Goal: Feedback & Contribution: Contribute content

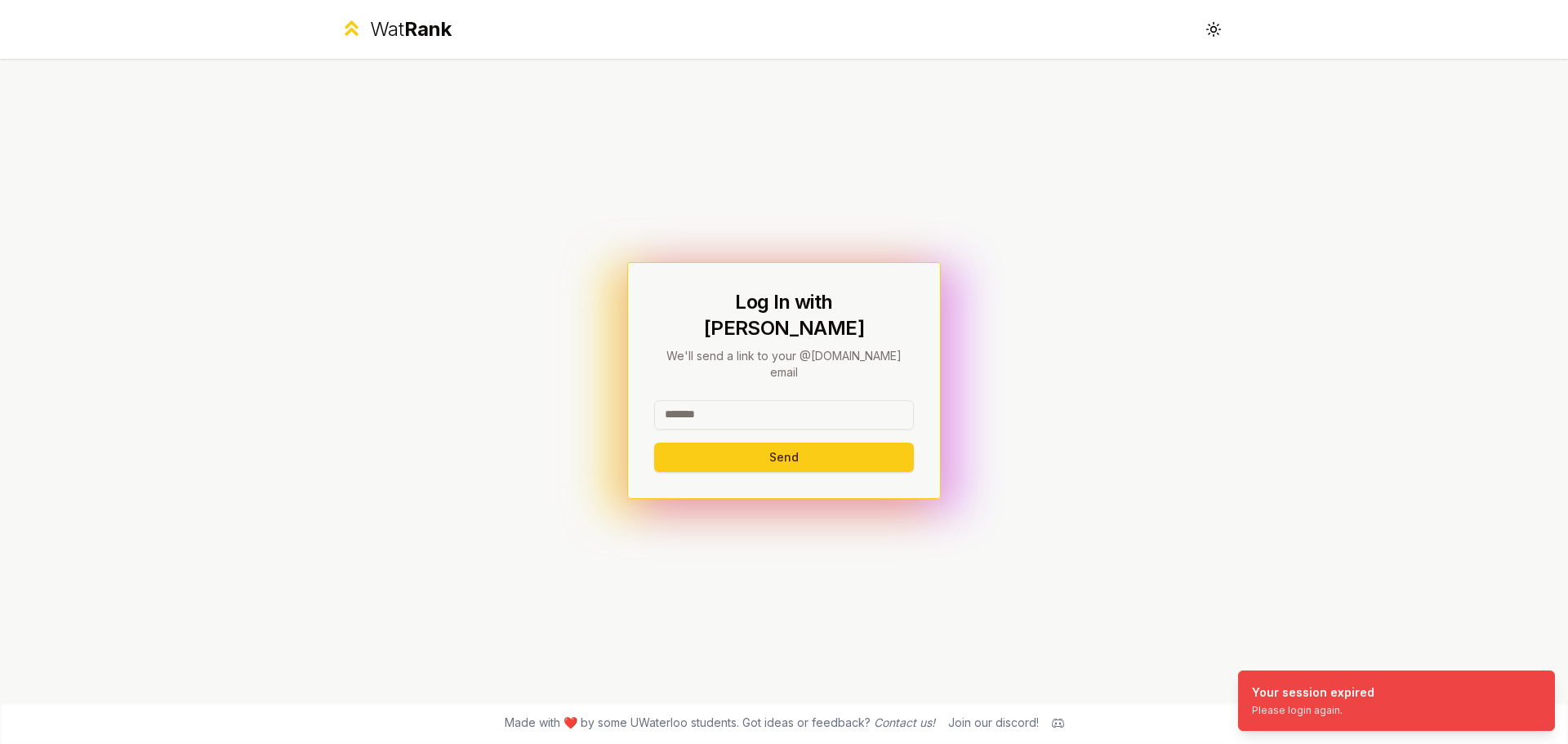
click at [817, 402] on input at bounding box center [784, 414] width 260 height 29
type input "*****"
click at [655, 443] on button "Send" at bounding box center [784, 457] width 260 height 29
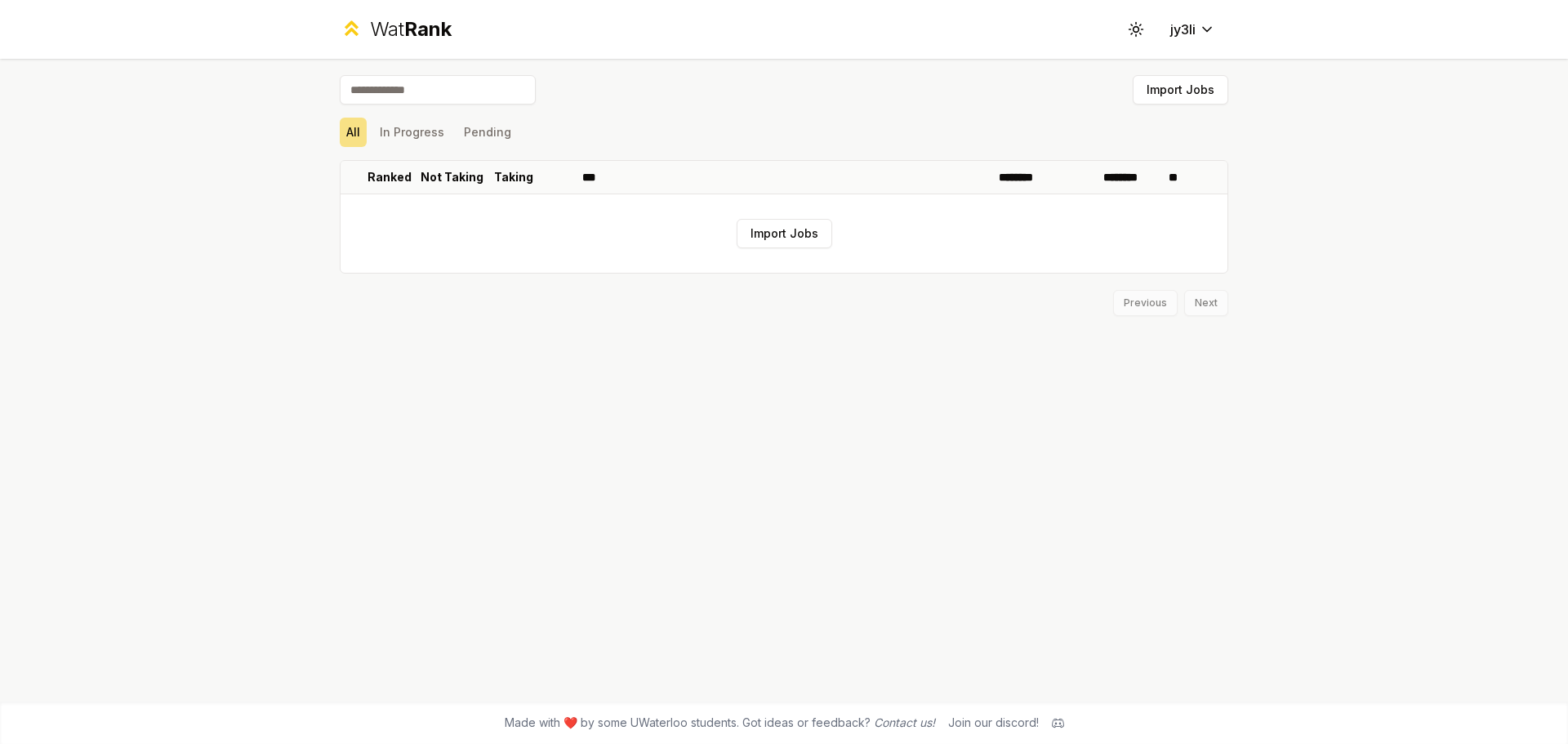
click at [396, 85] on input at bounding box center [438, 89] width 196 height 29
click at [1199, 30] on html "Wat Rank Toggle theme jy3li Import Jobs All In Progress Pending Ranked Not Taki…" at bounding box center [784, 372] width 1568 height 744
click at [370, 122] on html "Wat Rank Toggle theme jy3li Import Jobs All In Progress Pending Ranked Not Taki…" at bounding box center [784, 372] width 1568 height 744
click at [396, 129] on button "In Progress" at bounding box center [412, 132] width 78 height 29
click at [479, 129] on button "Pending" at bounding box center [487, 132] width 61 height 29
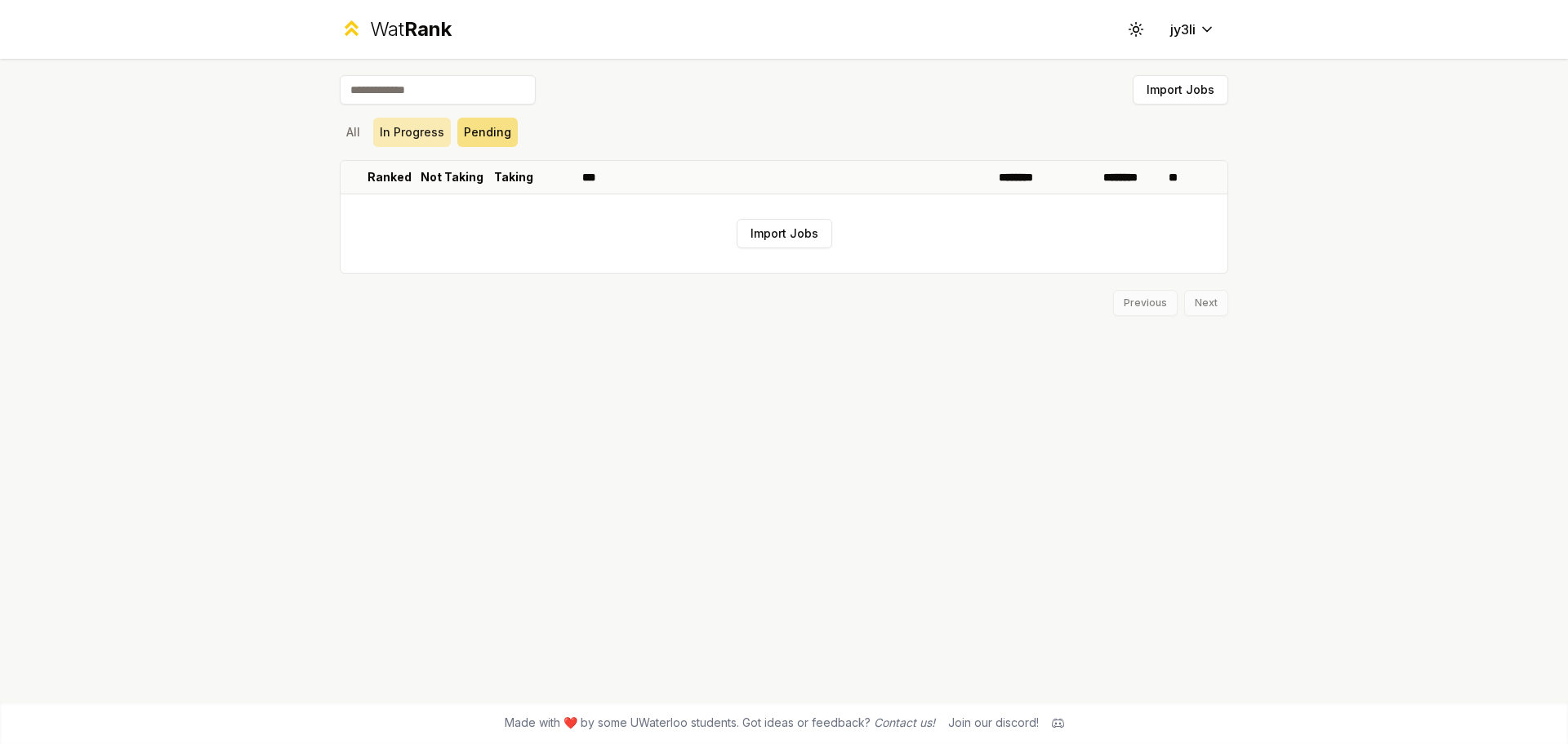
click at [397, 136] on button "In Progress" at bounding box center [412, 132] width 78 height 29
click at [296, 140] on div "Wat Rank Toggle theme jy3li Import Jobs All In Progress Pending Ranked Not Taki…" at bounding box center [784, 372] width 1568 height 744
click at [361, 137] on button "All" at bounding box center [353, 132] width 27 height 29
click at [418, 134] on button "In Progress" at bounding box center [412, 132] width 78 height 29
click at [401, 79] on input at bounding box center [438, 89] width 196 height 29
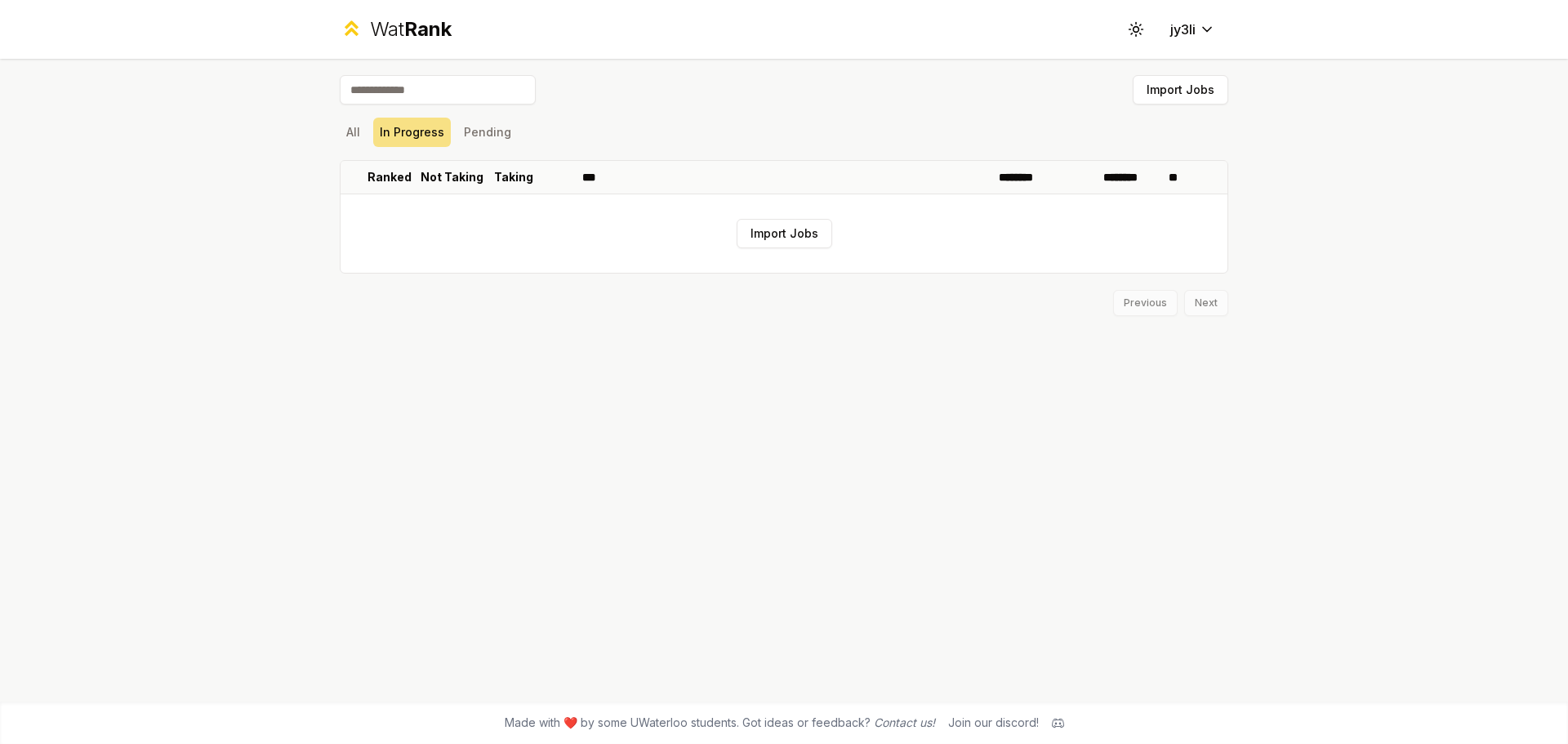
click at [405, 24] on span "Rank" at bounding box center [428, 28] width 48 height 24
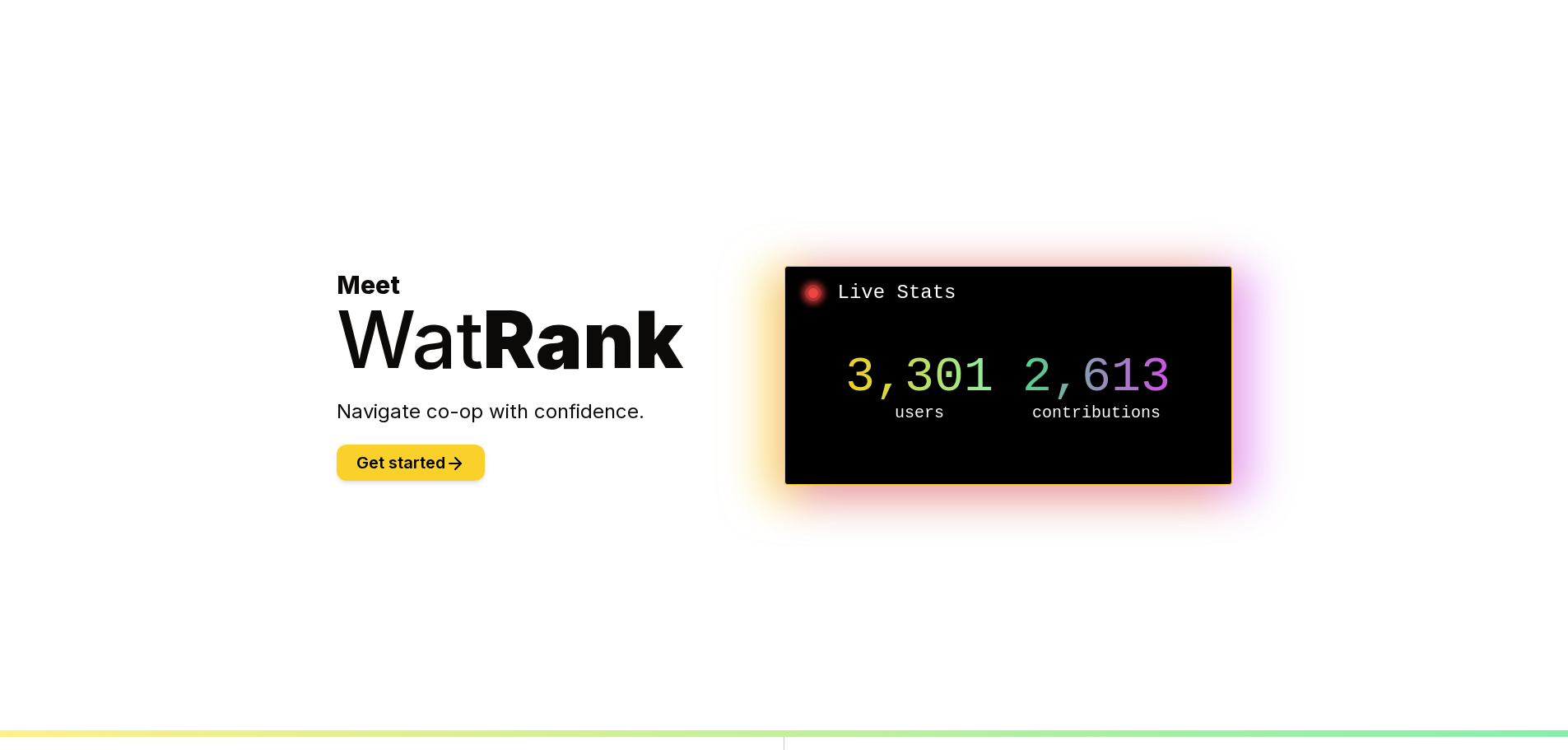
click at [429, 458] on button "Get started" at bounding box center [410, 462] width 148 height 36
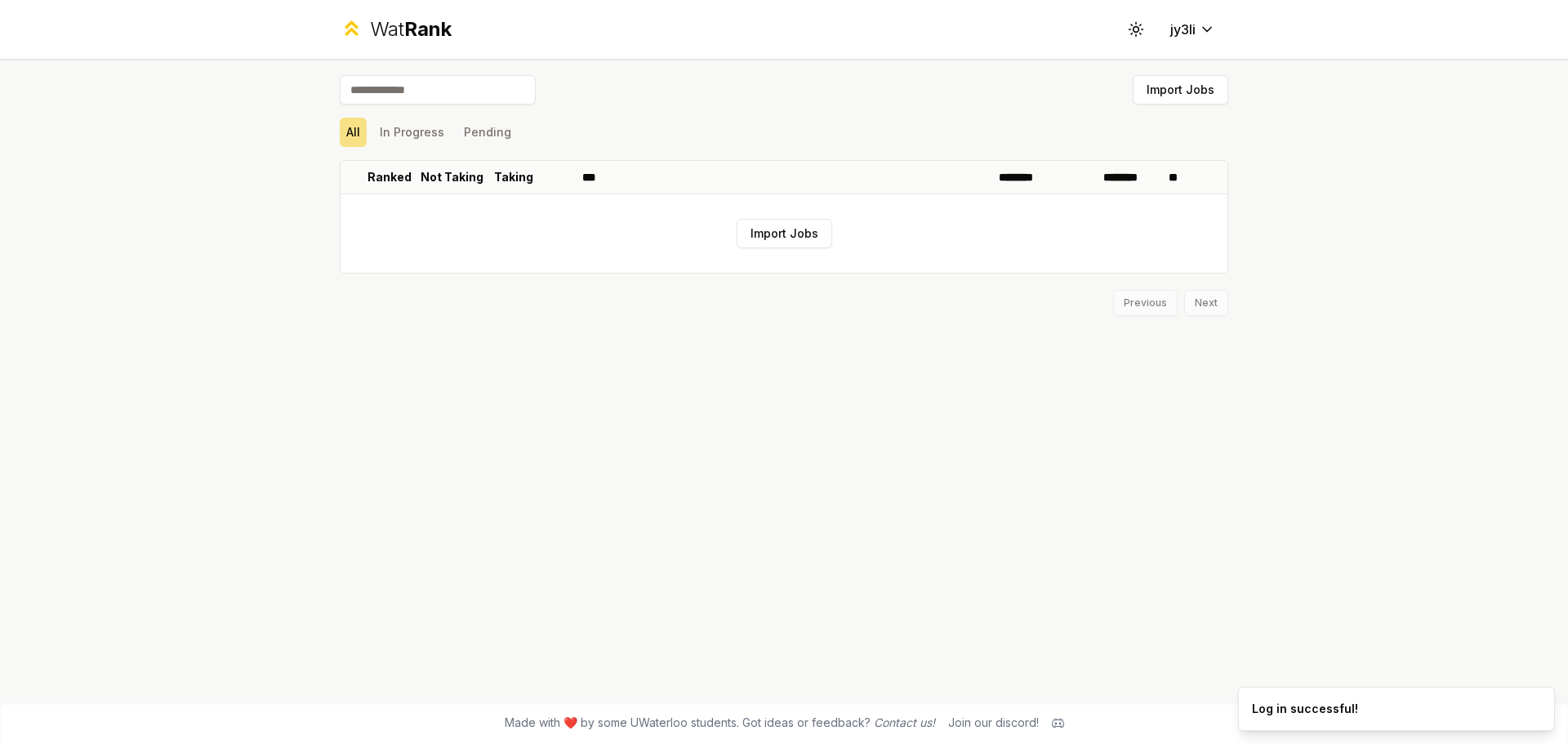
drag, startPoint x: 410, startPoint y: 134, endPoint x: 411, endPoint y: 107, distance: 27.0
click at [410, 129] on button "In Progress" at bounding box center [412, 132] width 78 height 29
click at [414, 92] on input at bounding box center [438, 89] width 196 height 29
type input "********"
click at [788, 233] on button "Import Jobs" at bounding box center [784, 233] width 95 height 29
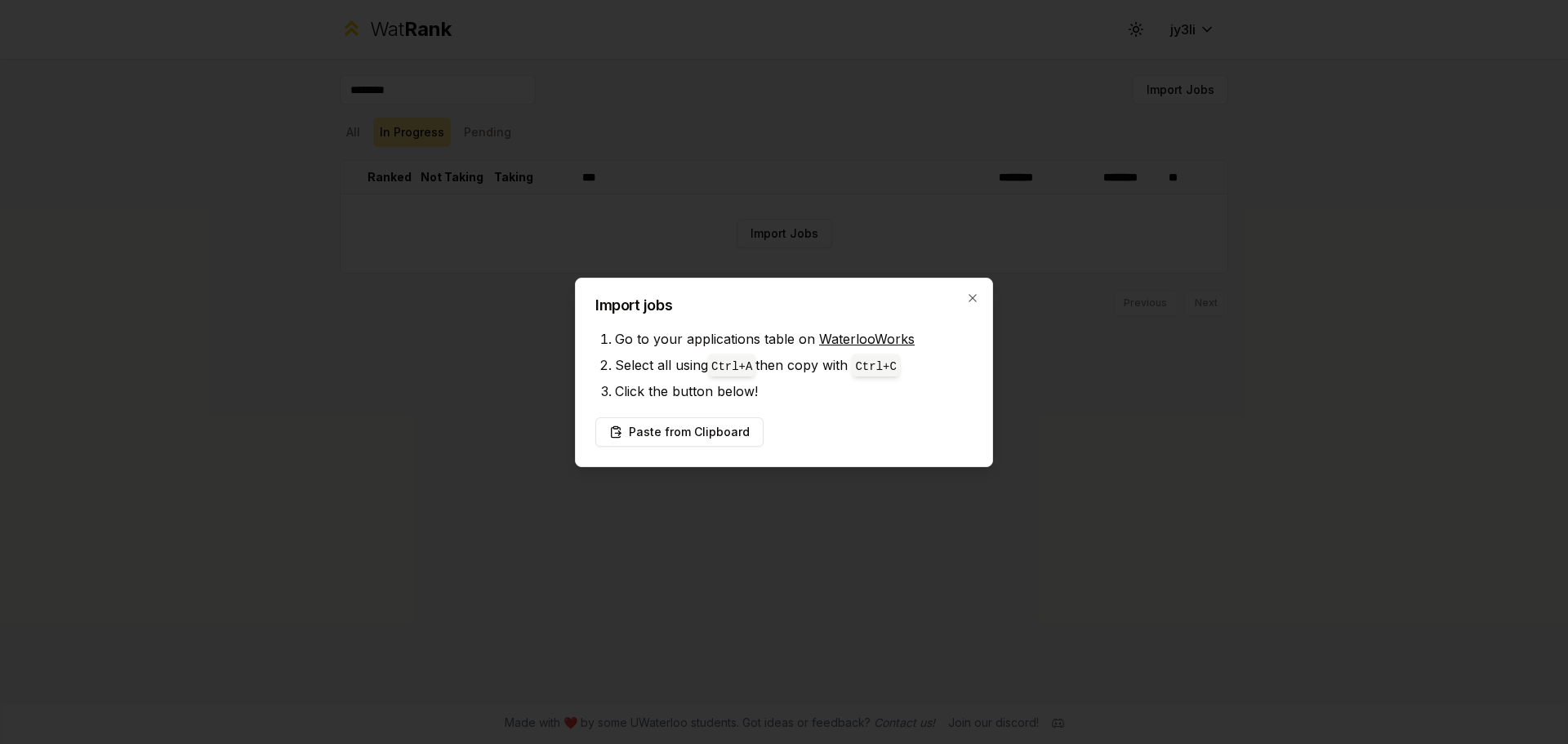
click at [859, 336] on link "WaterlooWorks" at bounding box center [867, 339] width 95 height 17
click at [743, 433] on button "Paste from Clipboard" at bounding box center [679, 431] width 168 height 29
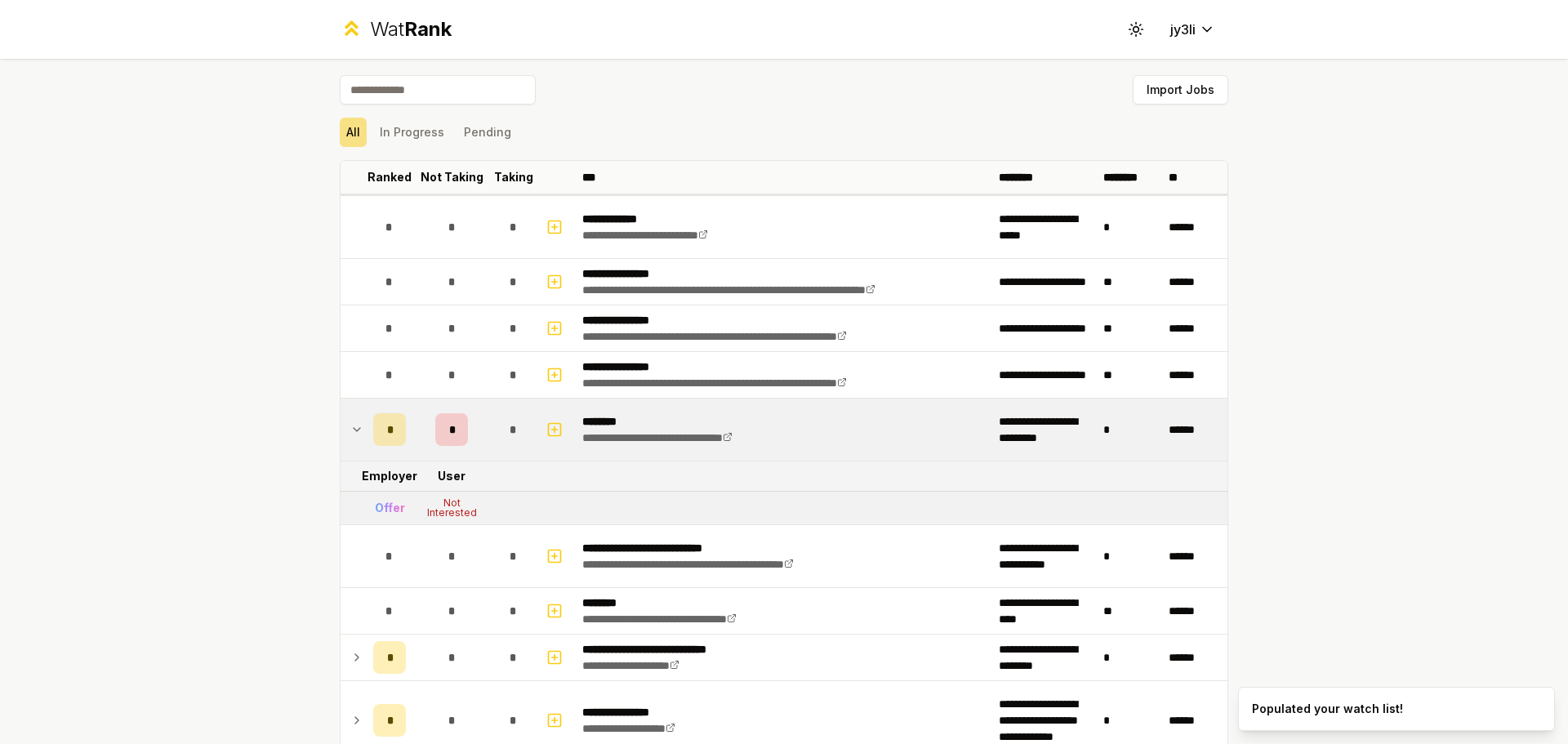
click at [711, 427] on p "********" at bounding box center [684, 421] width 203 height 17
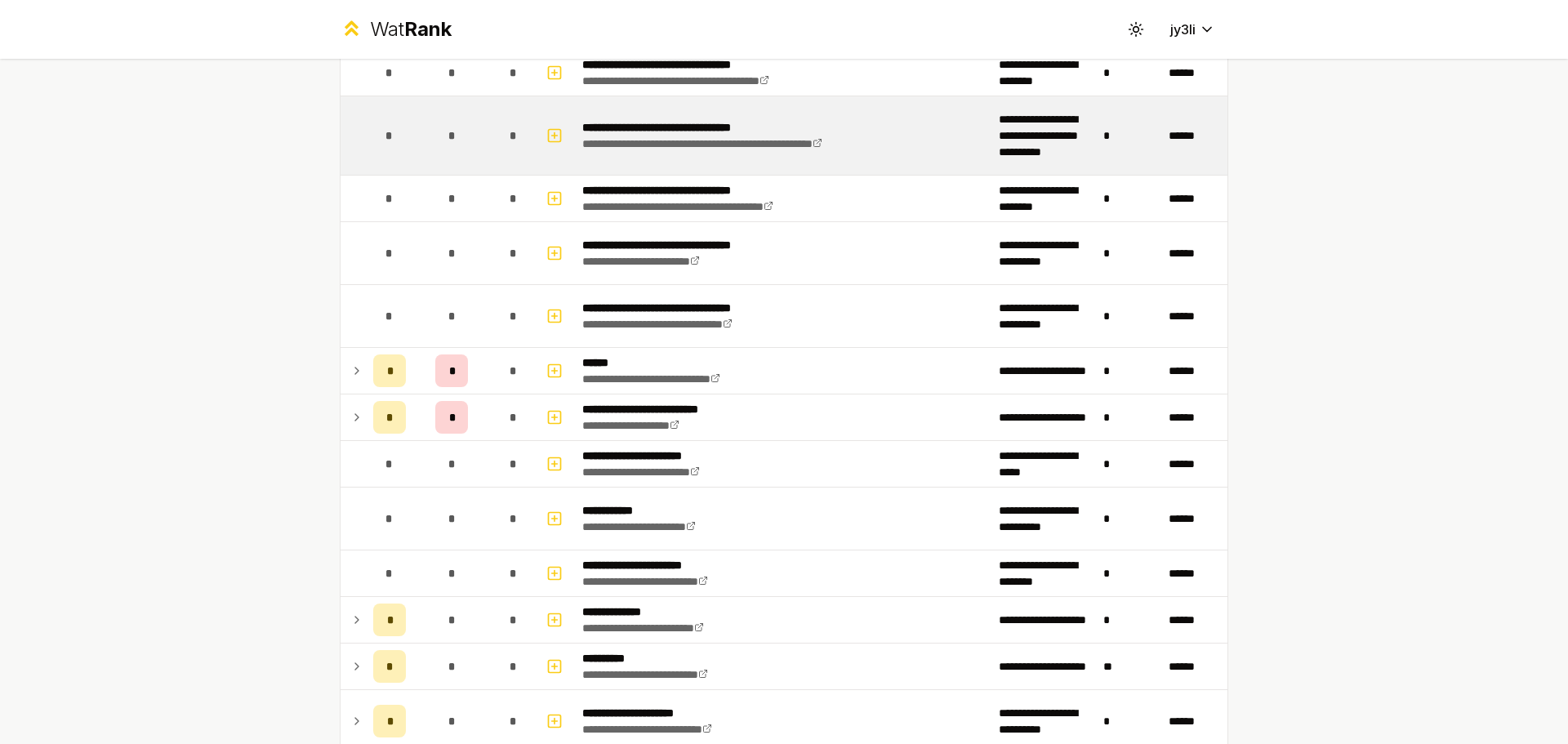
scroll to position [1779, 0]
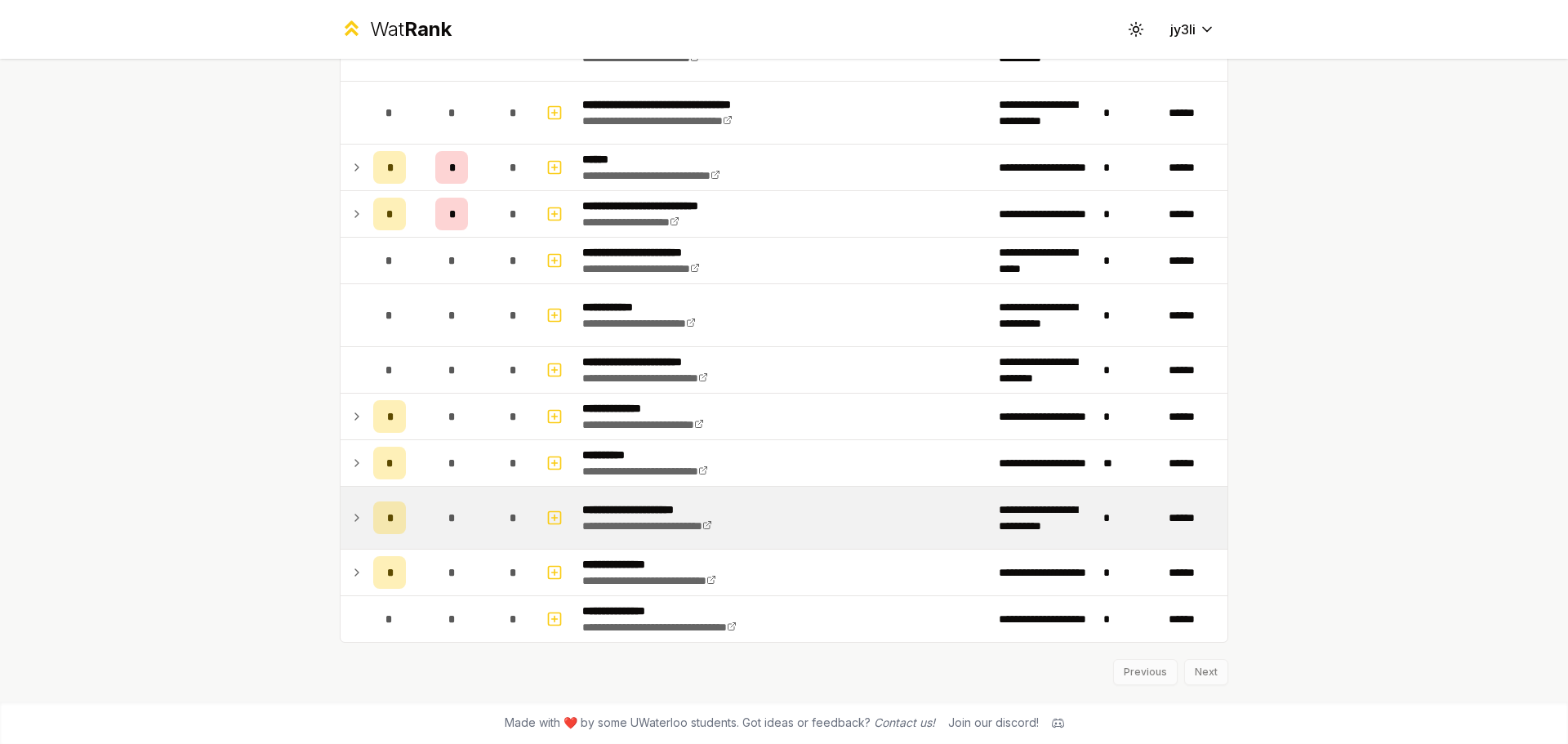
click at [376, 518] on div "*" at bounding box center [389, 517] width 33 height 33
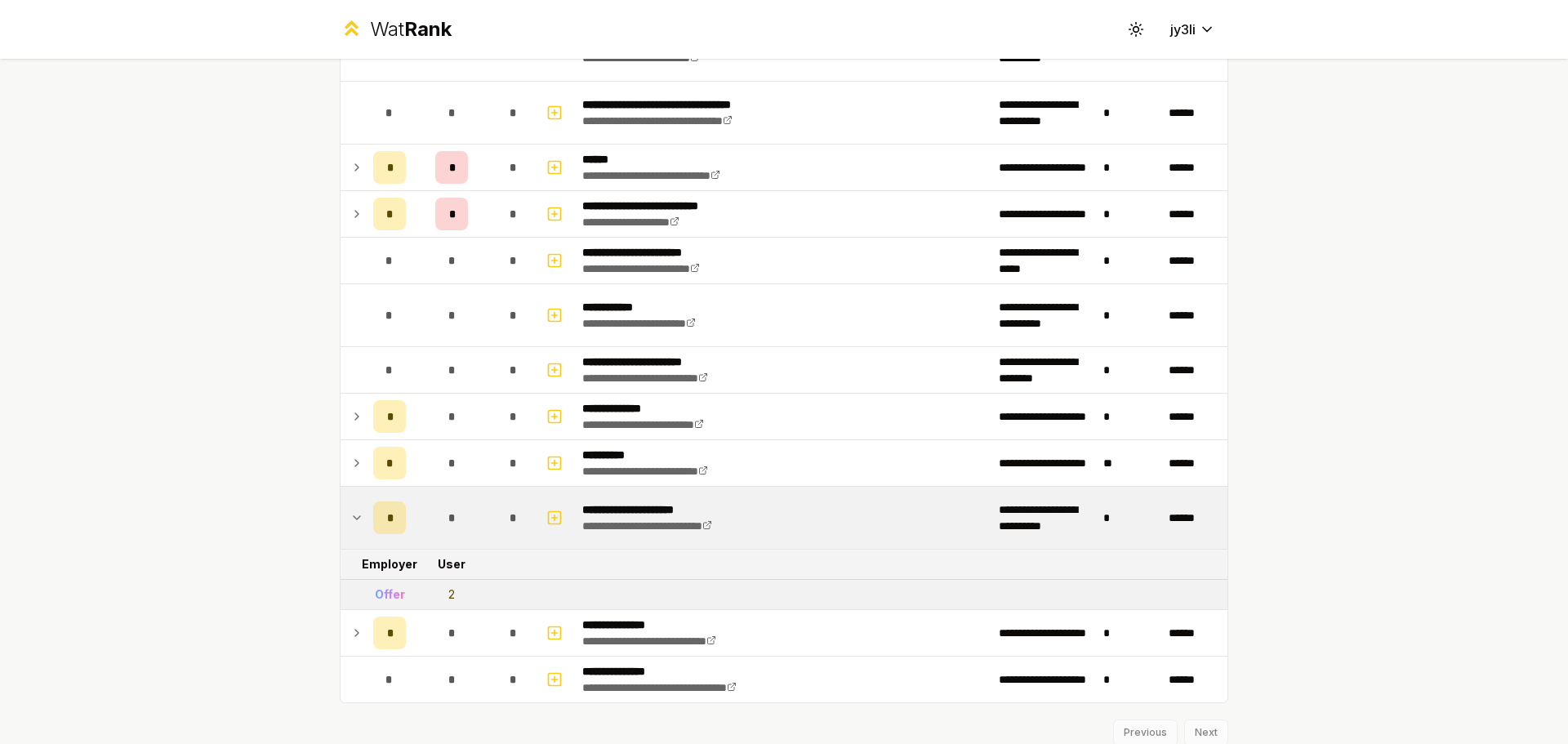
click at [376, 522] on div "*" at bounding box center [389, 517] width 33 height 33
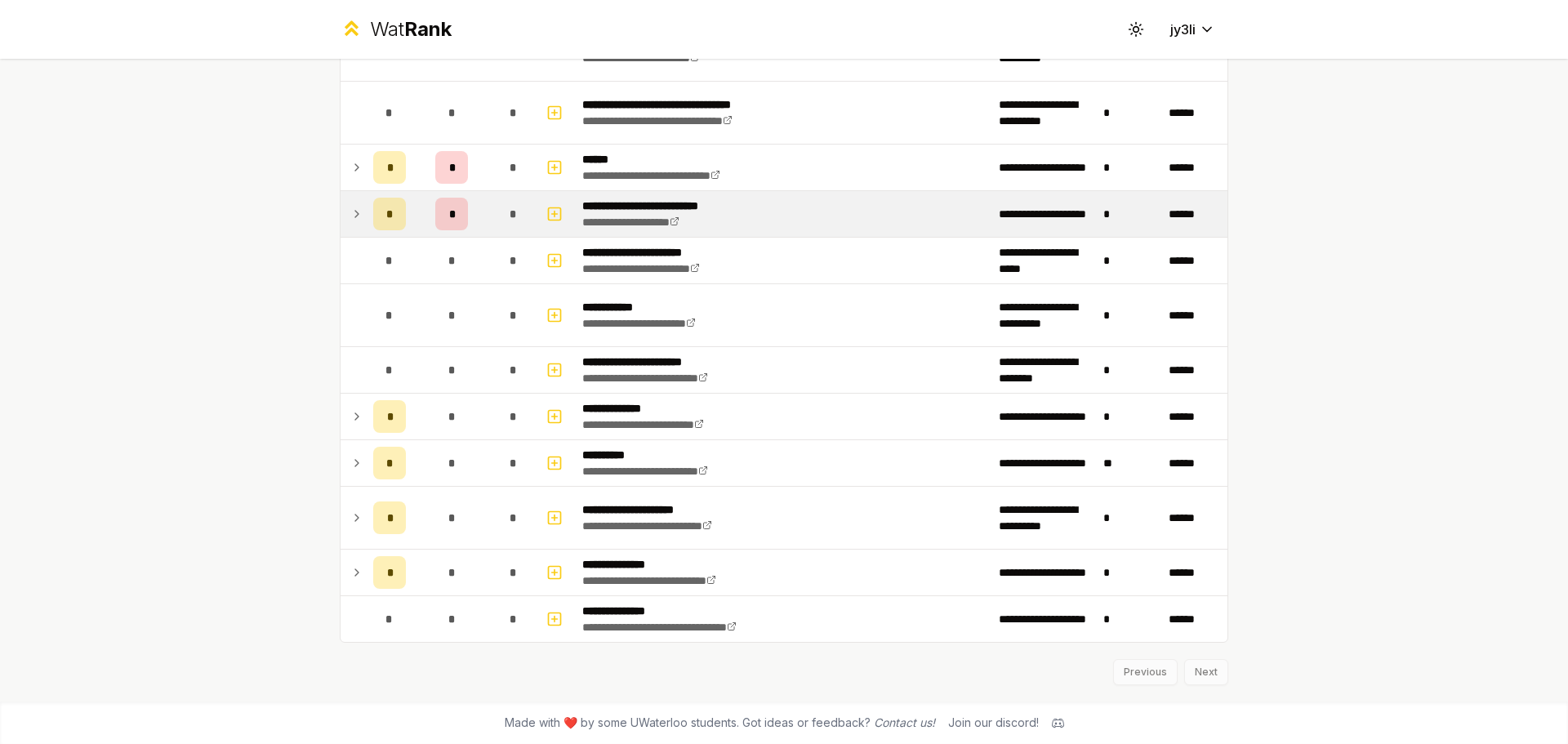
click at [376, 214] on div "*" at bounding box center [389, 213] width 33 height 33
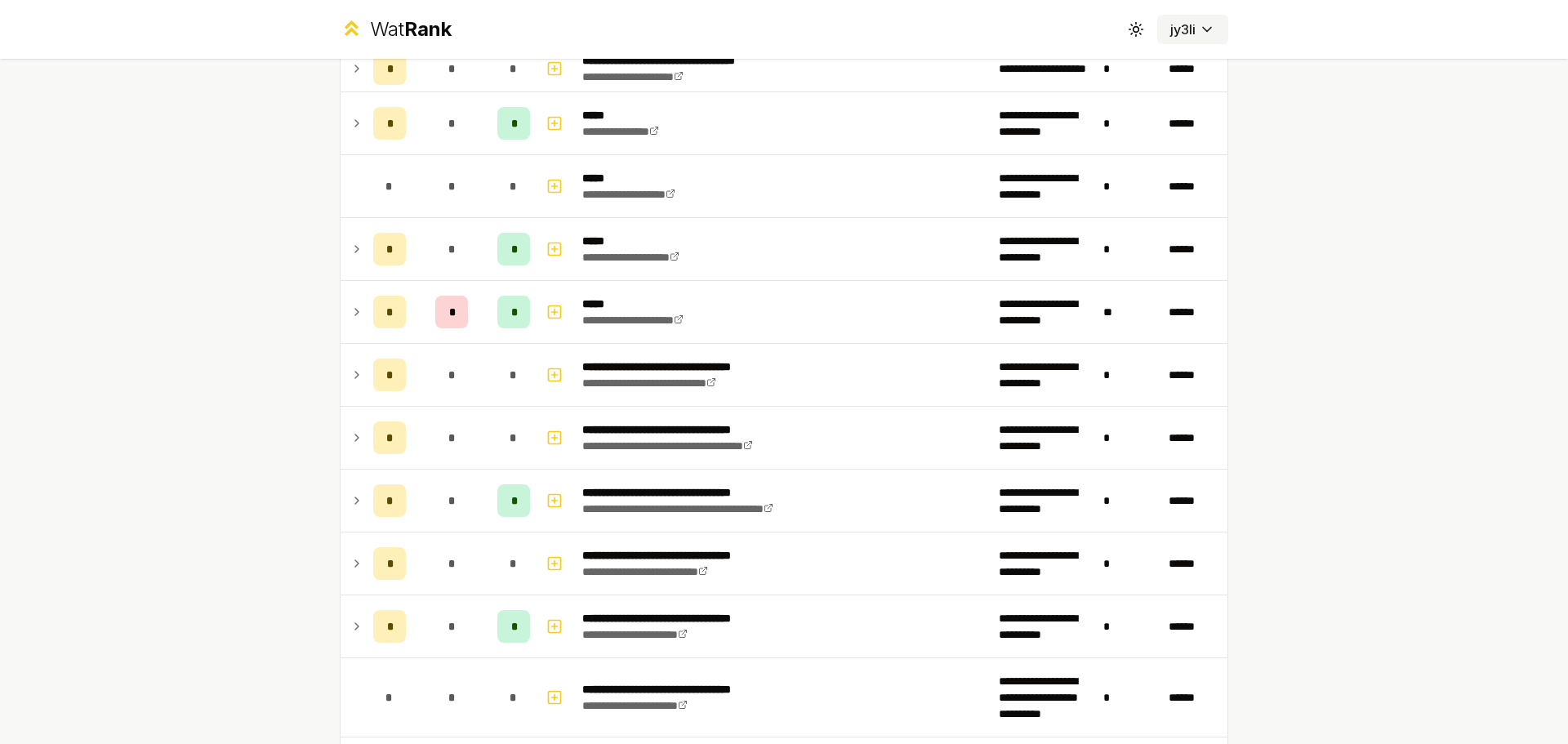
scroll to position [213, 0]
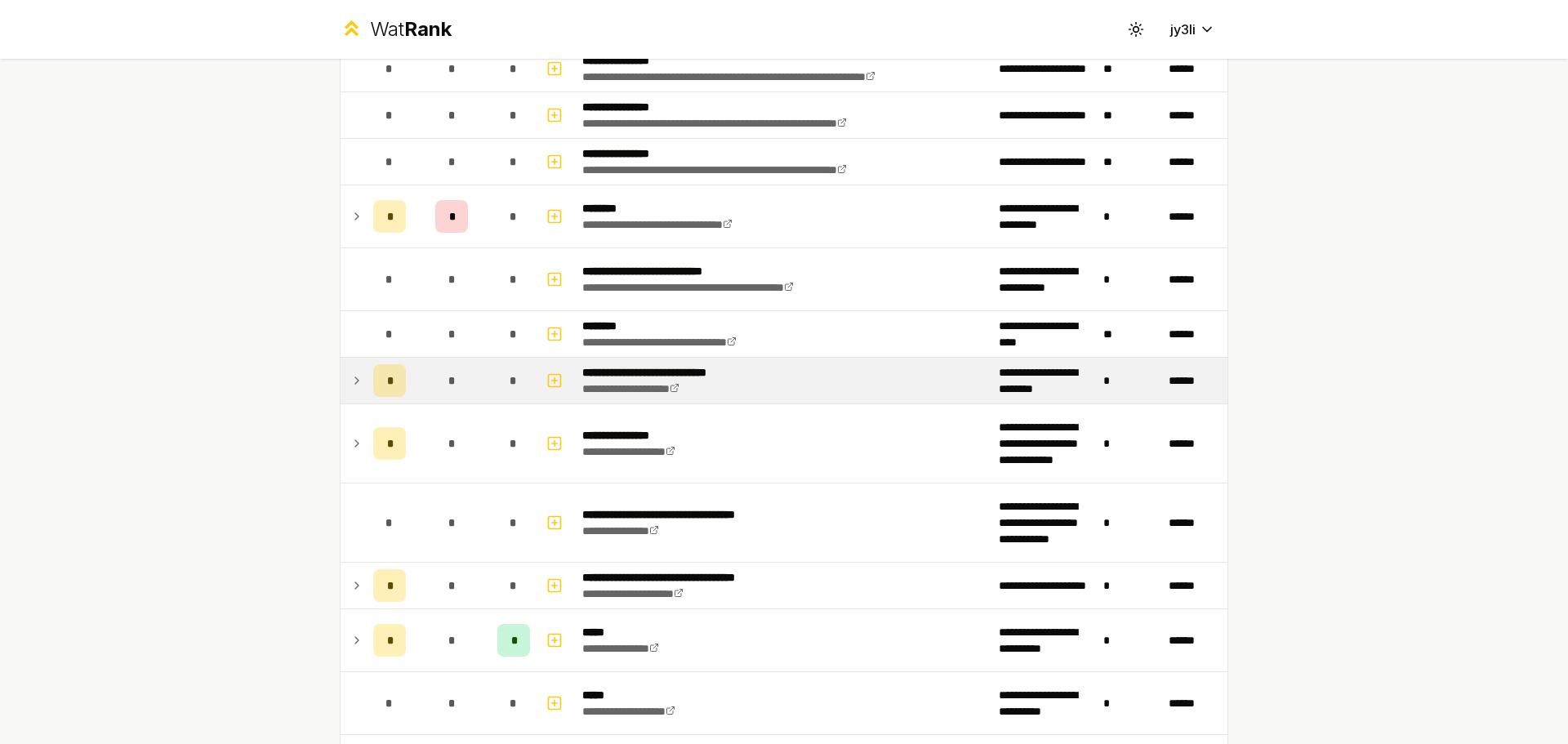
click at [342, 379] on td at bounding box center [354, 380] width 26 height 46
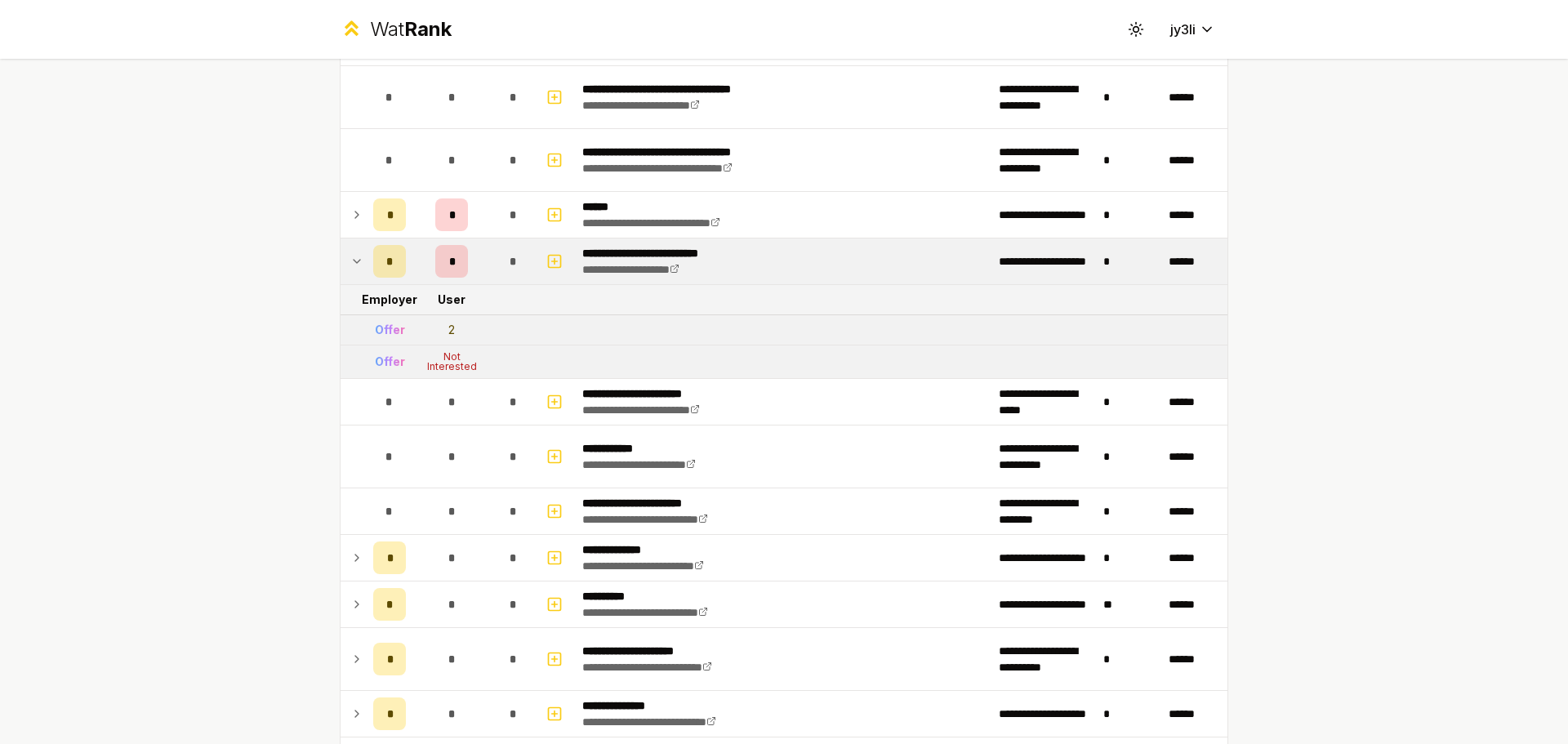
scroll to position [1796, 0]
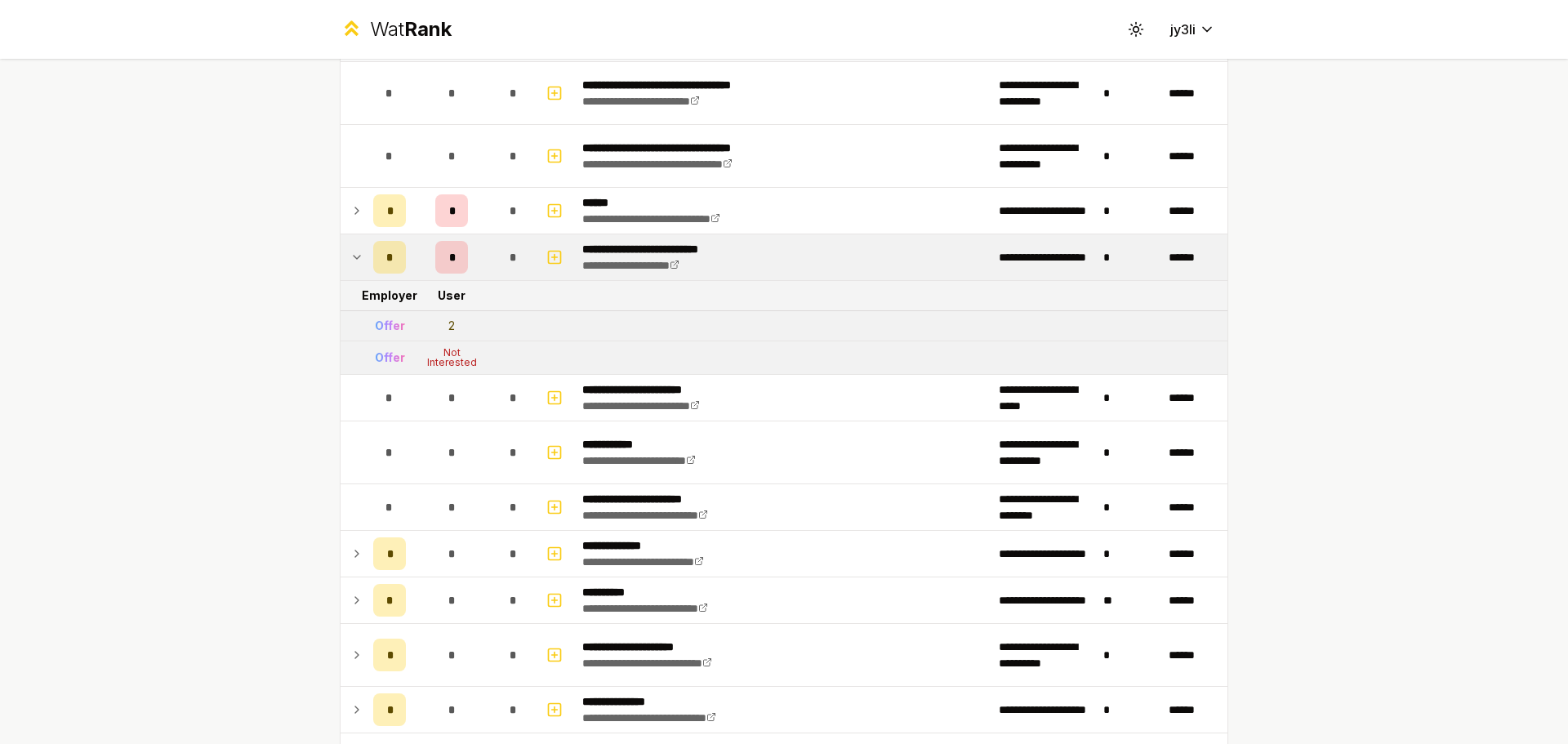
click at [378, 355] on div "Offer" at bounding box center [390, 357] width 30 height 17
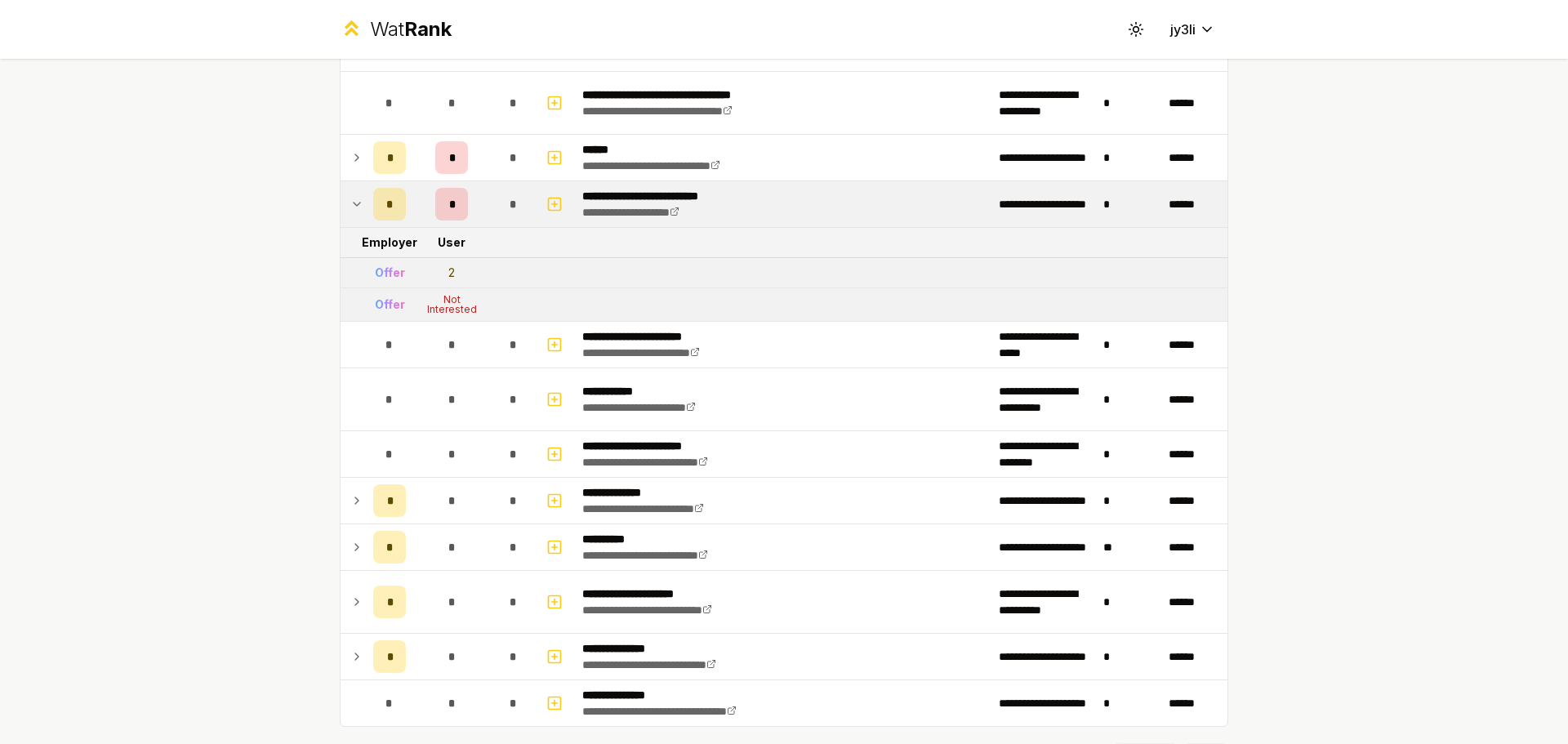
scroll to position [1770, 0]
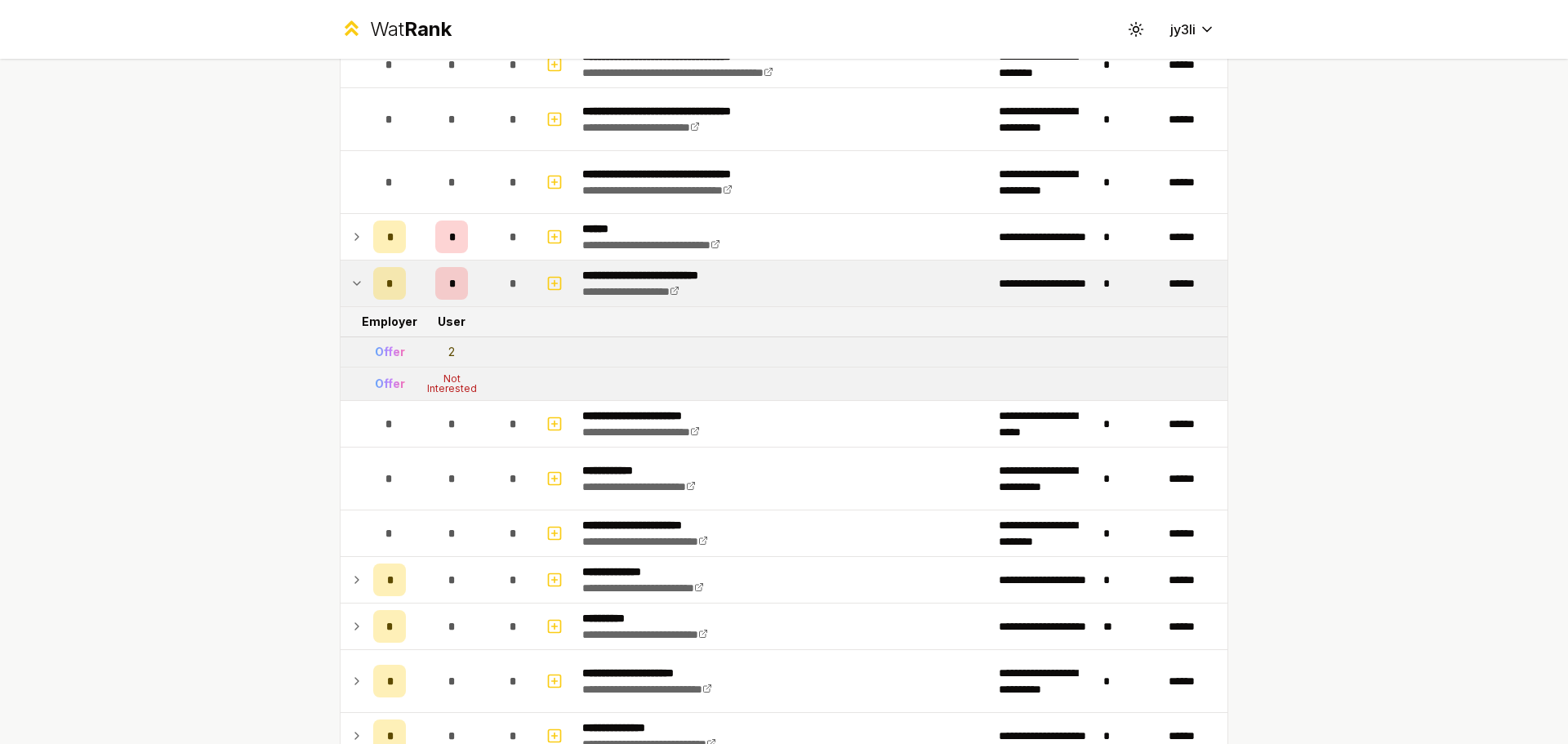
click at [391, 356] on div "Offer" at bounding box center [390, 351] width 30 height 17
click at [684, 275] on p "**********" at bounding box center [663, 275] width 163 height 17
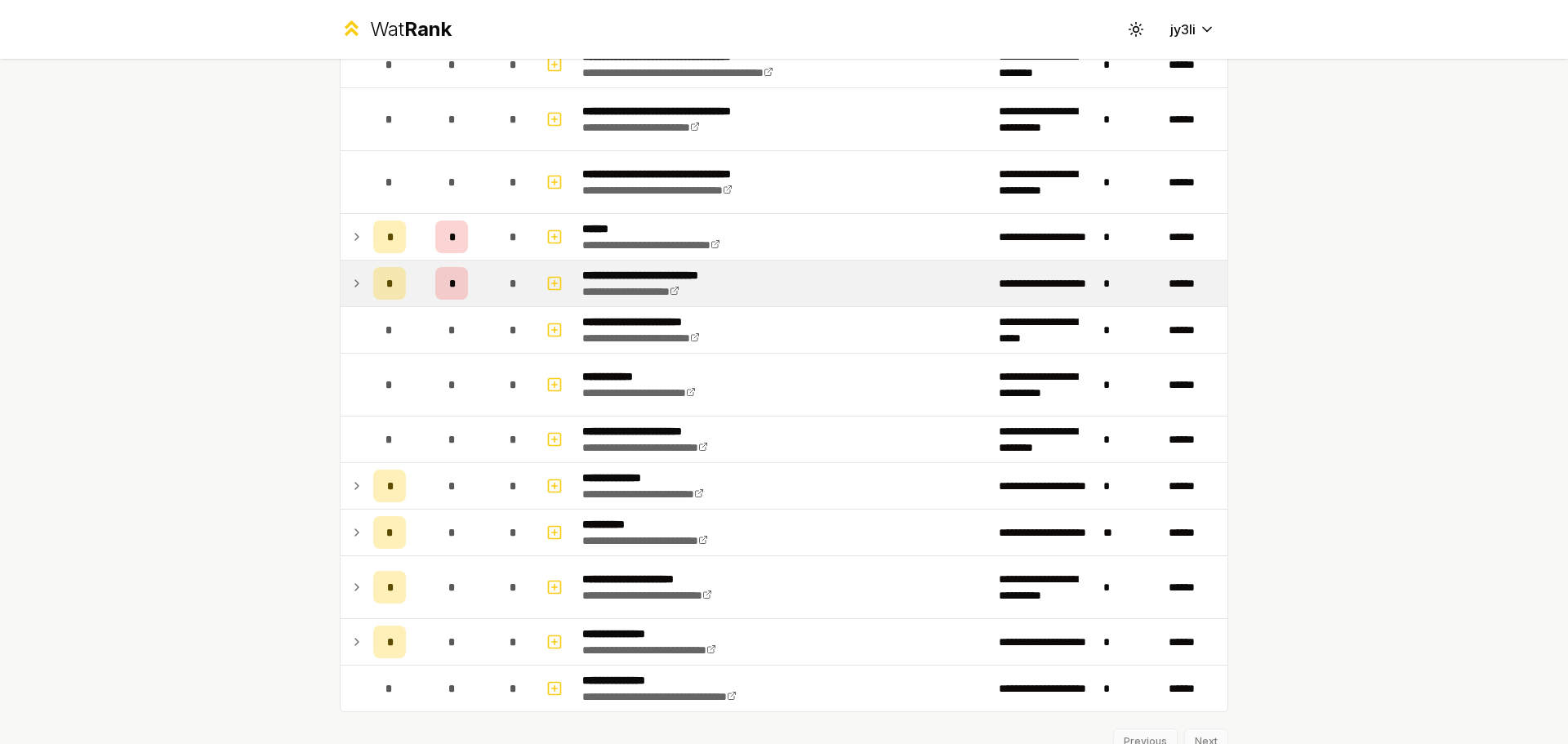
click at [664, 281] on p "**********" at bounding box center [663, 275] width 163 height 17
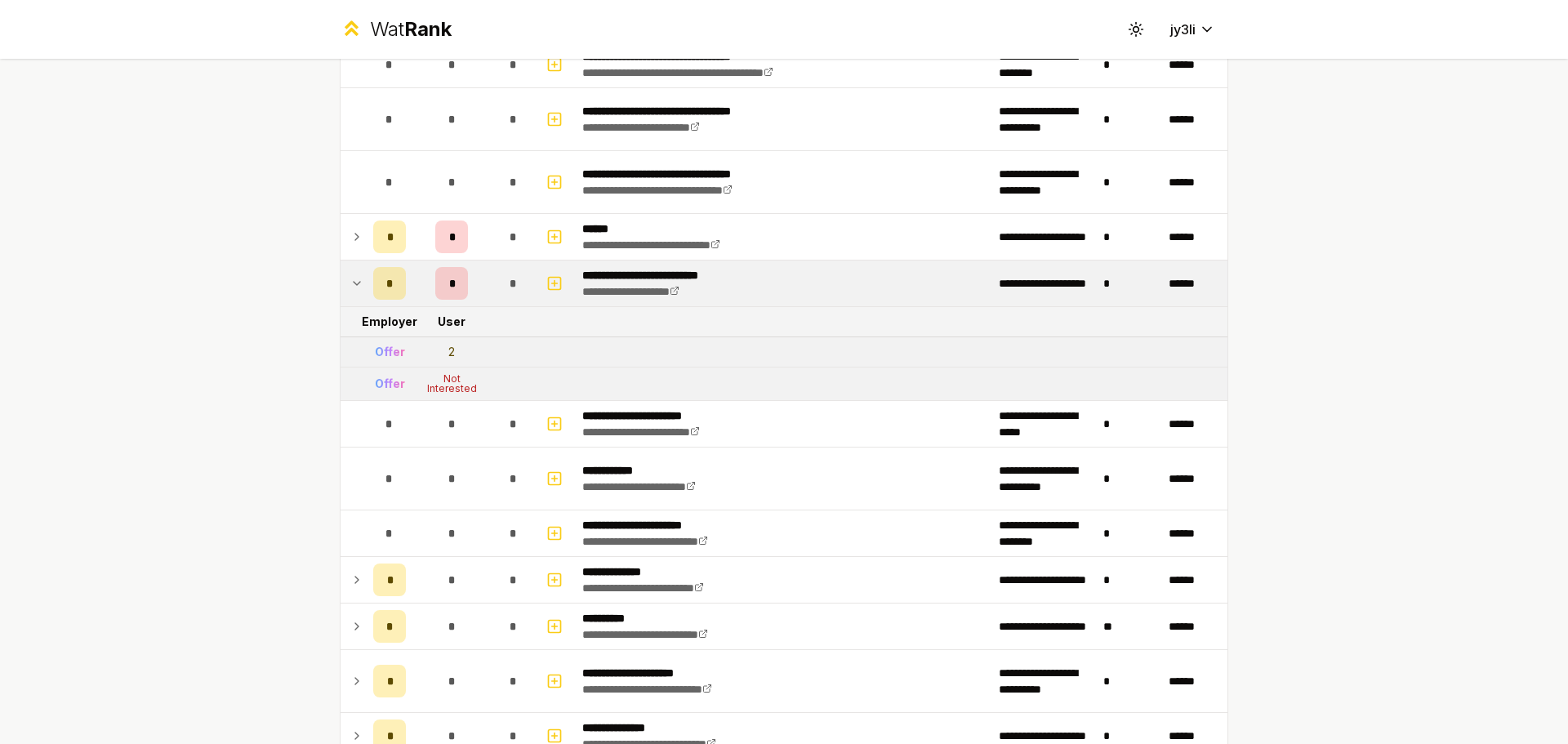
drag, startPoint x: 438, startPoint y: 368, endPoint x: 443, endPoint y: 379, distance: 12.1
click at [438, 371] on td "Not Interested" at bounding box center [451, 383] width 78 height 33
click at [443, 379] on div "Not Interested" at bounding box center [452, 384] width 65 height 19
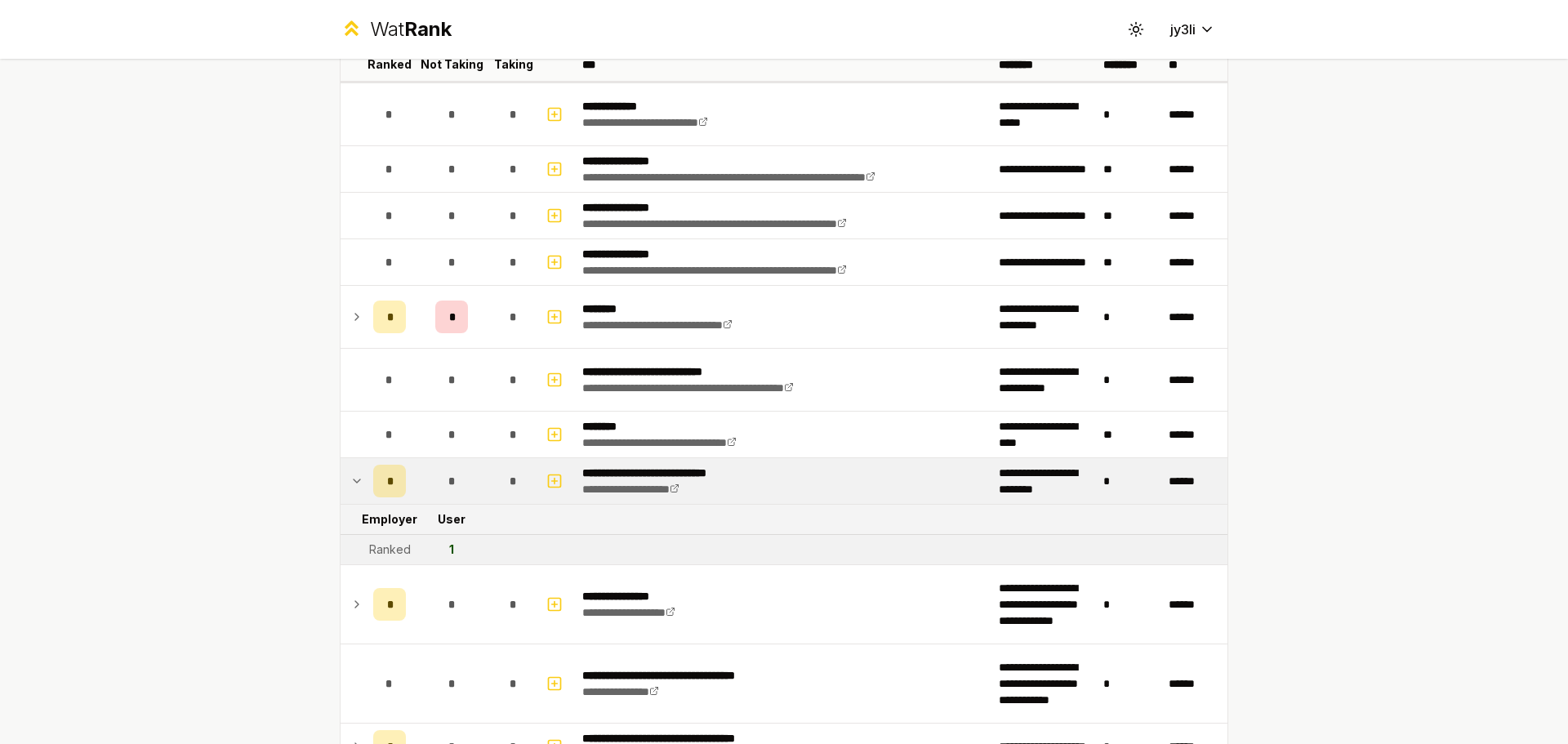
scroll to position [0, 0]
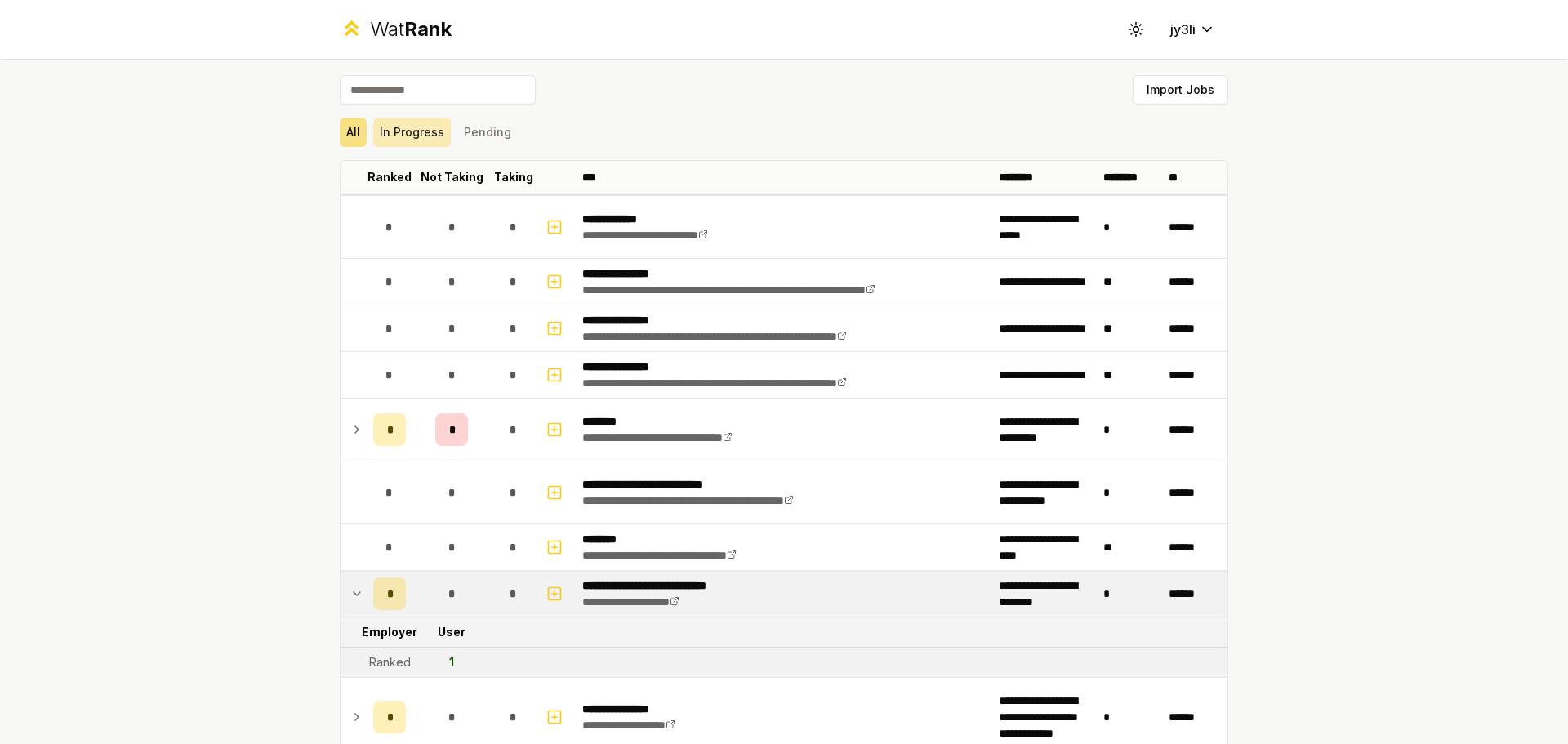
click at [427, 134] on button "In Progress" at bounding box center [412, 132] width 78 height 29
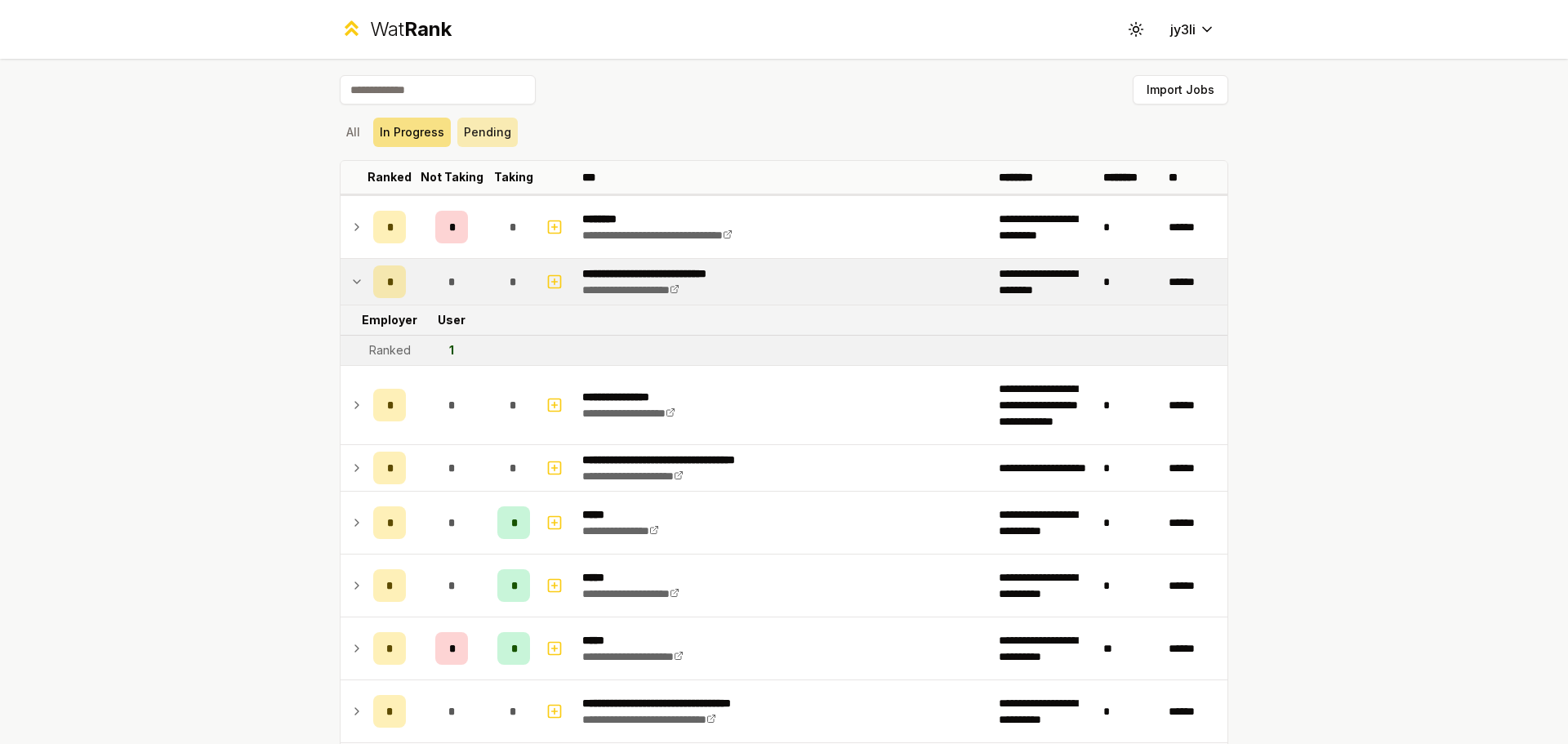
click at [475, 133] on button "Pending" at bounding box center [487, 132] width 61 height 29
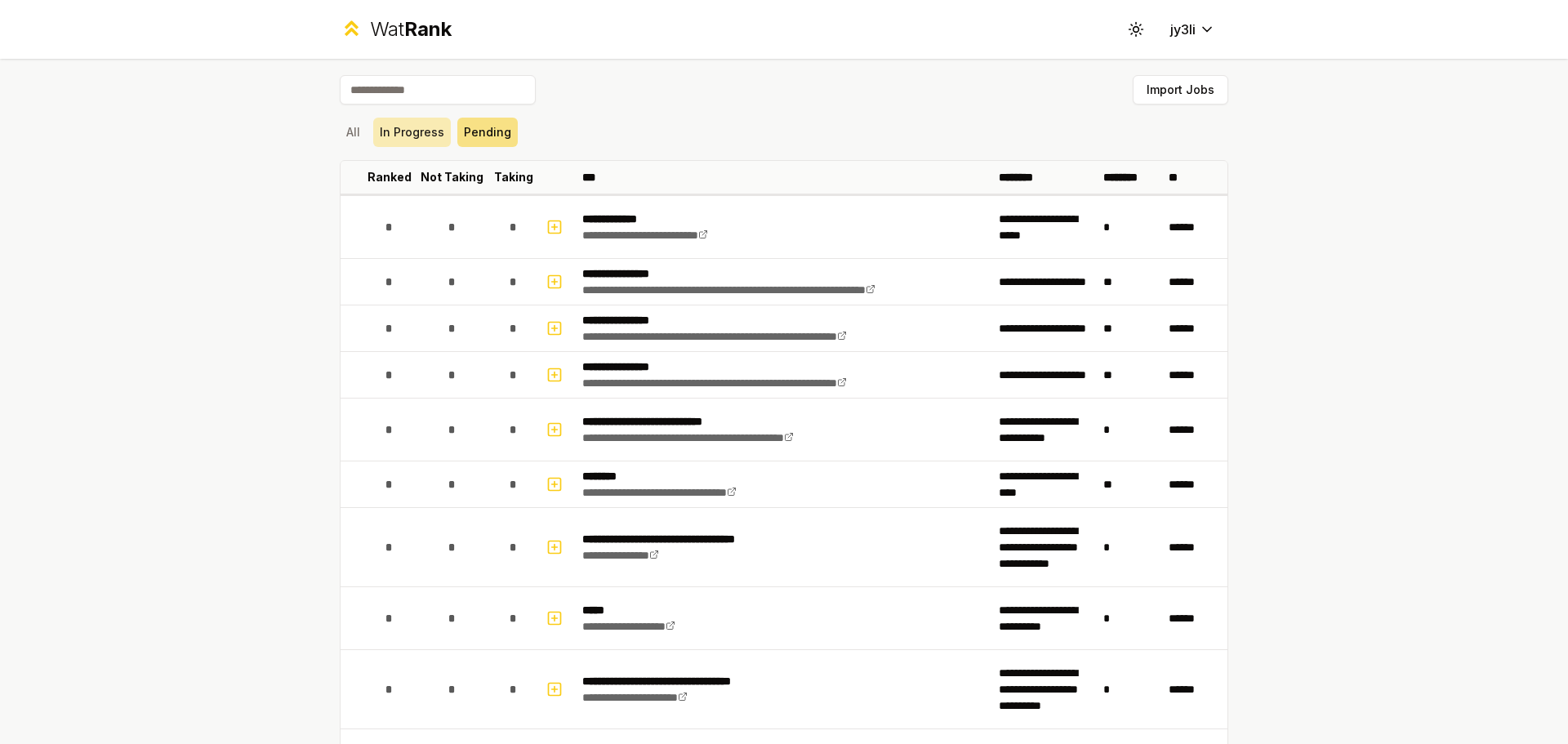
click at [425, 129] on button "In Progress" at bounding box center [412, 132] width 78 height 29
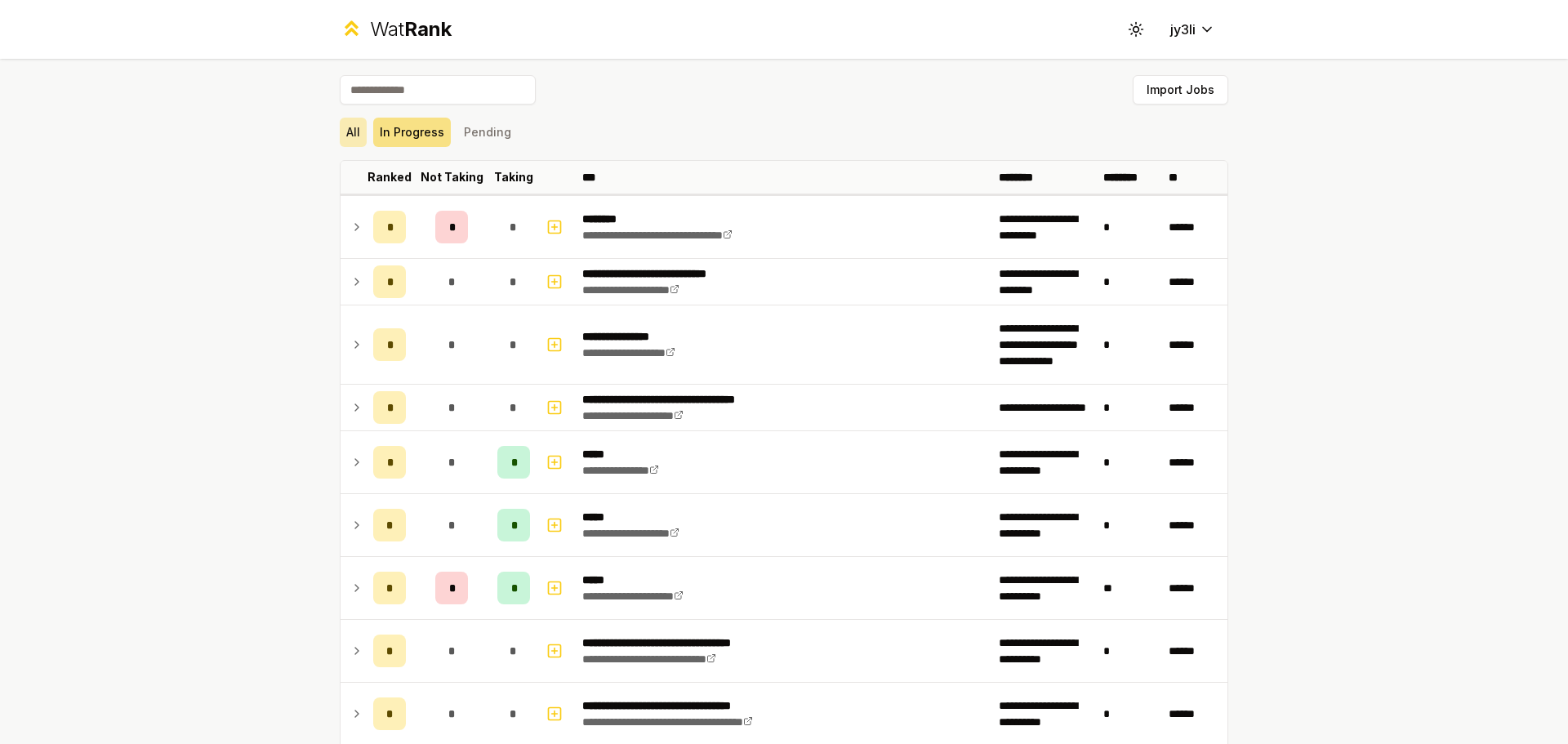
click at [347, 129] on button "All" at bounding box center [353, 132] width 27 height 29
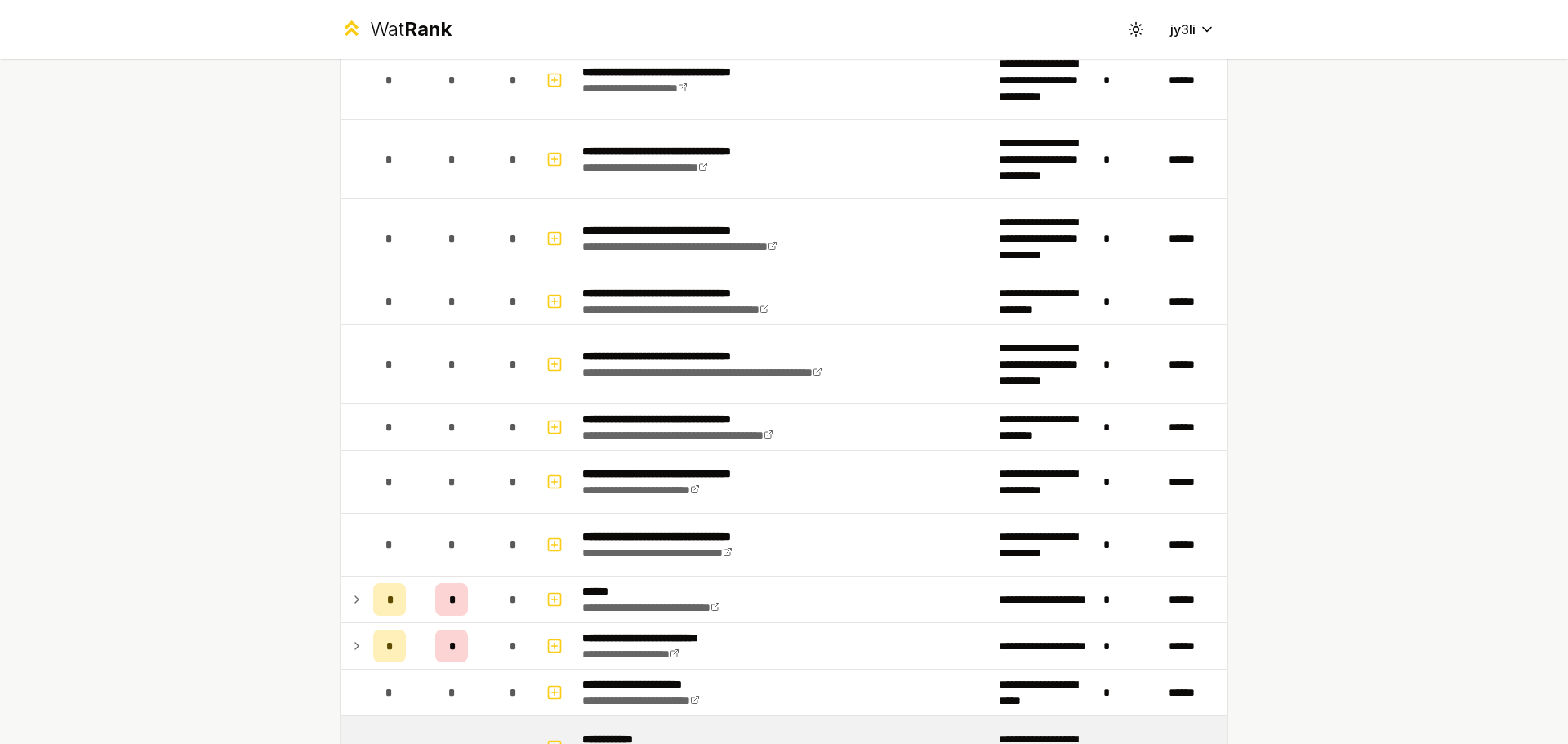
scroll to position [1779, 0]
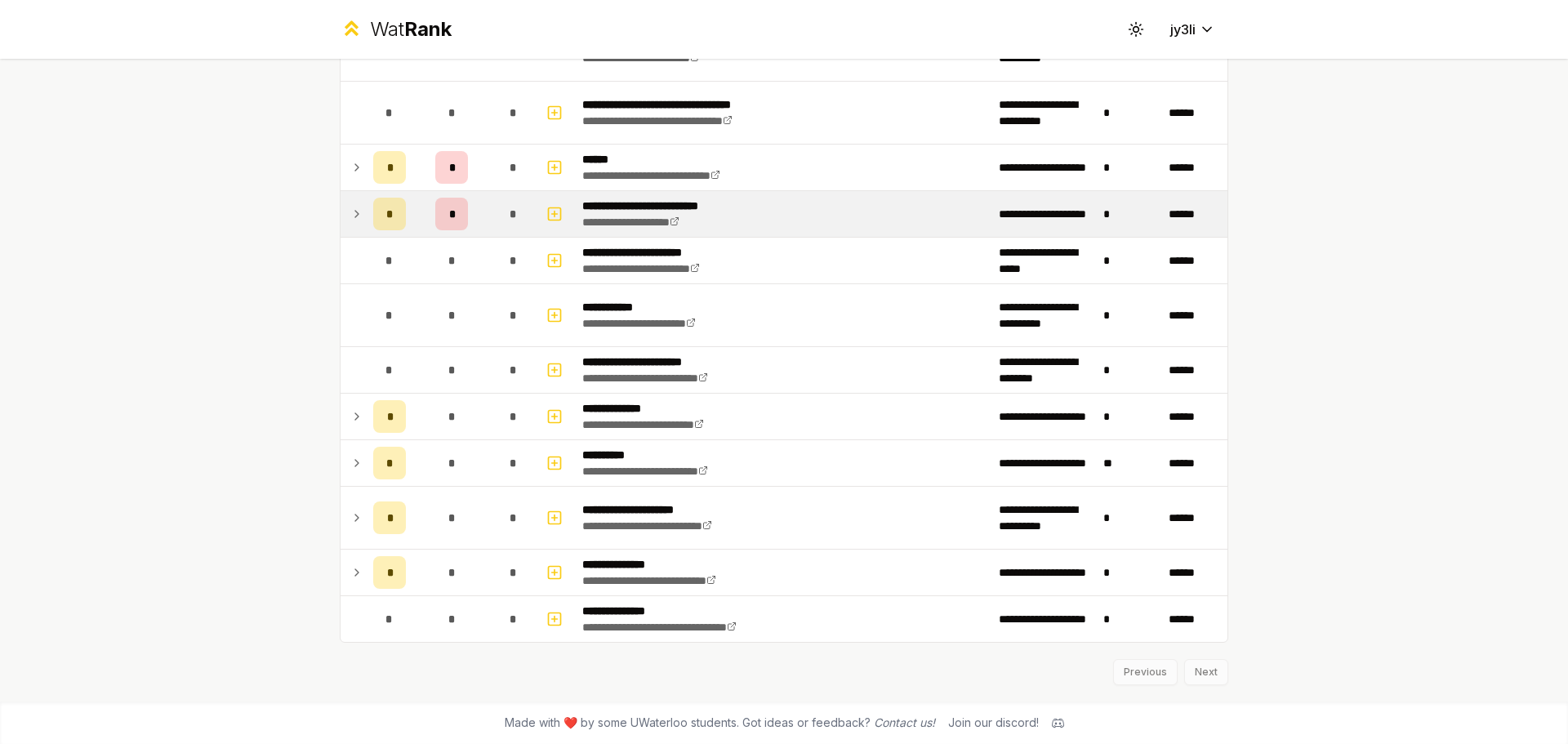
click at [412, 227] on td "*" at bounding box center [451, 214] width 78 height 46
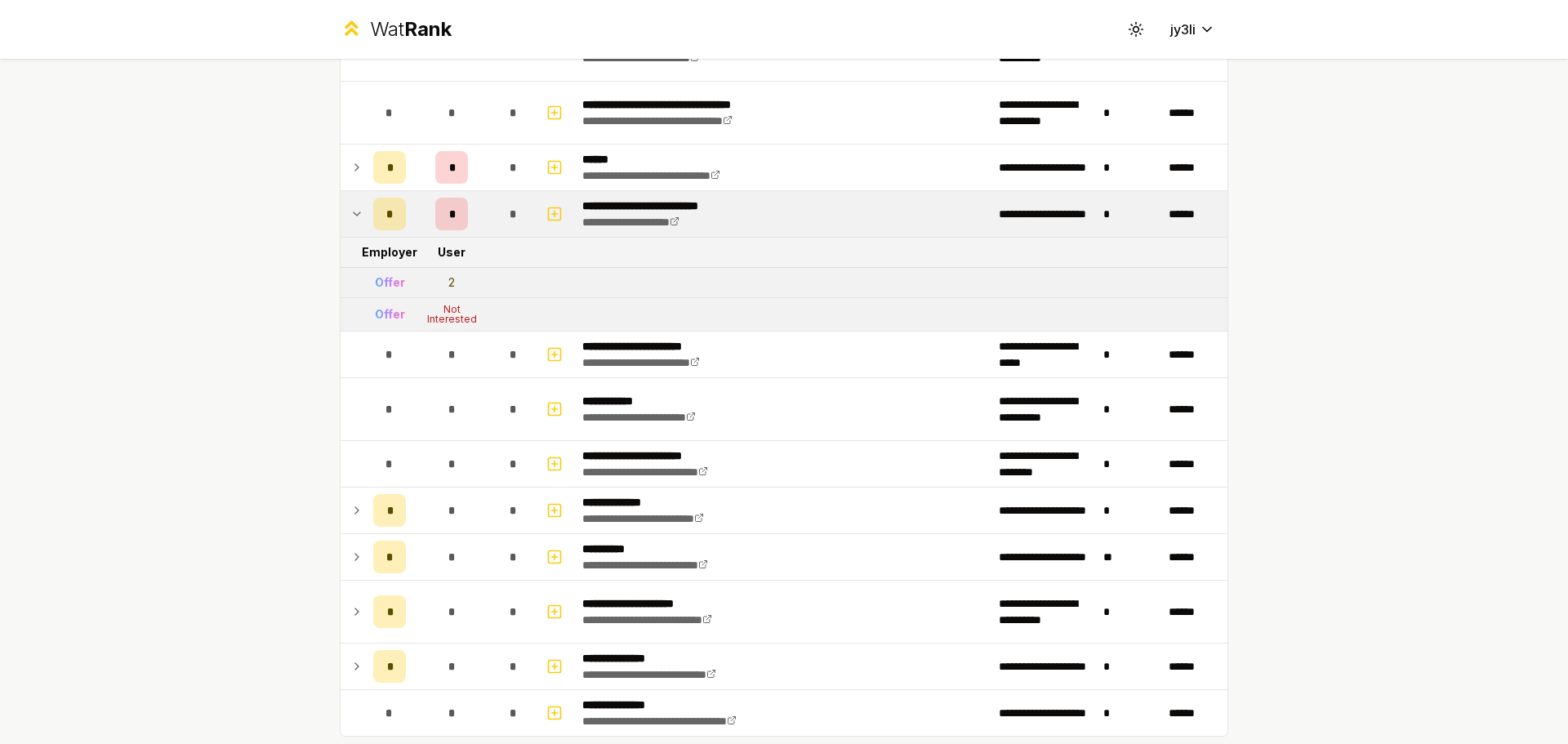
click at [446, 312] on div "Not Interested" at bounding box center [452, 314] width 65 height 19
click at [448, 286] on div "2" at bounding box center [451, 283] width 6 height 17
drag, startPoint x: 437, startPoint y: 284, endPoint x: 461, endPoint y: 284, distance: 24.0
click at [461, 284] on td "2" at bounding box center [451, 282] width 78 height 29
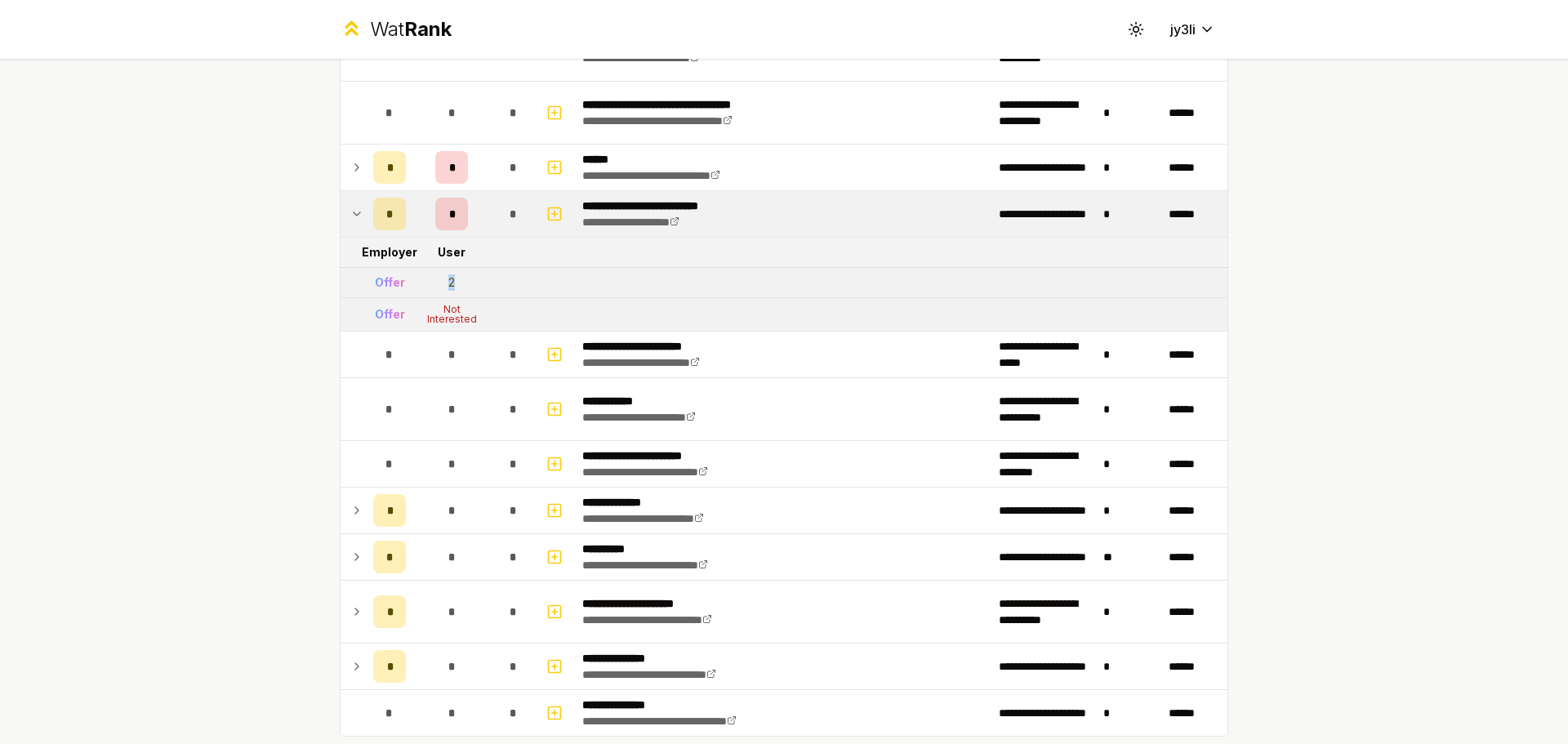
click at [461, 284] on td "2" at bounding box center [451, 282] width 78 height 29
click at [386, 284] on div "Offer" at bounding box center [390, 283] width 30 height 17
click at [355, 300] on td at bounding box center [354, 313] width 26 height 33
click at [382, 312] on div "Offer" at bounding box center [390, 314] width 30 height 17
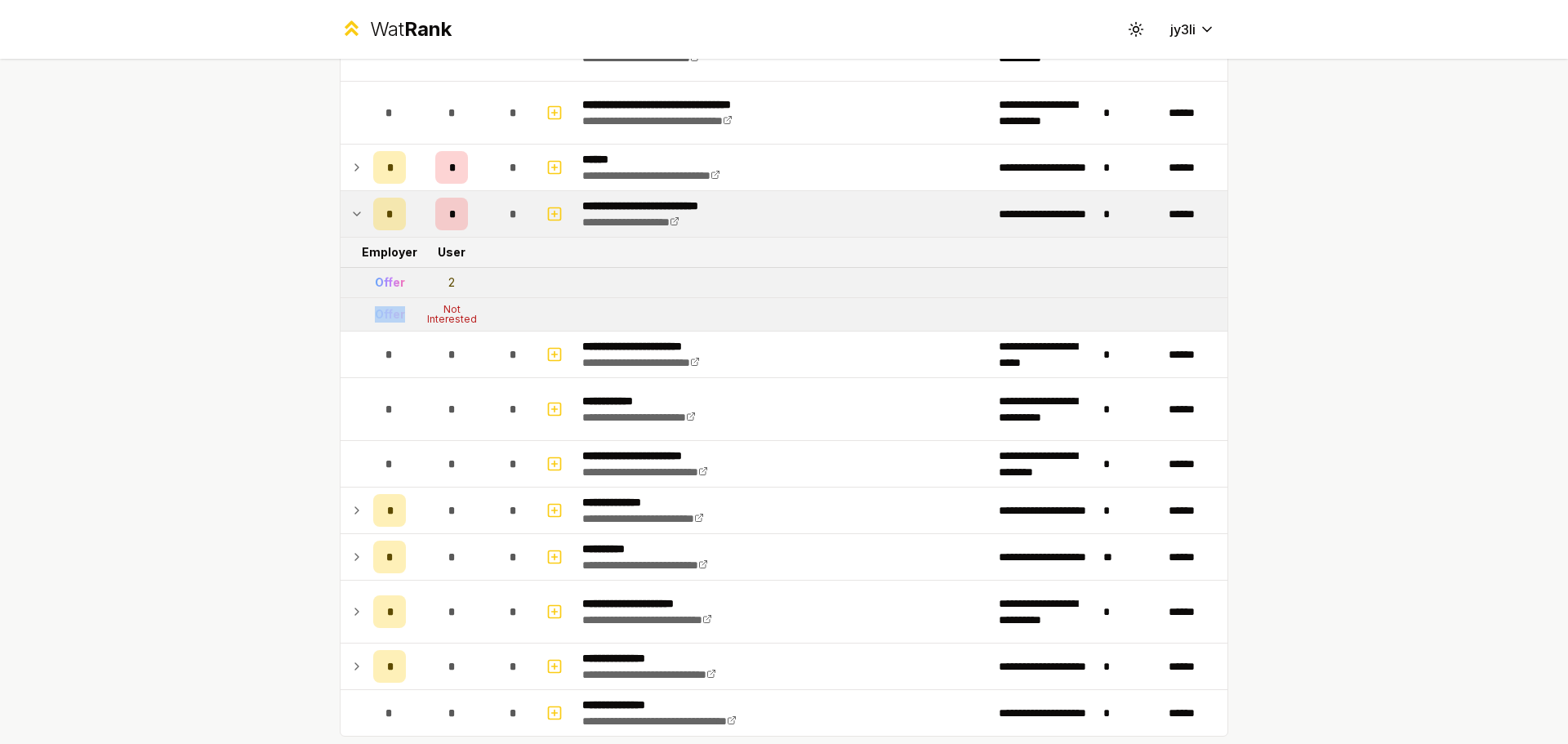
click at [382, 312] on div "Offer" at bounding box center [390, 314] width 30 height 17
click at [742, 291] on tr "Offer 2" at bounding box center [784, 283] width 887 height 30
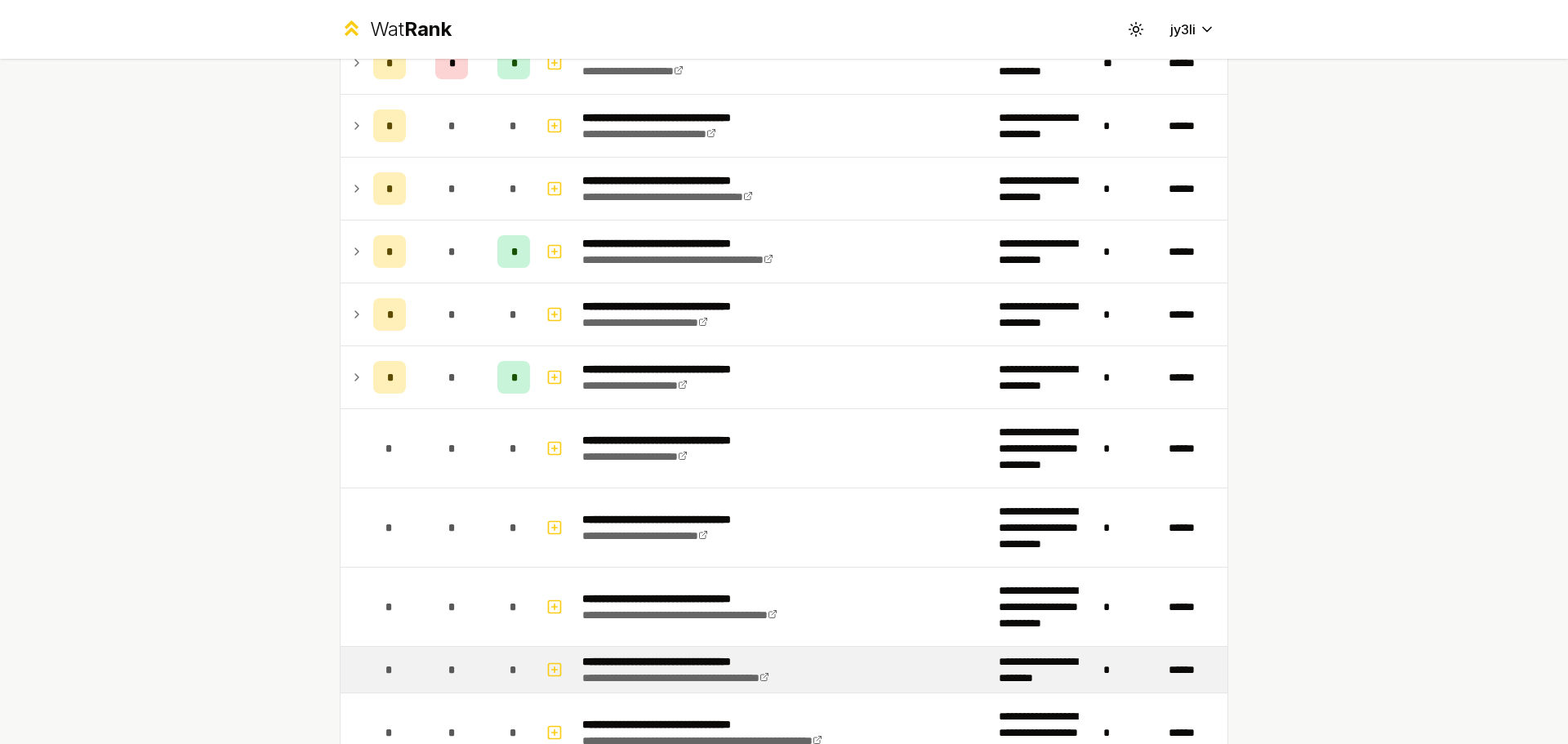
scroll to position [1470, 0]
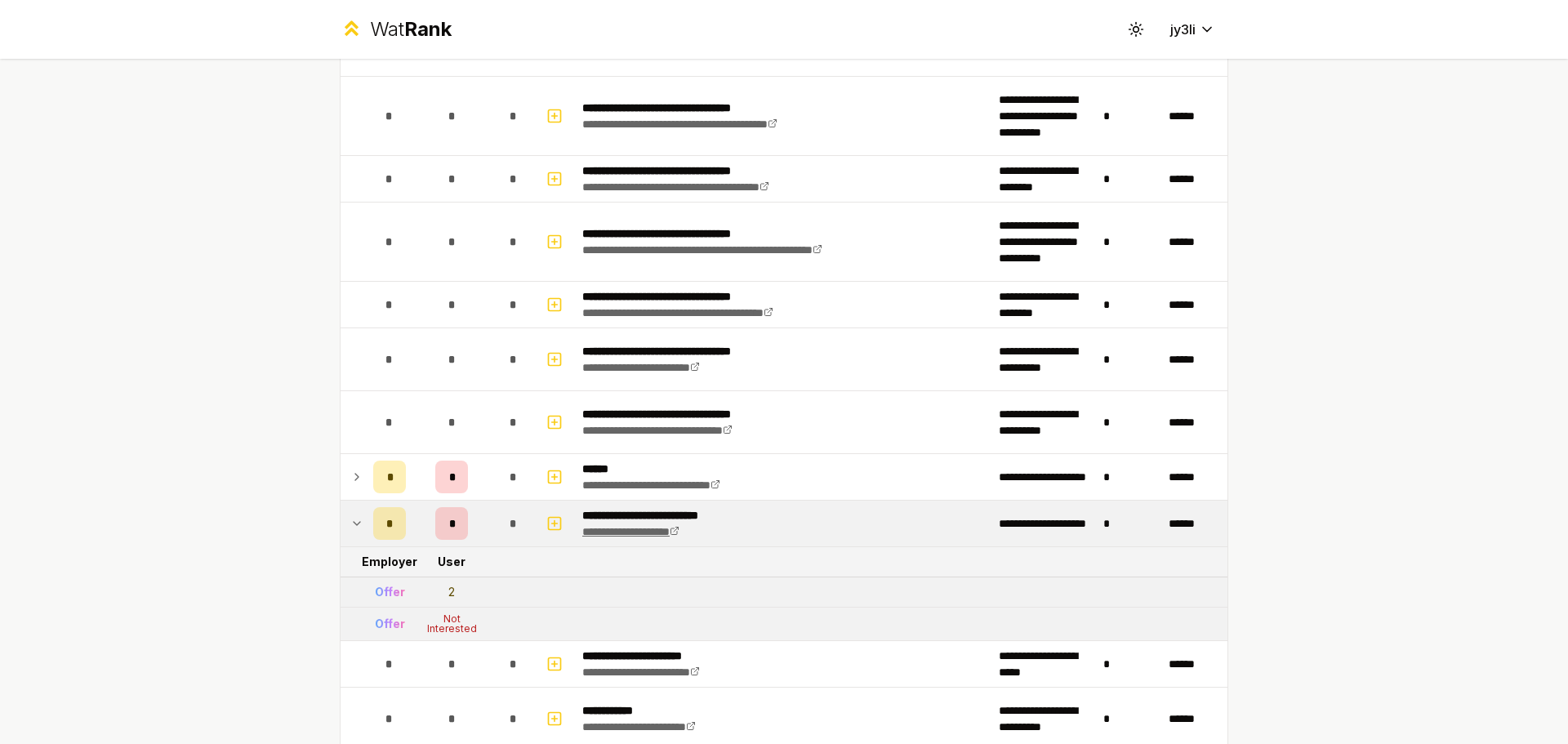
click at [620, 534] on link "**********" at bounding box center [631, 531] width 97 height 11
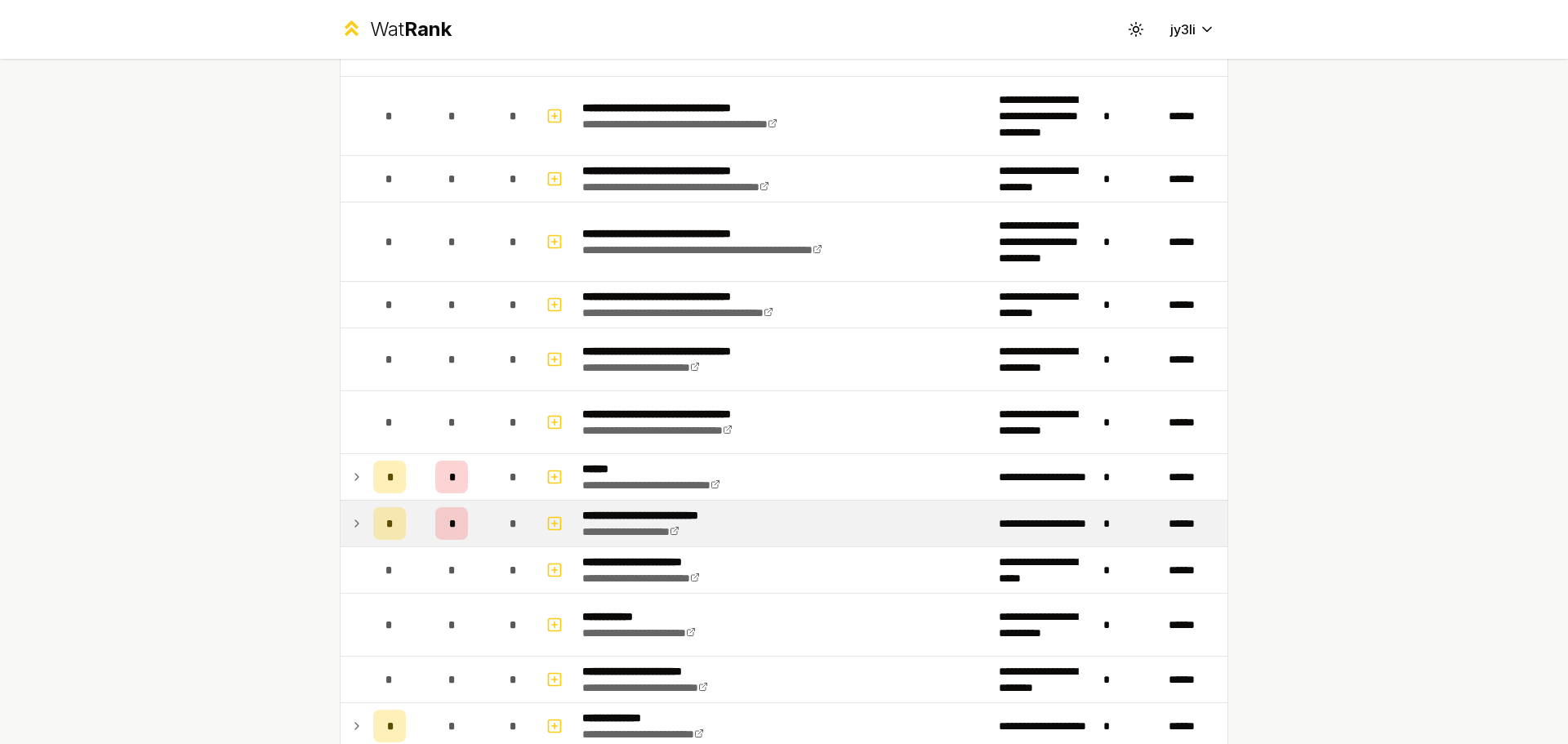
click at [614, 512] on p "**********" at bounding box center [663, 515] width 163 height 17
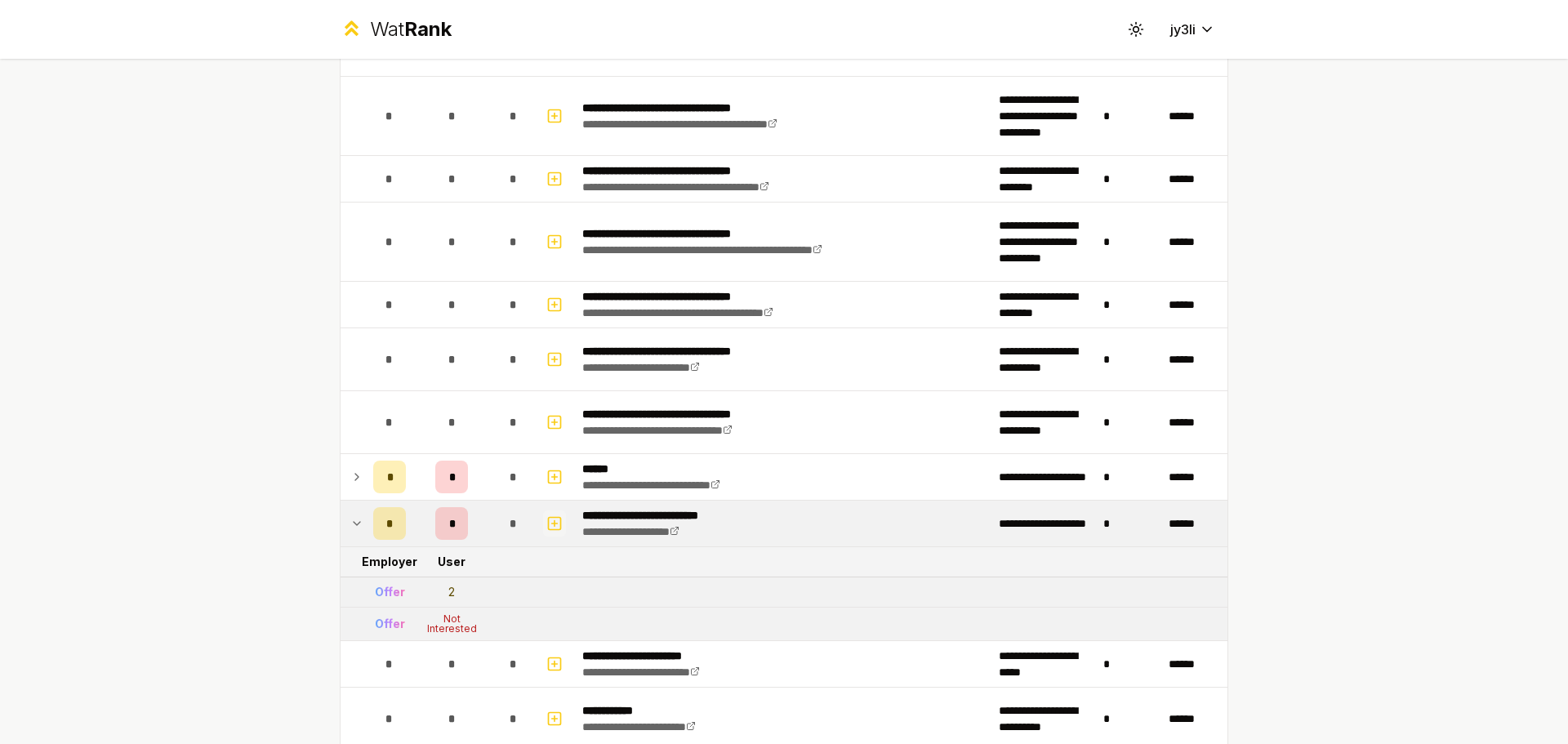
click at [546, 524] on icon "button" at bounding box center [554, 523] width 17 height 19
select select
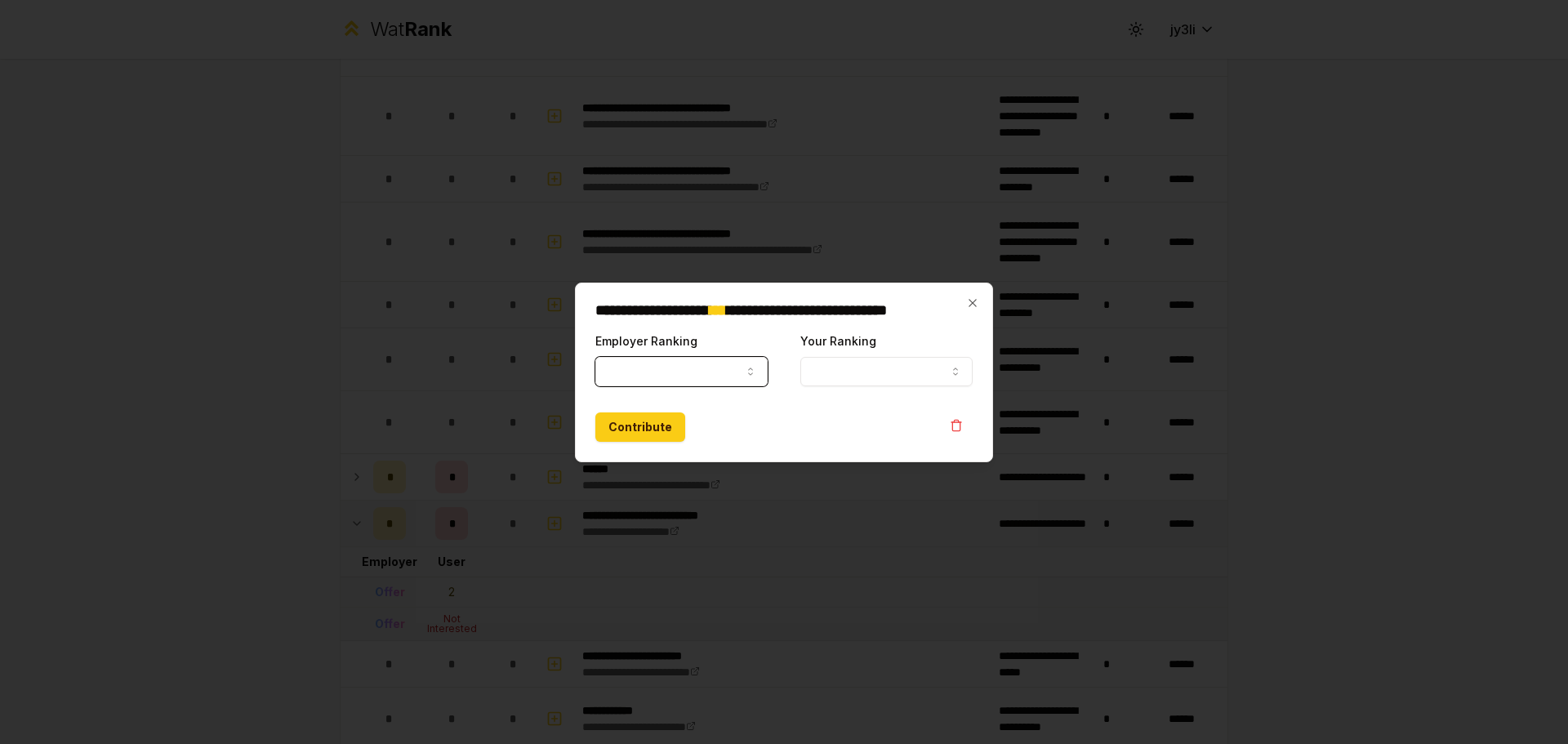
click at [686, 382] on button "Employer Ranking" at bounding box center [682, 371] width 173 height 29
select select "*****"
click at [852, 361] on button "Your Ranking" at bounding box center [887, 371] width 173 height 29
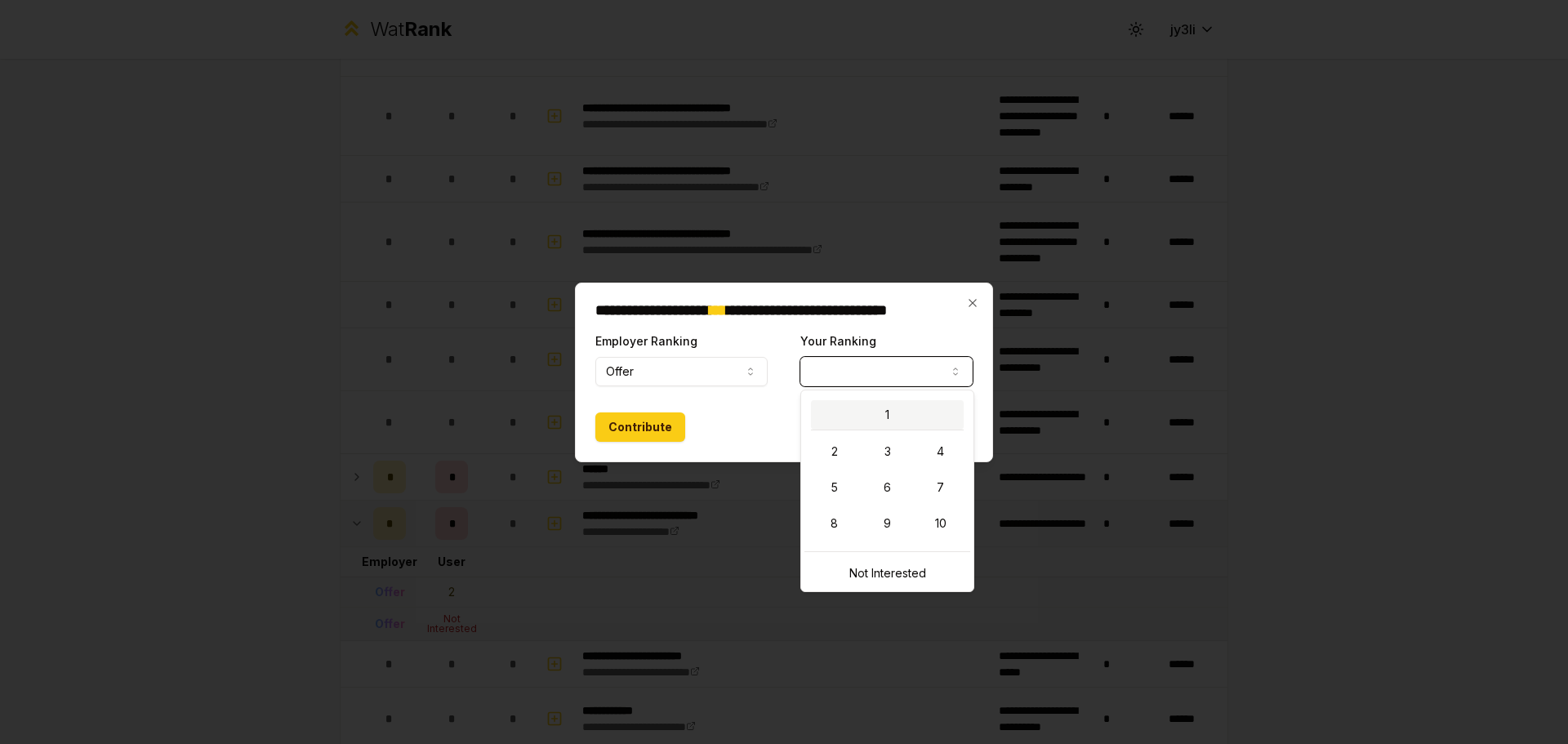
select select "*"
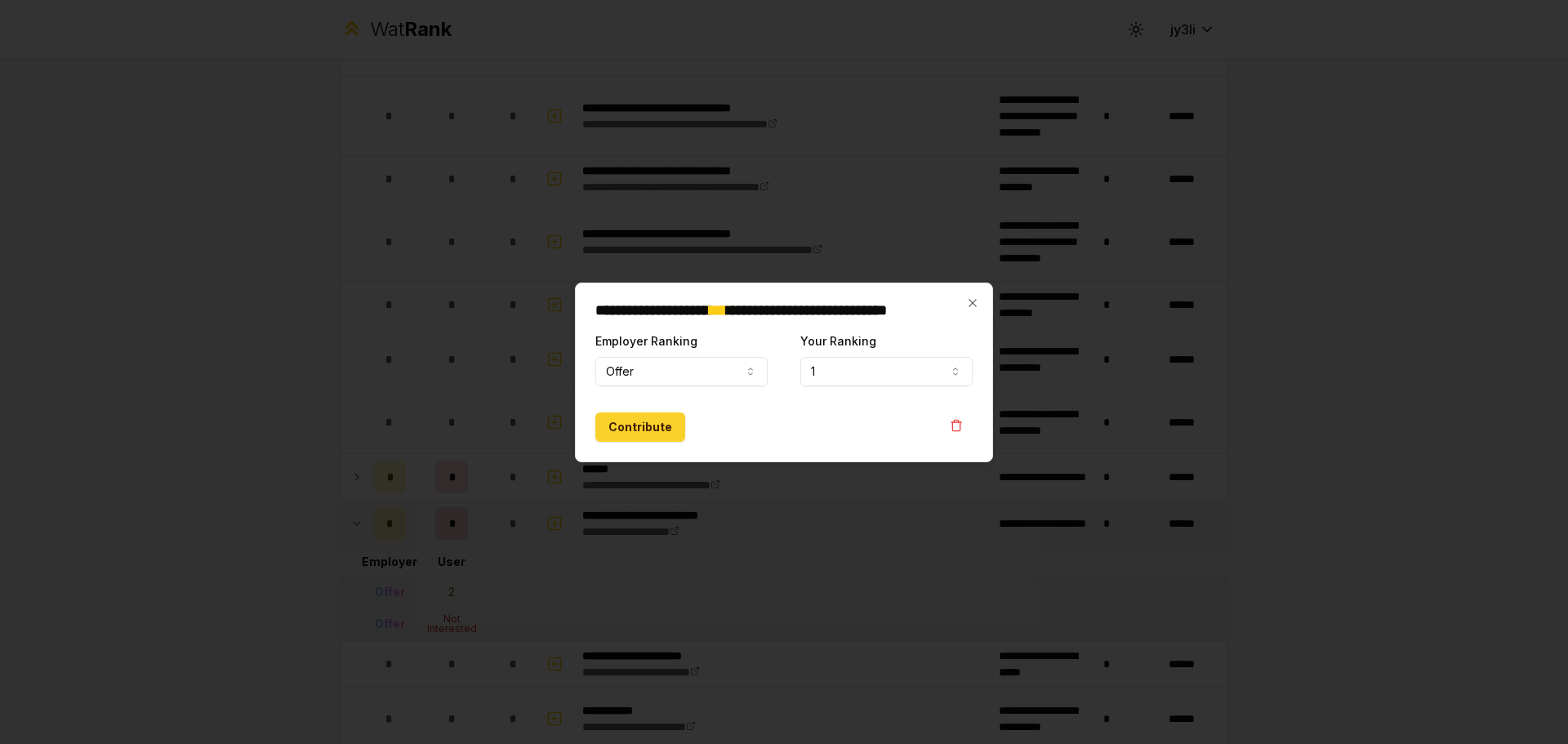
click at [666, 418] on button "Contribute" at bounding box center [640, 426] width 90 height 29
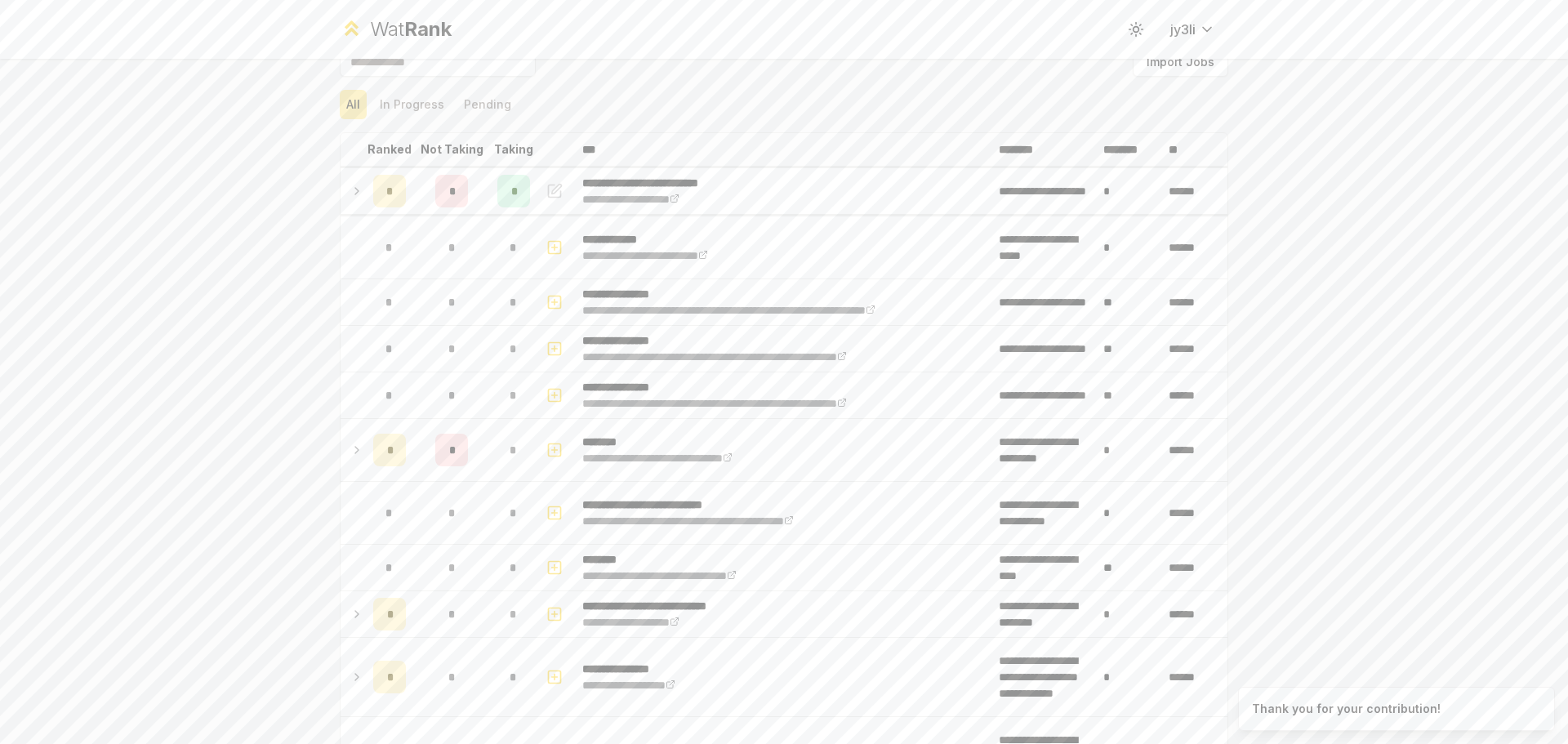
scroll to position [0, 0]
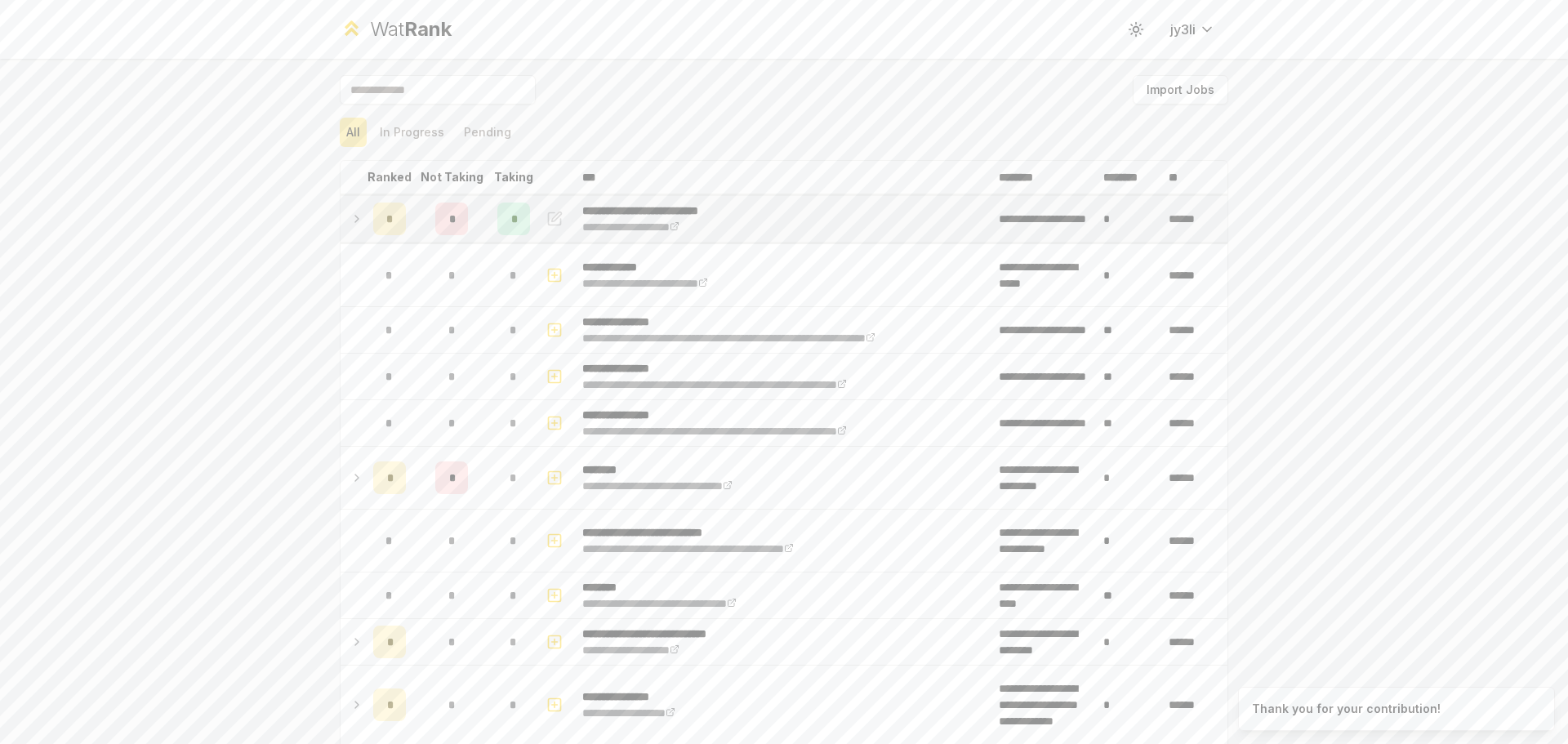
click at [355, 215] on icon at bounding box center [357, 218] width 13 height 19
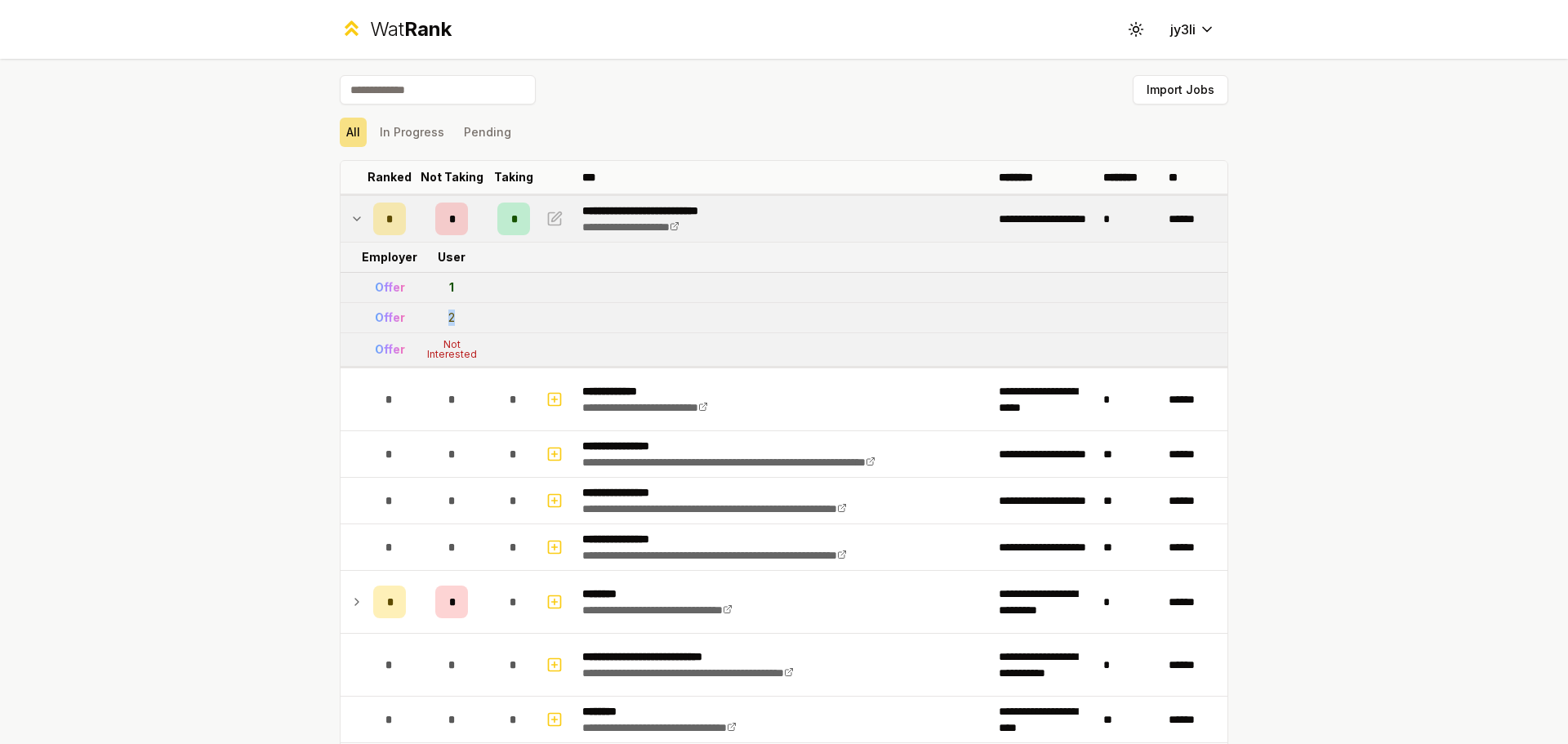
click at [451, 314] on td "2" at bounding box center [451, 317] width 78 height 29
drag, startPoint x: 435, startPoint y: 344, endPoint x: 482, endPoint y: 354, distance: 48.1
click at [482, 354] on td "Not Interested" at bounding box center [451, 349] width 78 height 33
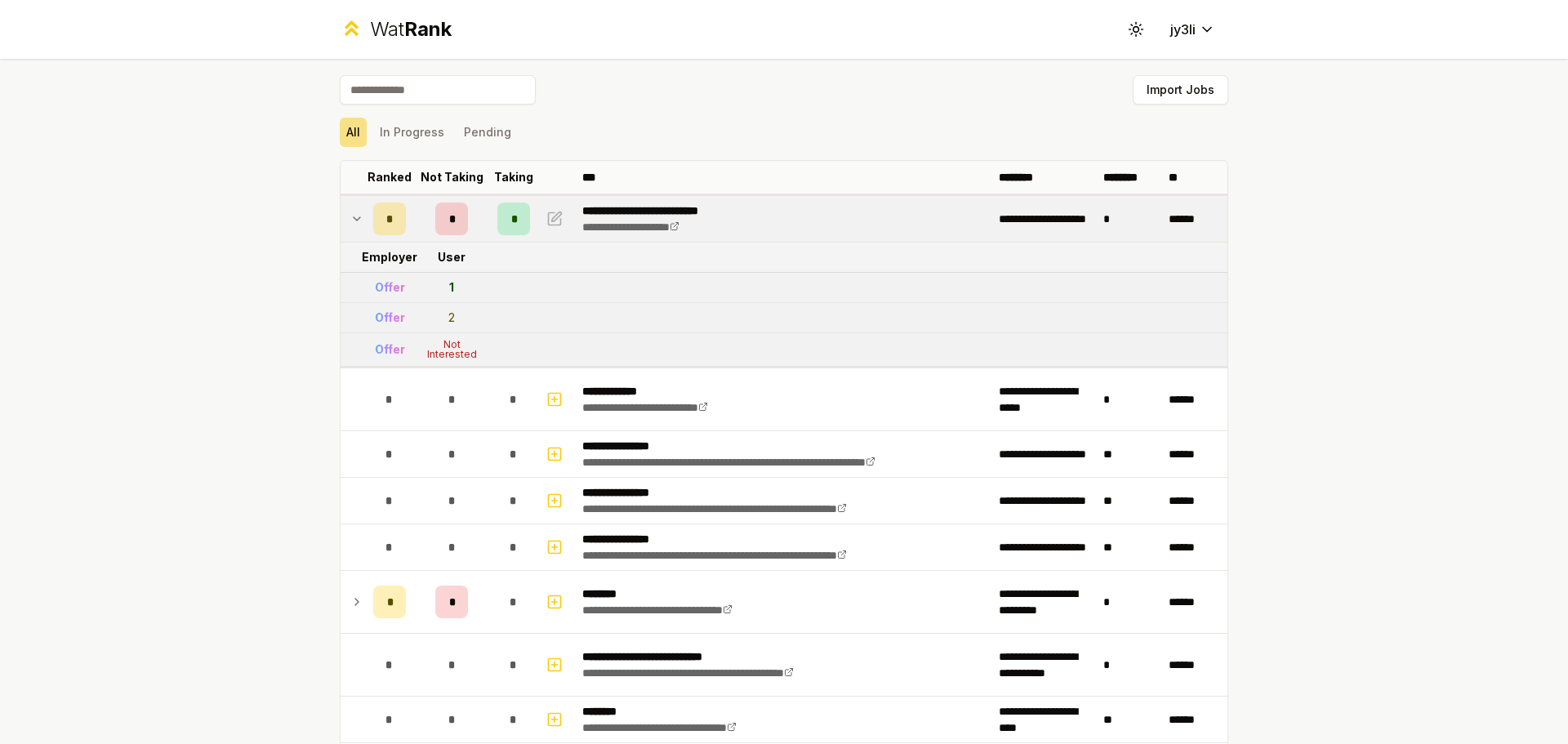
click at [1097, 220] on td "*" at bounding box center [1129, 219] width 65 height 46
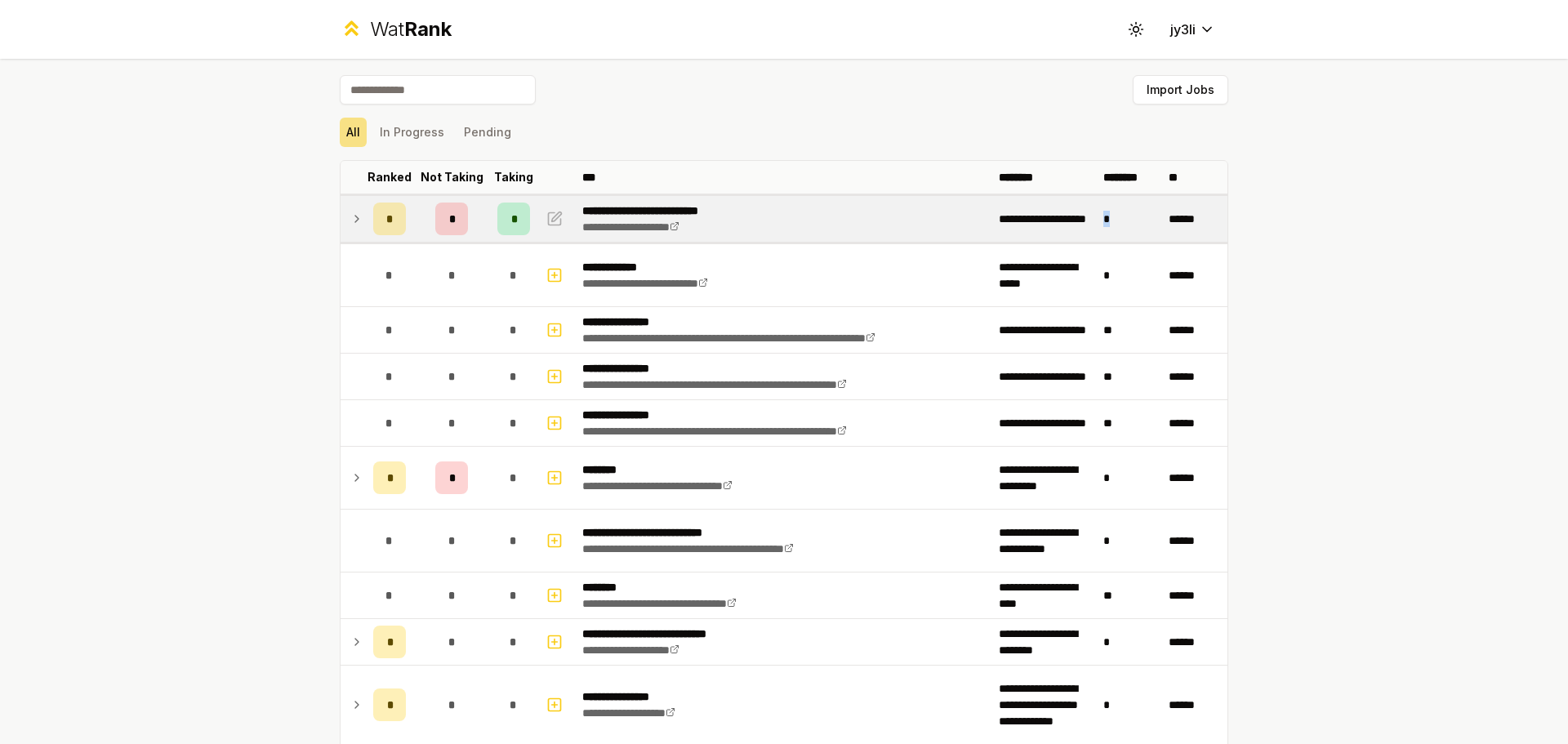
click at [1097, 220] on td "*" at bounding box center [1129, 219] width 65 height 46
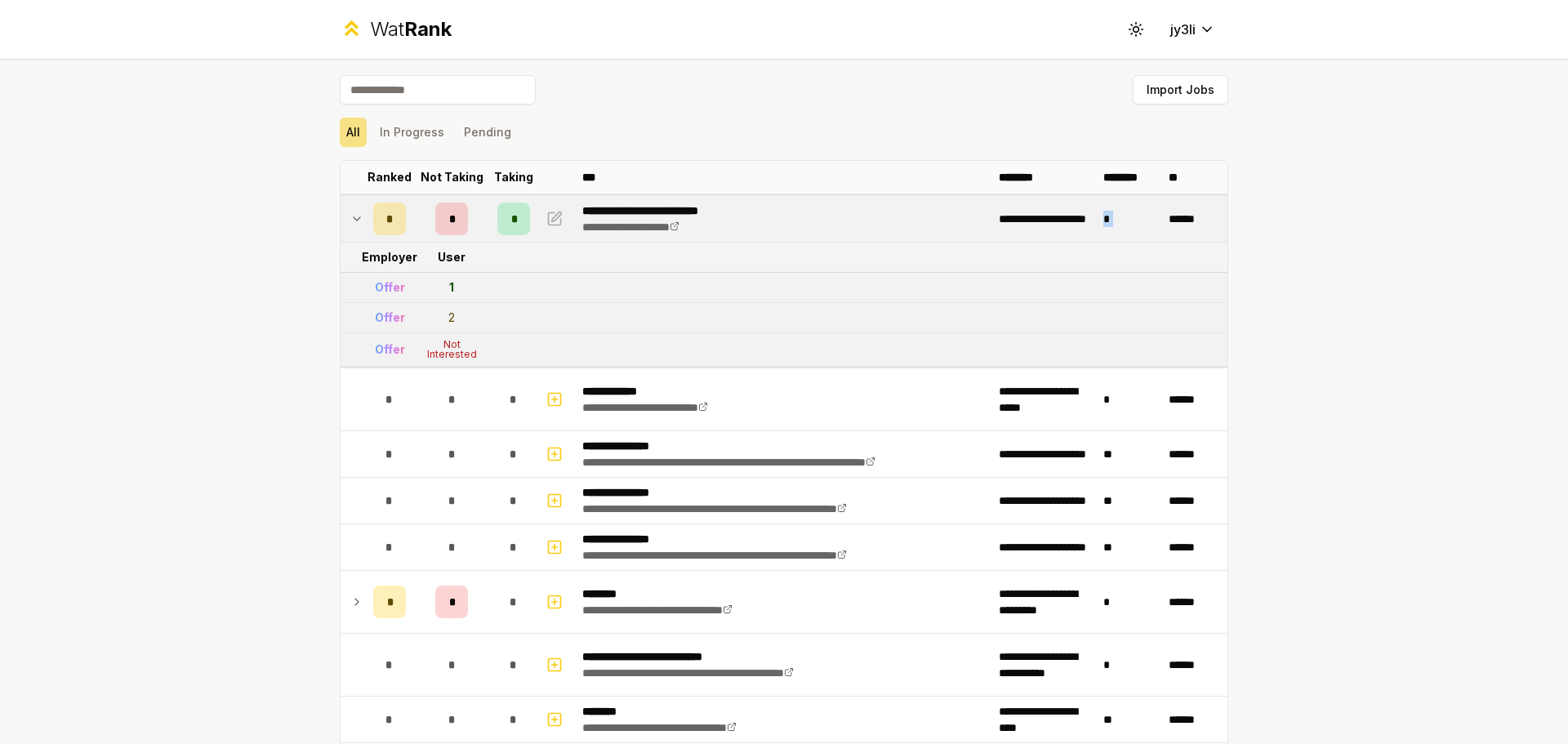
click at [1097, 220] on td "*" at bounding box center [1129, 219] width 65 height 46
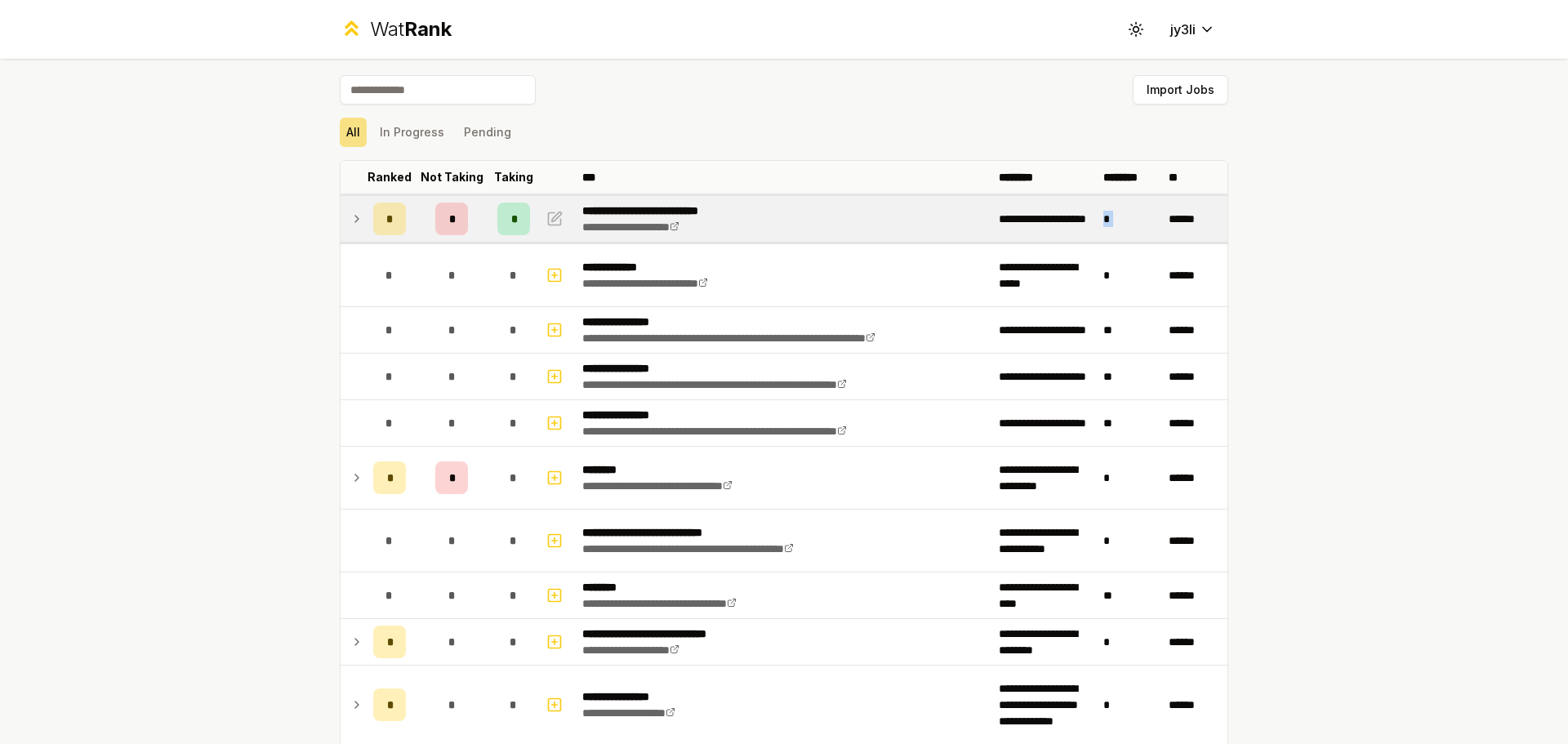
click at [1121, 217] on td "*" at bounding box center [1129, 219] width 65 height 46
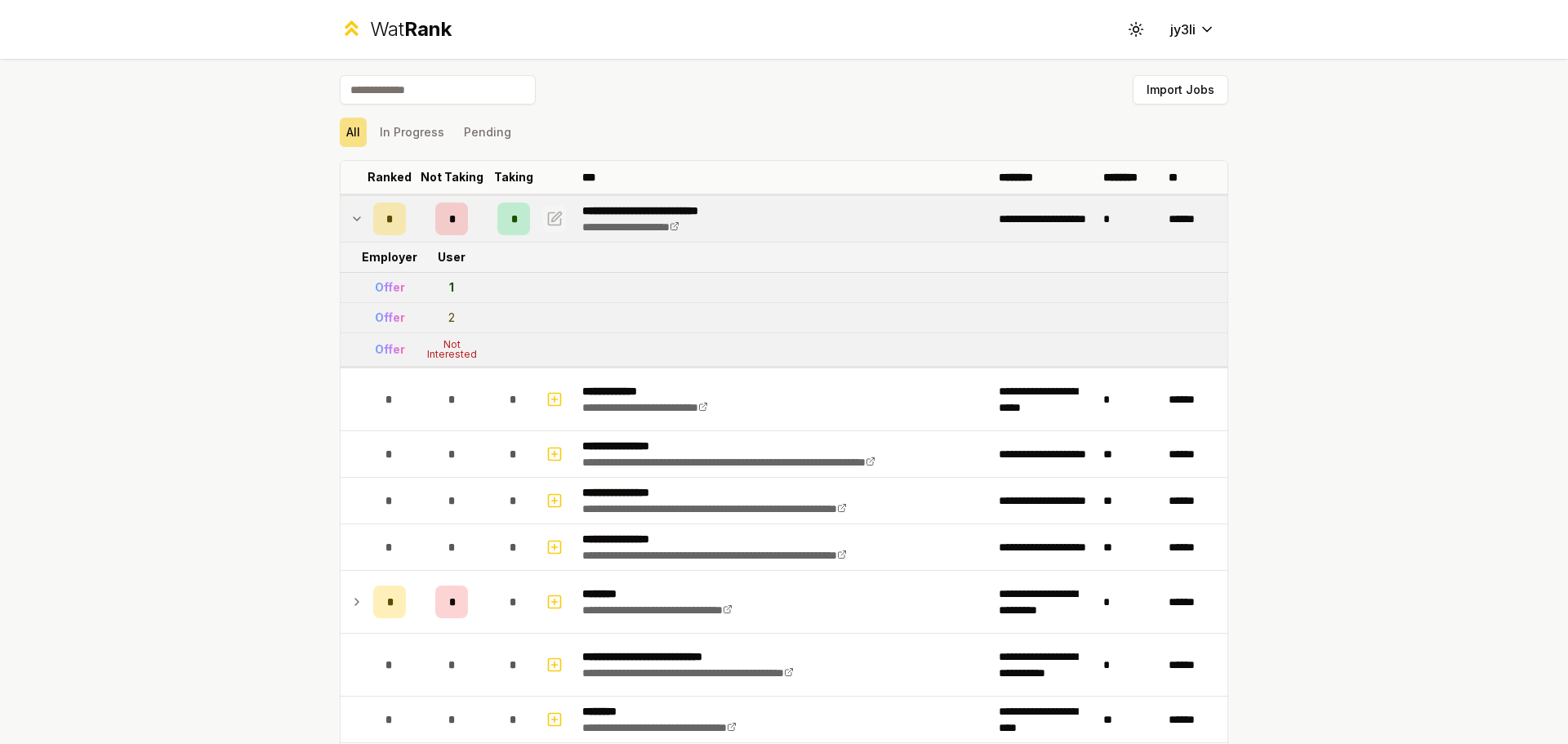
click at [549, 214] on icon "button" at bounding box center [554, 218] width 17 height 19
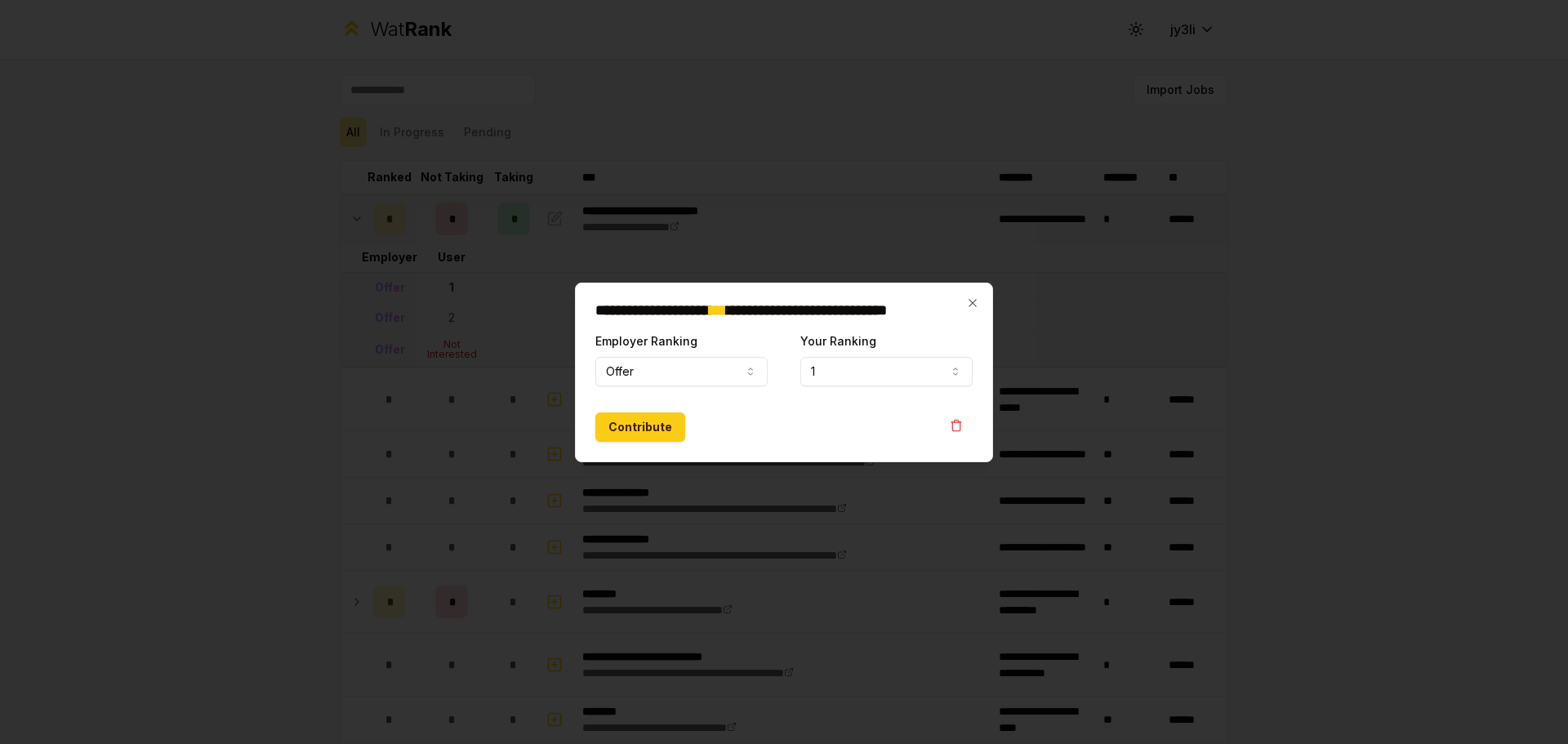
click at [965, 297] on div "**********" at bounding box center [784, 372] width 418 height 180
click at [981, 306] on div "**********" at bounding box center [784, 372] width 418 height 180
click at [978, 302] on icon "button" at bounding box center [973, 303] width 13 height 13
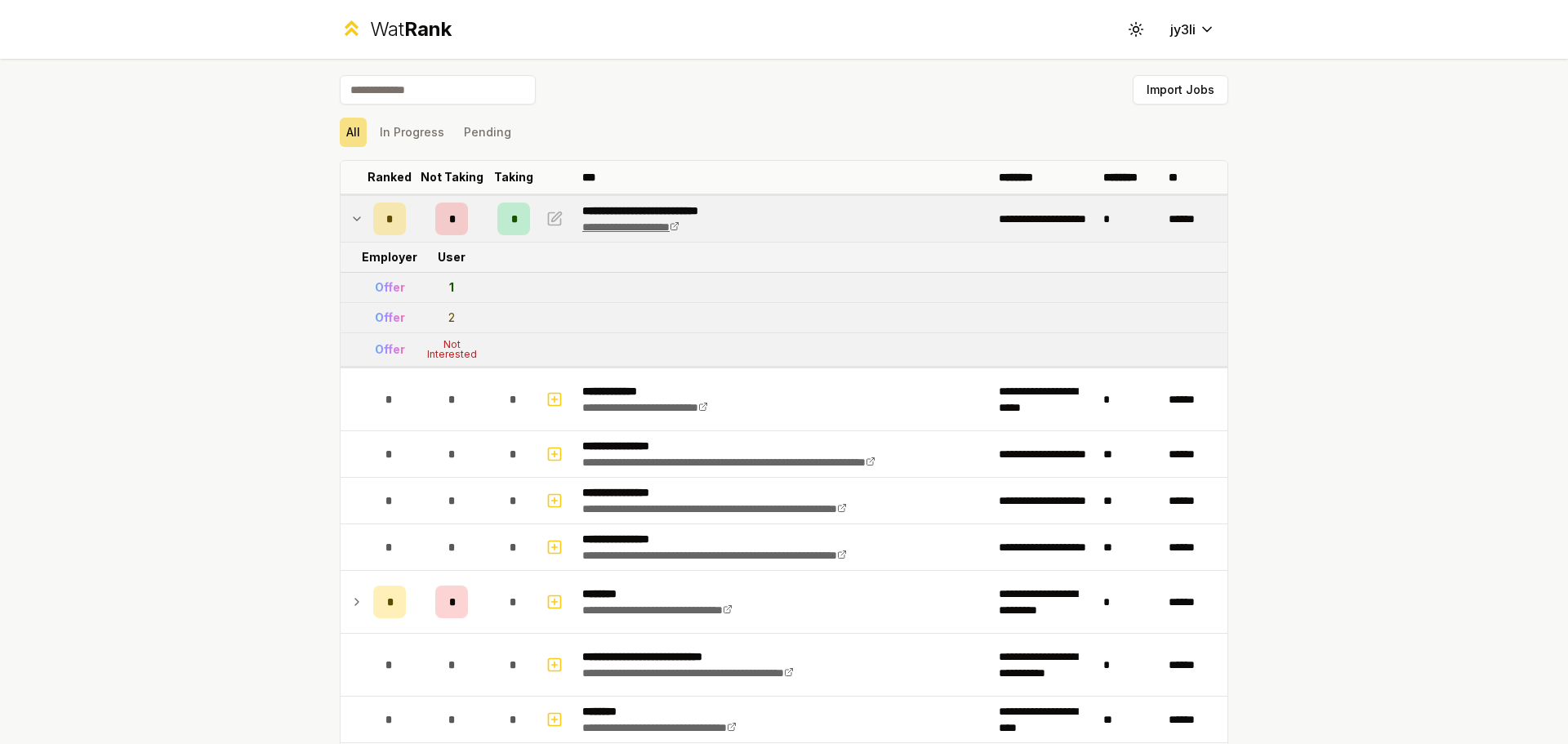
click at [650, 231] on link "**********" at bounding box center [631, 226] width 97 height 11
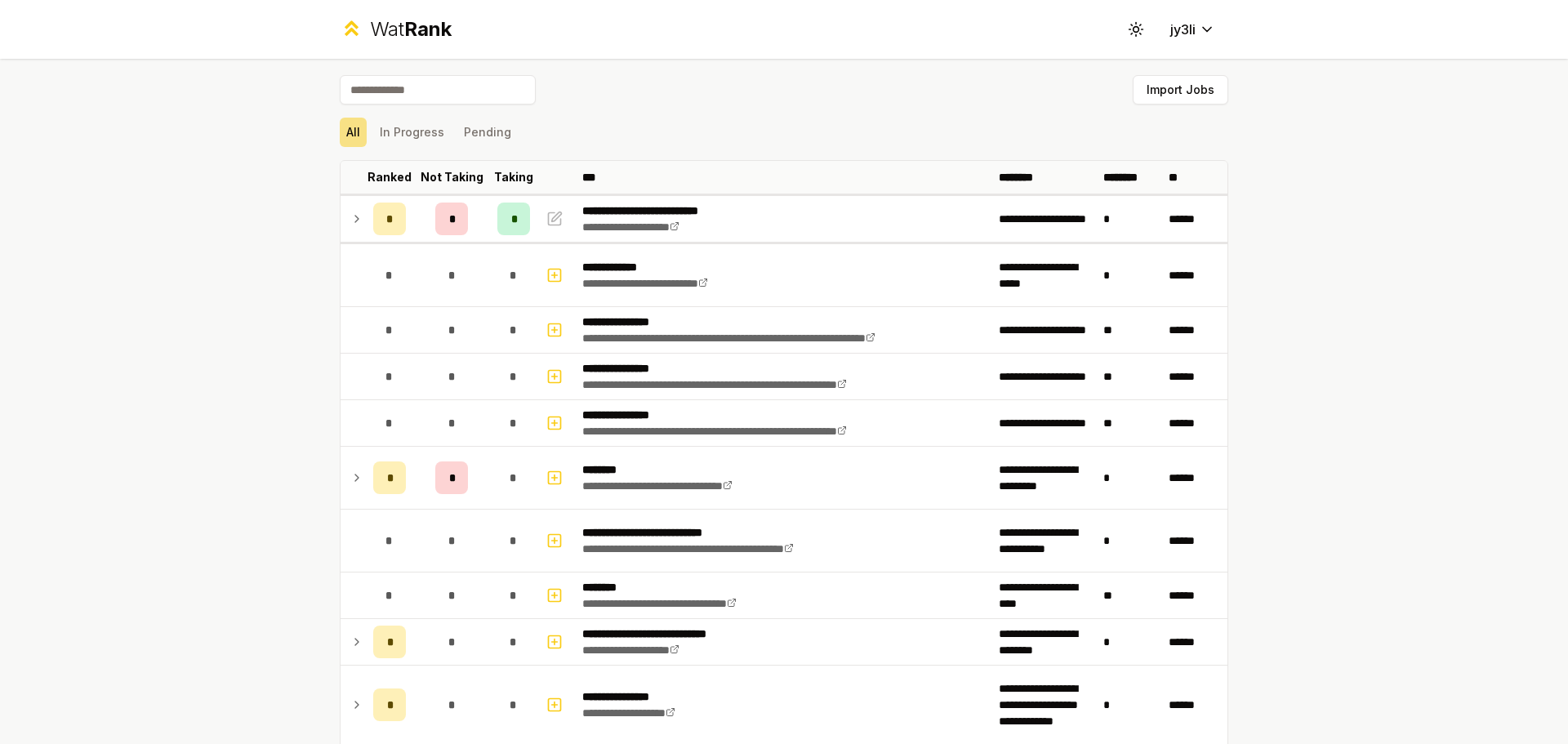
click at [354, 224] on icon at bounding box center [357, 218] width 13 height 19
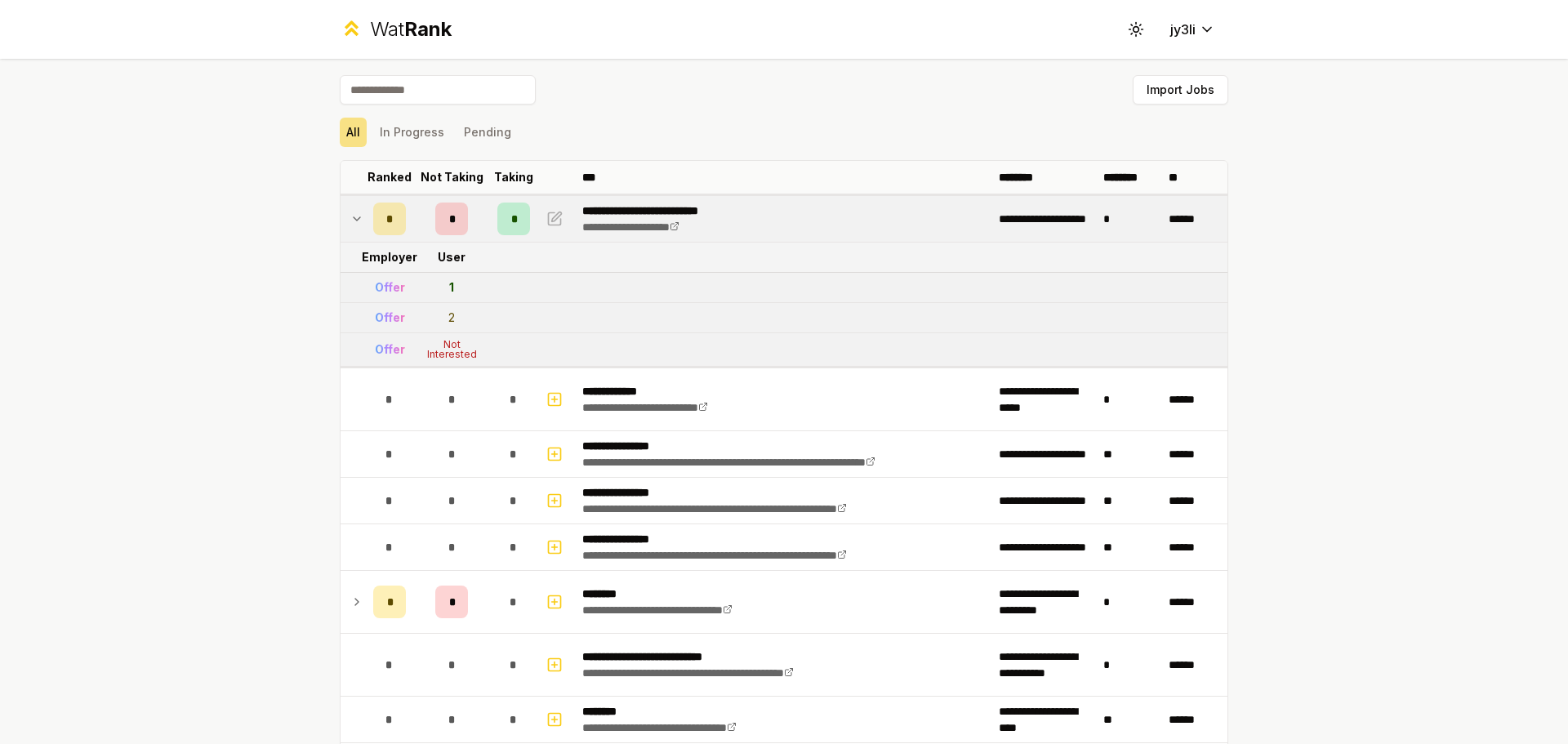
click at [351, 213] on icon at bounding box center [357, 218] width 13 height 19
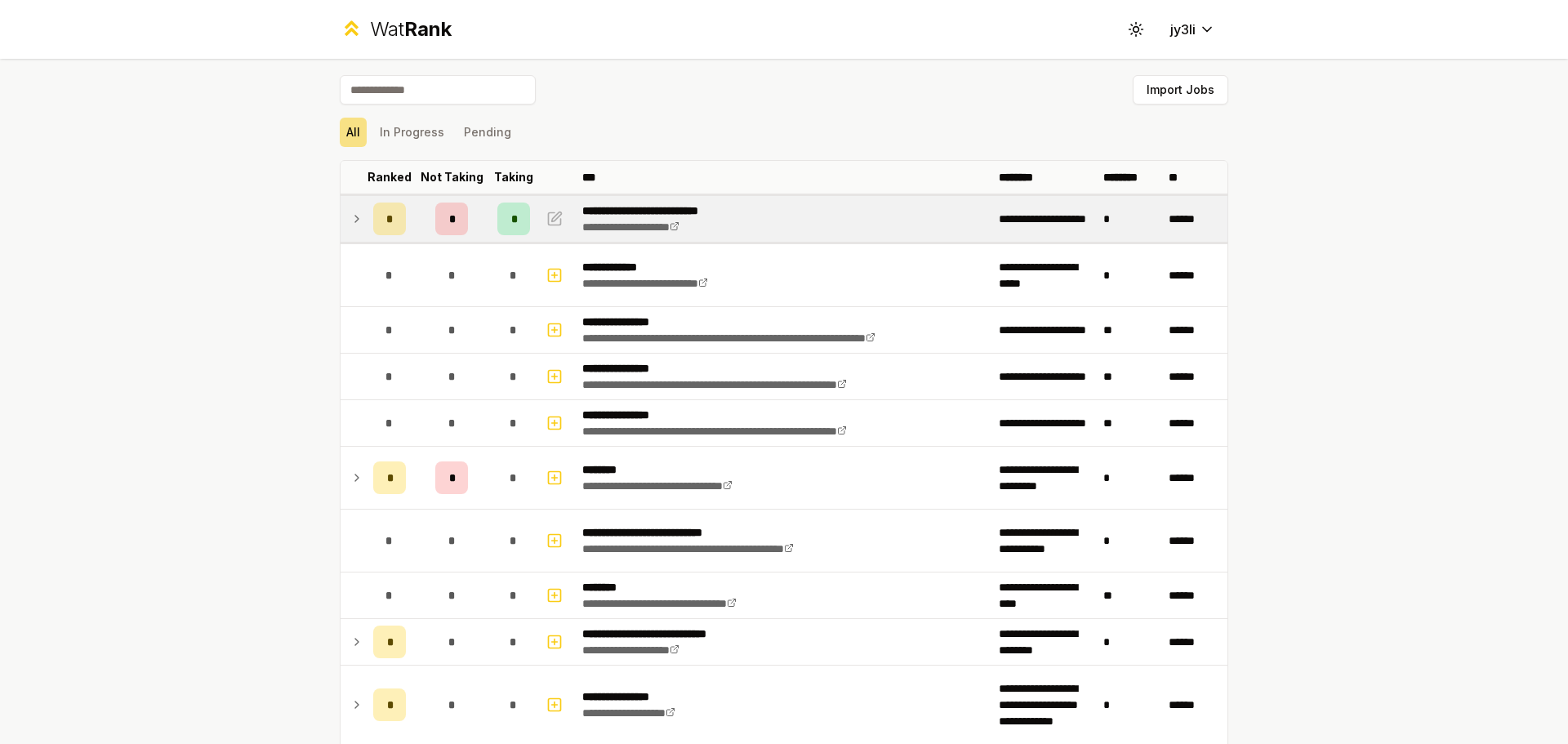
click at [387, 217] on span "*" at bounding box center [390, 218] width 7 height 17
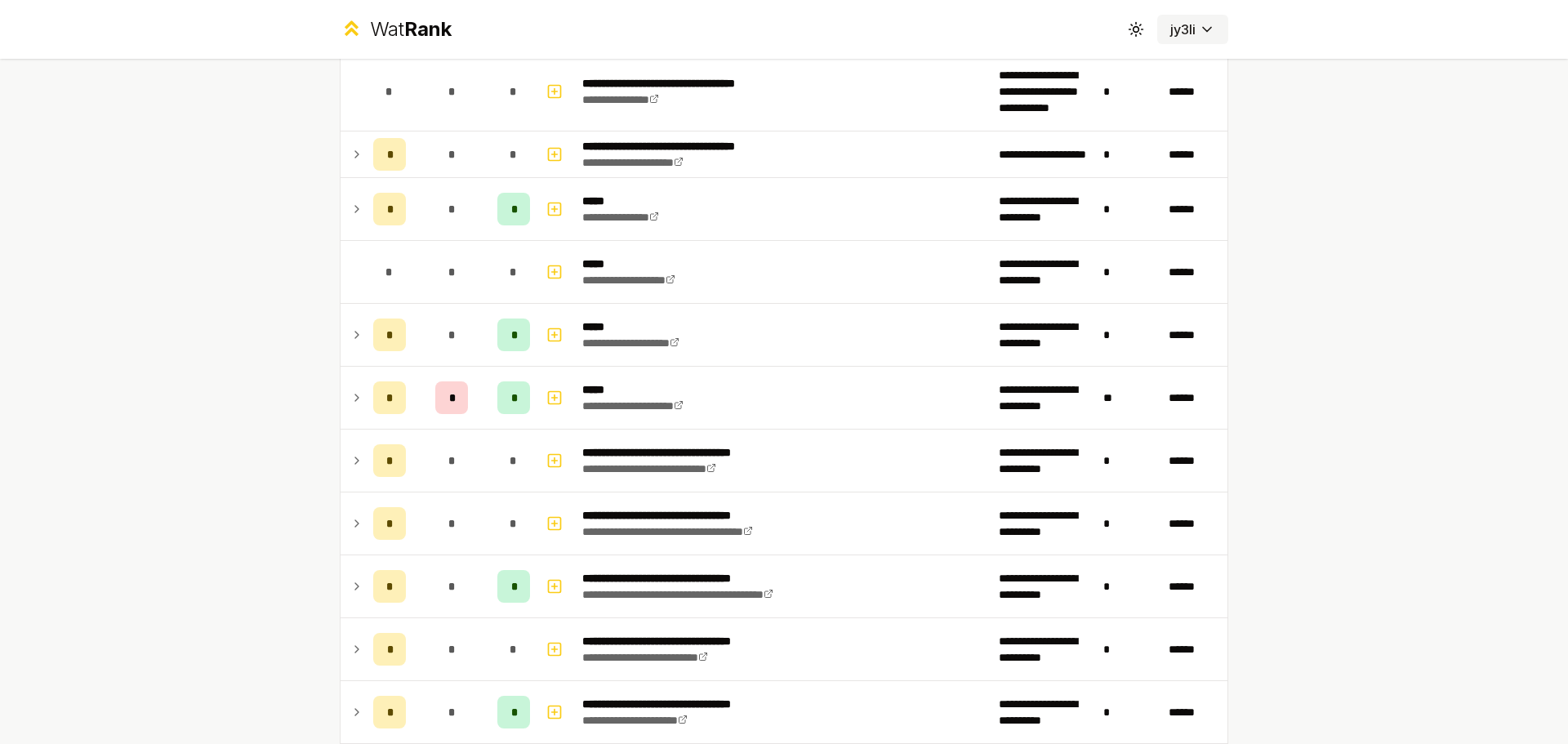
scroll to position [386, 0]
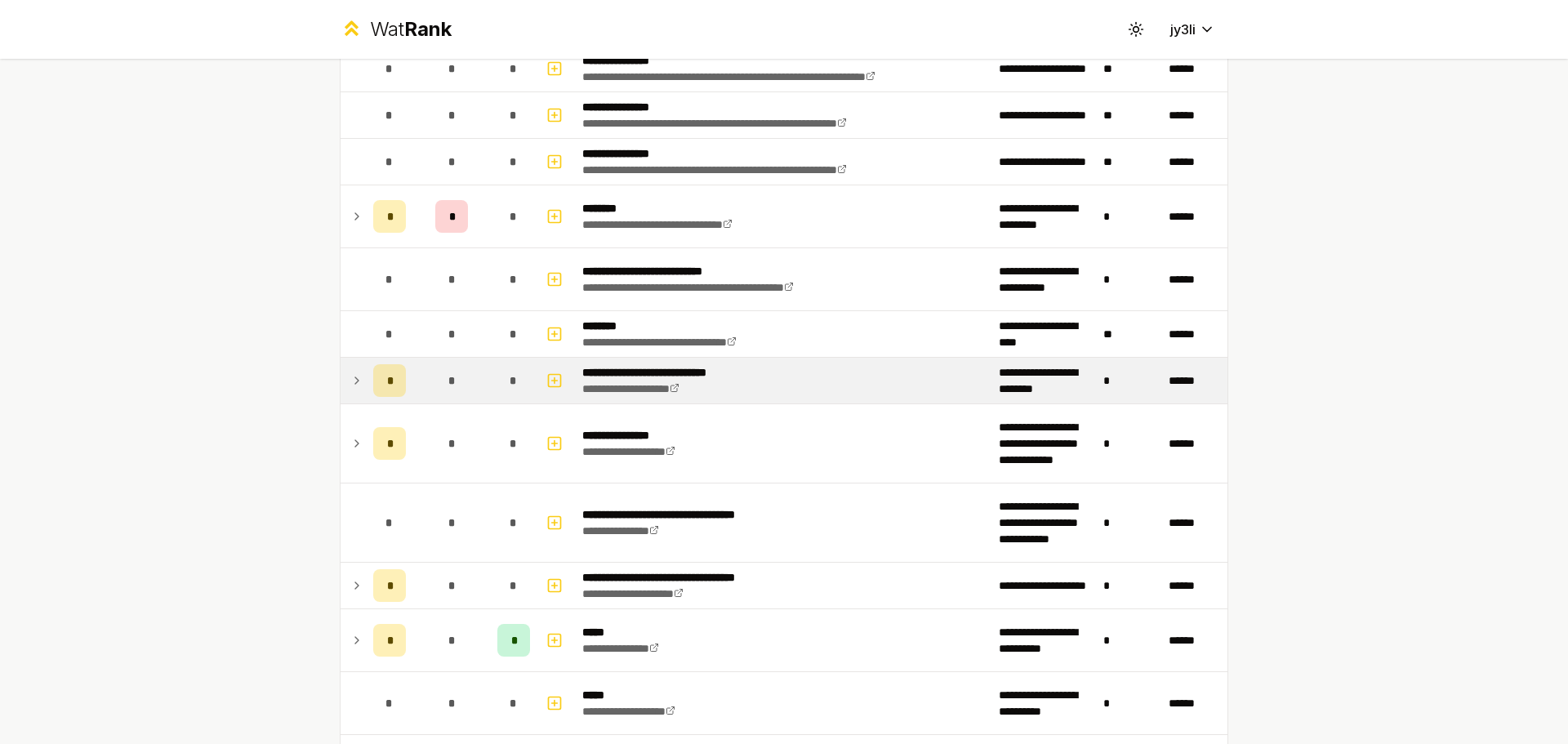
click at [341, 395] on td at bounding box center [354, 380] width 26 height 46
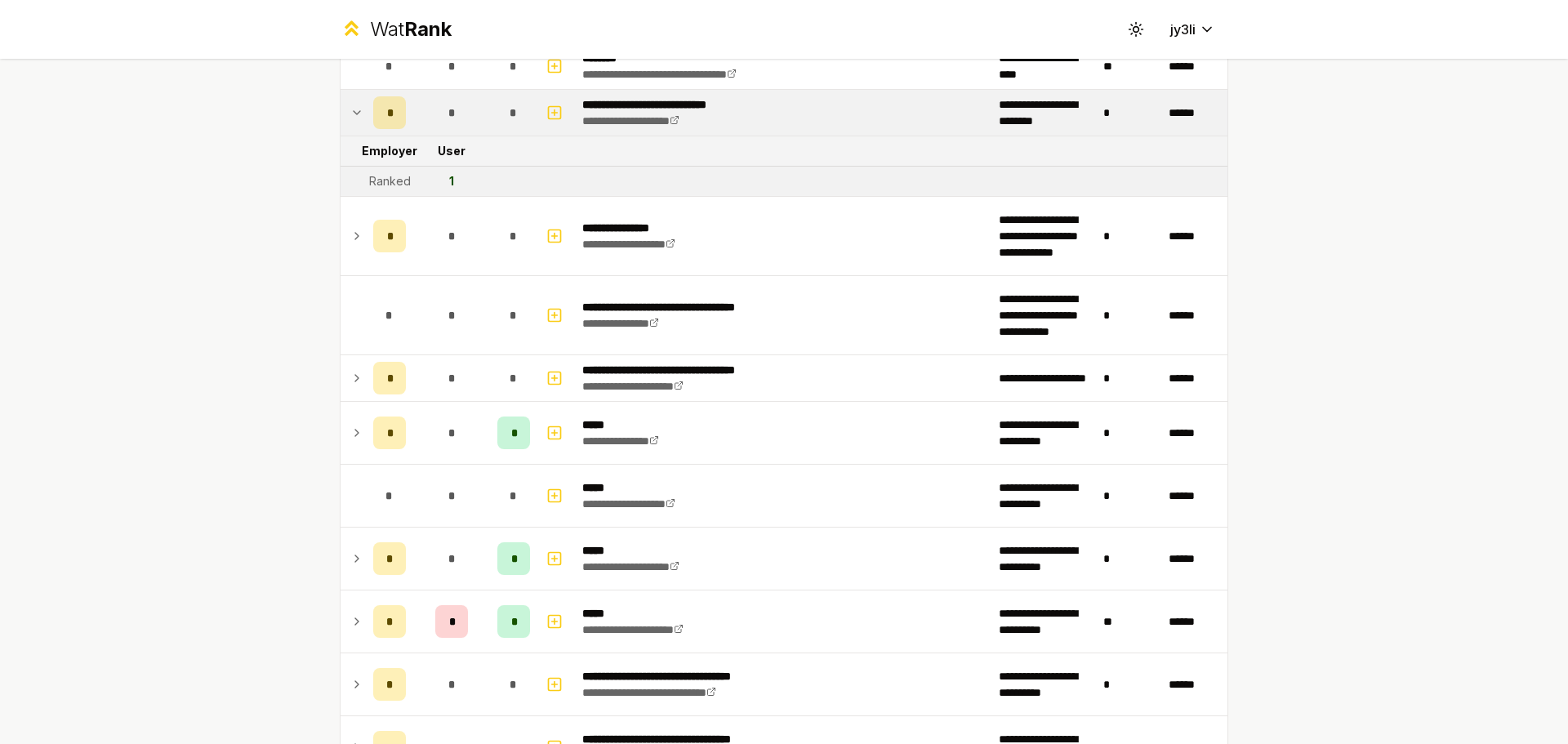
scroll to position [0, 0]
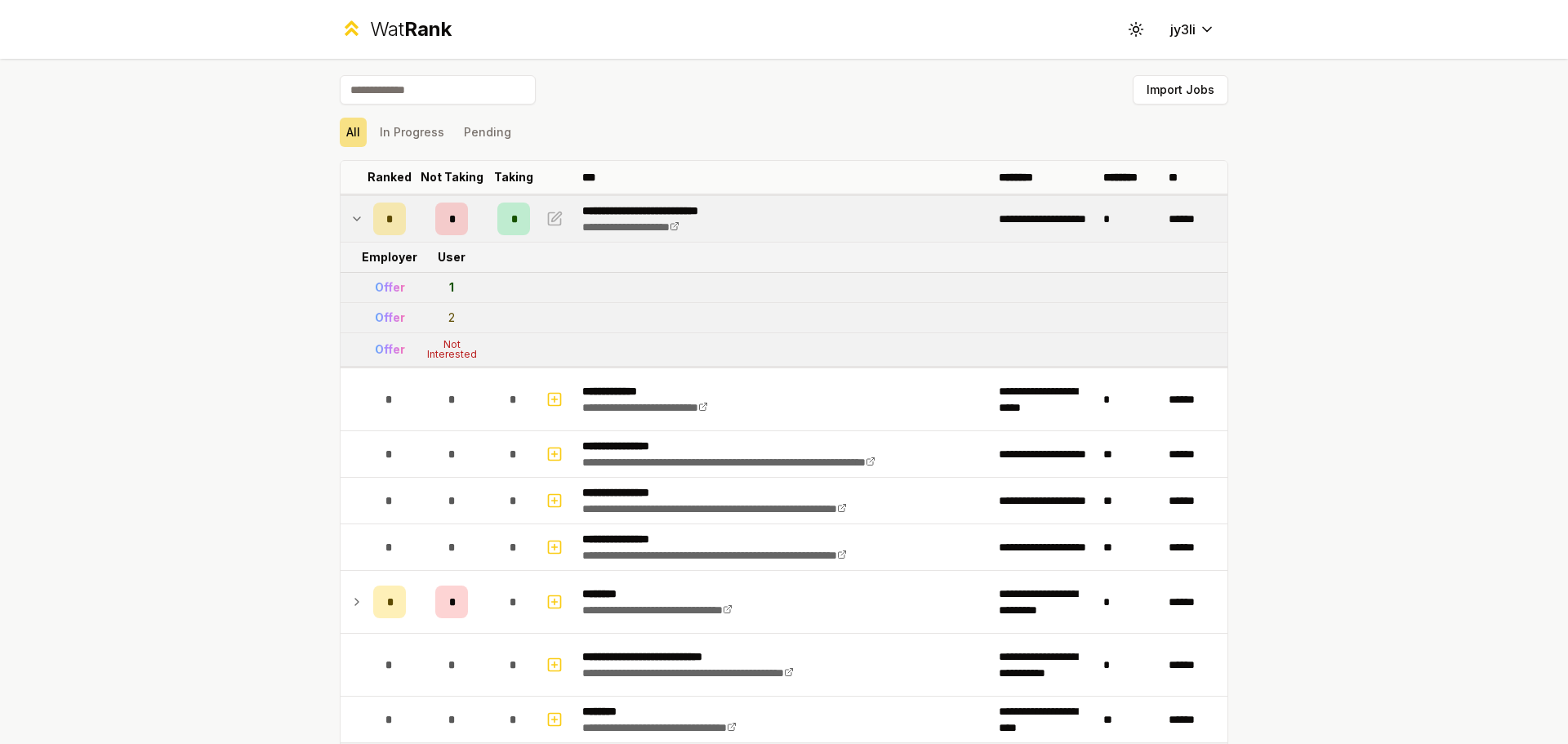
click at [1116, 226] on td "*" at bounding box center [1129, 219] width 65 height 46
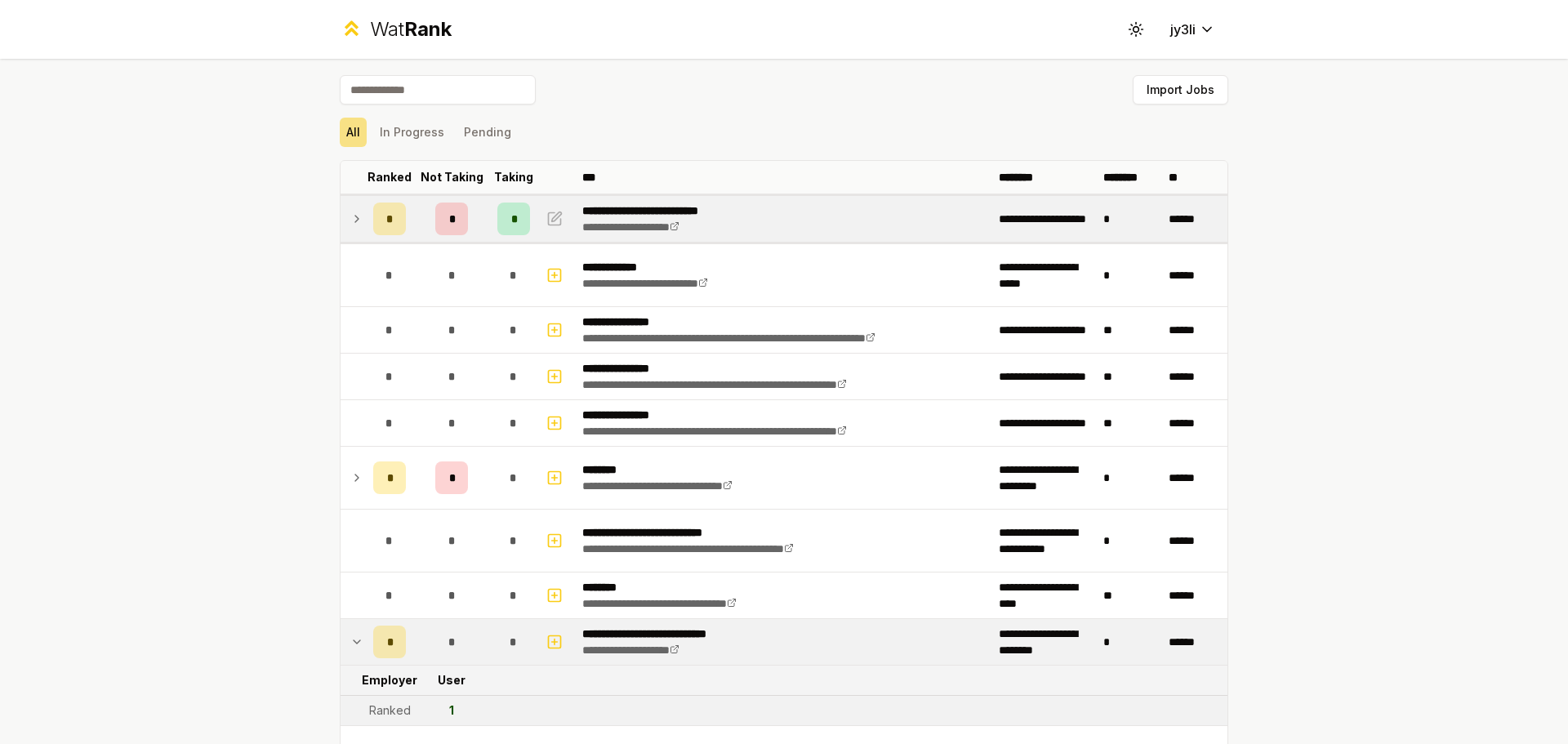
click at [1103, 221] on td "*" at bounding box center [1129, 219] width 65 height 46
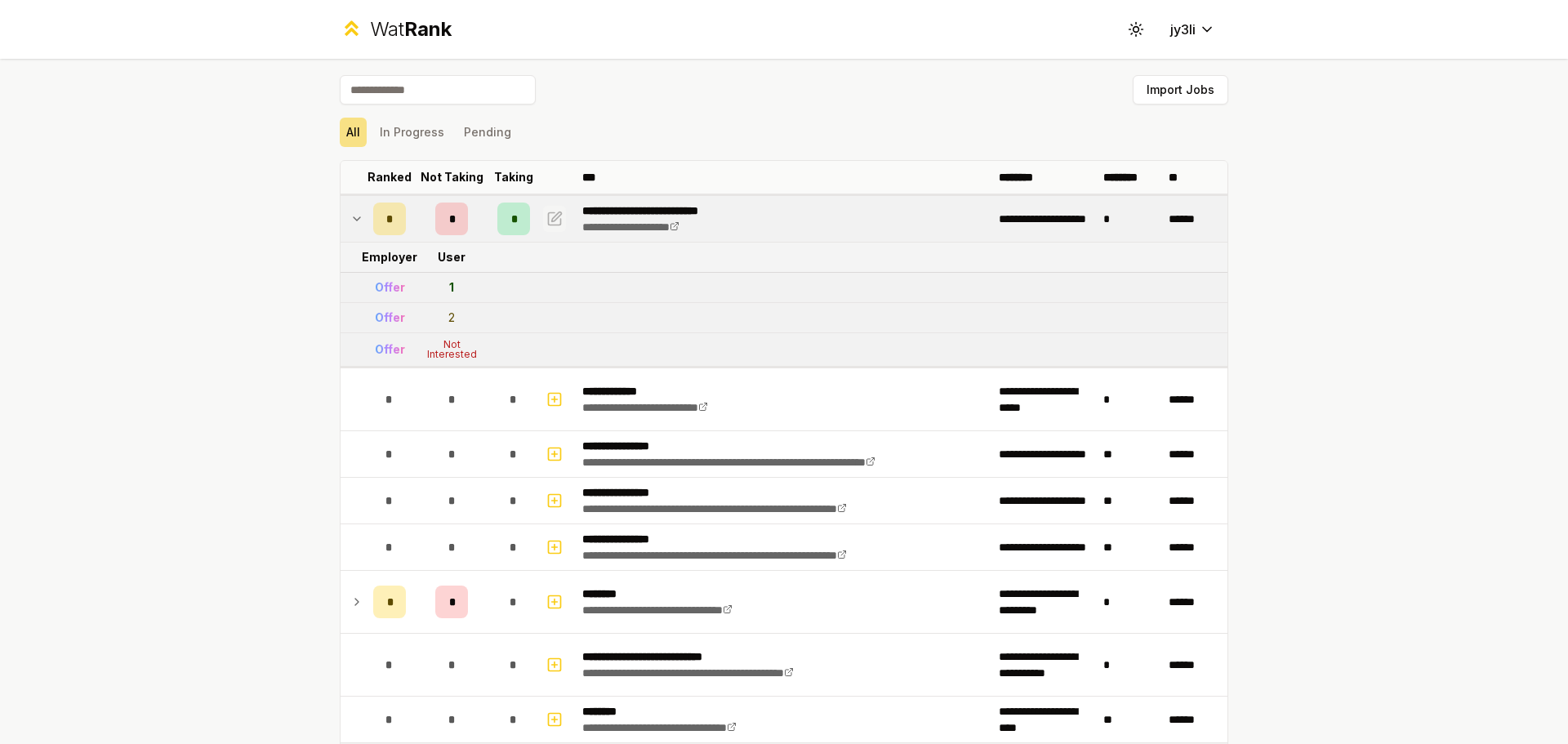
click at [546, 216] on icon "button" at bounding box center [554, 218] width 17 height 19
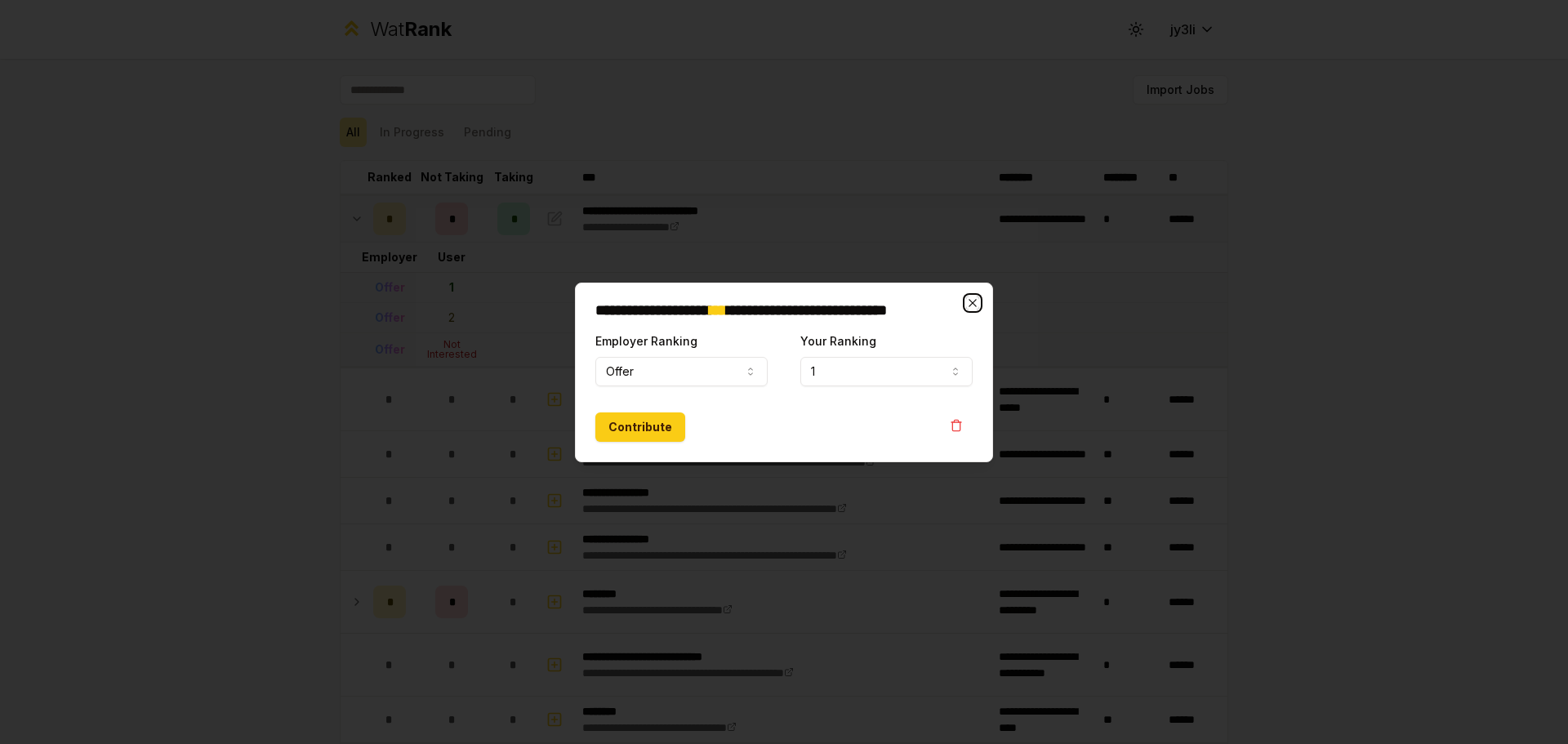
click at [973, 298] on icon "button" at bounding box center [973, 303] width 13 height 13
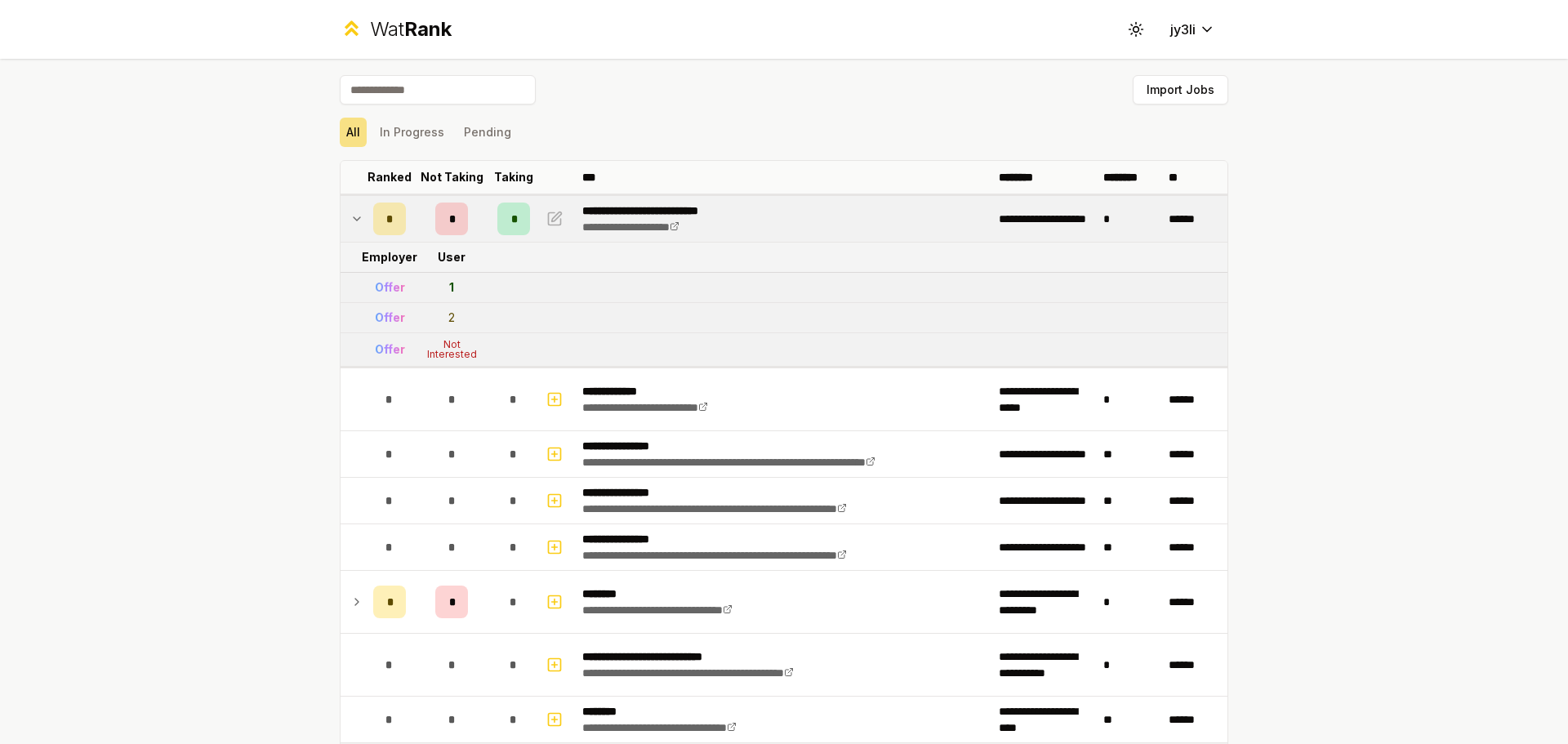
click at [354, 223] on icon at bounding box center [357, 218] width 13 height 19
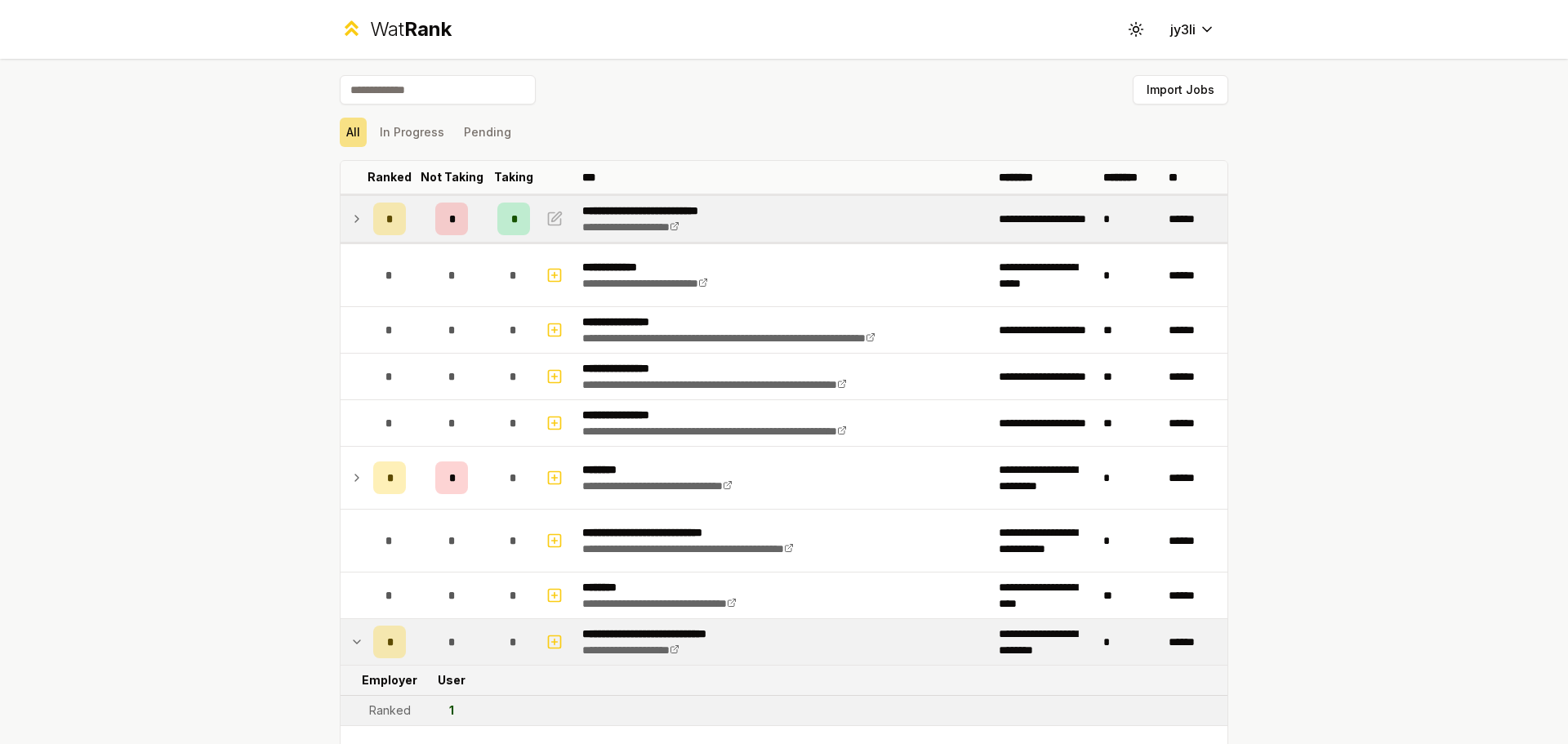
click at [366, 219] on td "*" at bounding box center [389, 219] width 46 height 46
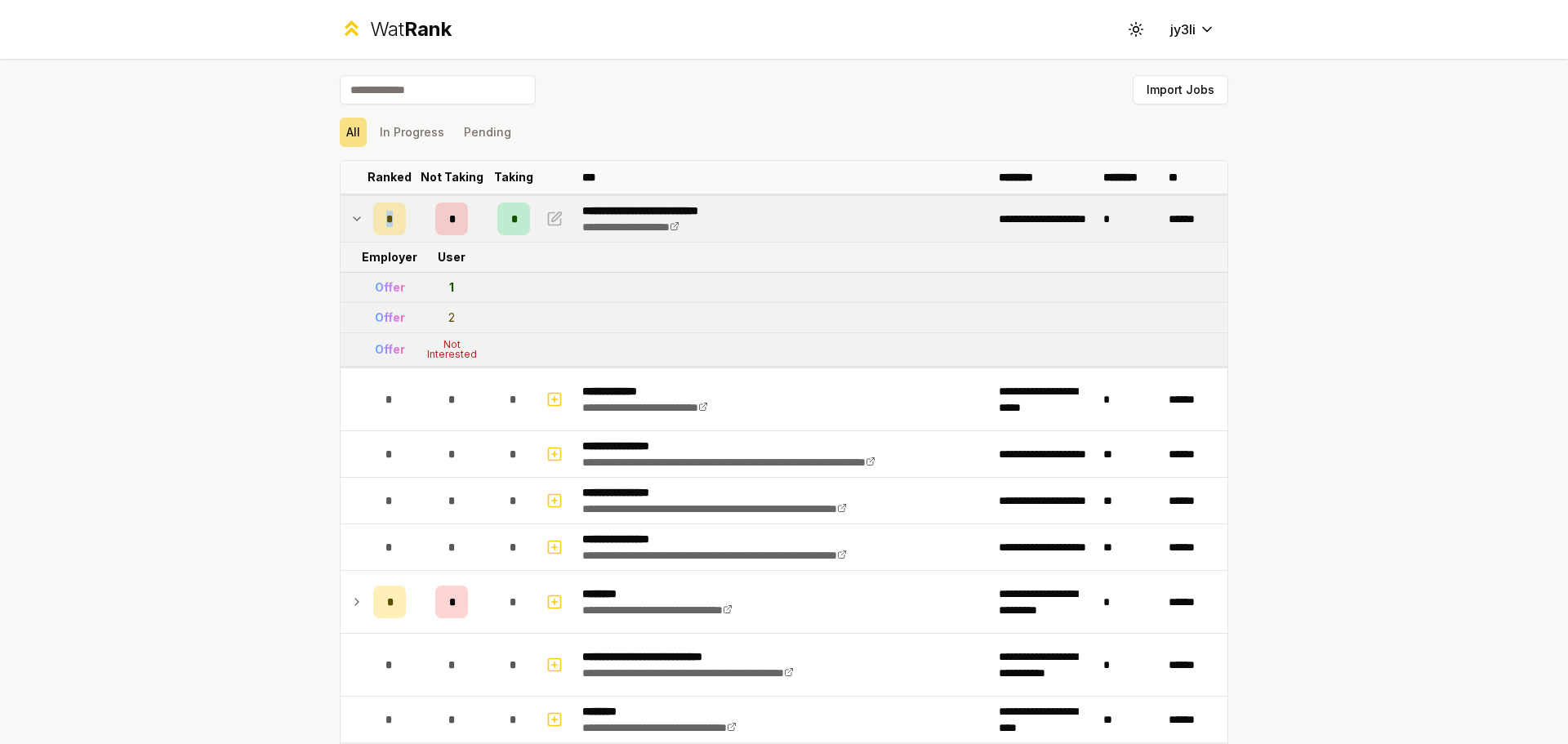
click at [366, 219] on td "*" at bounding box center [389, 219] width 46 height 46
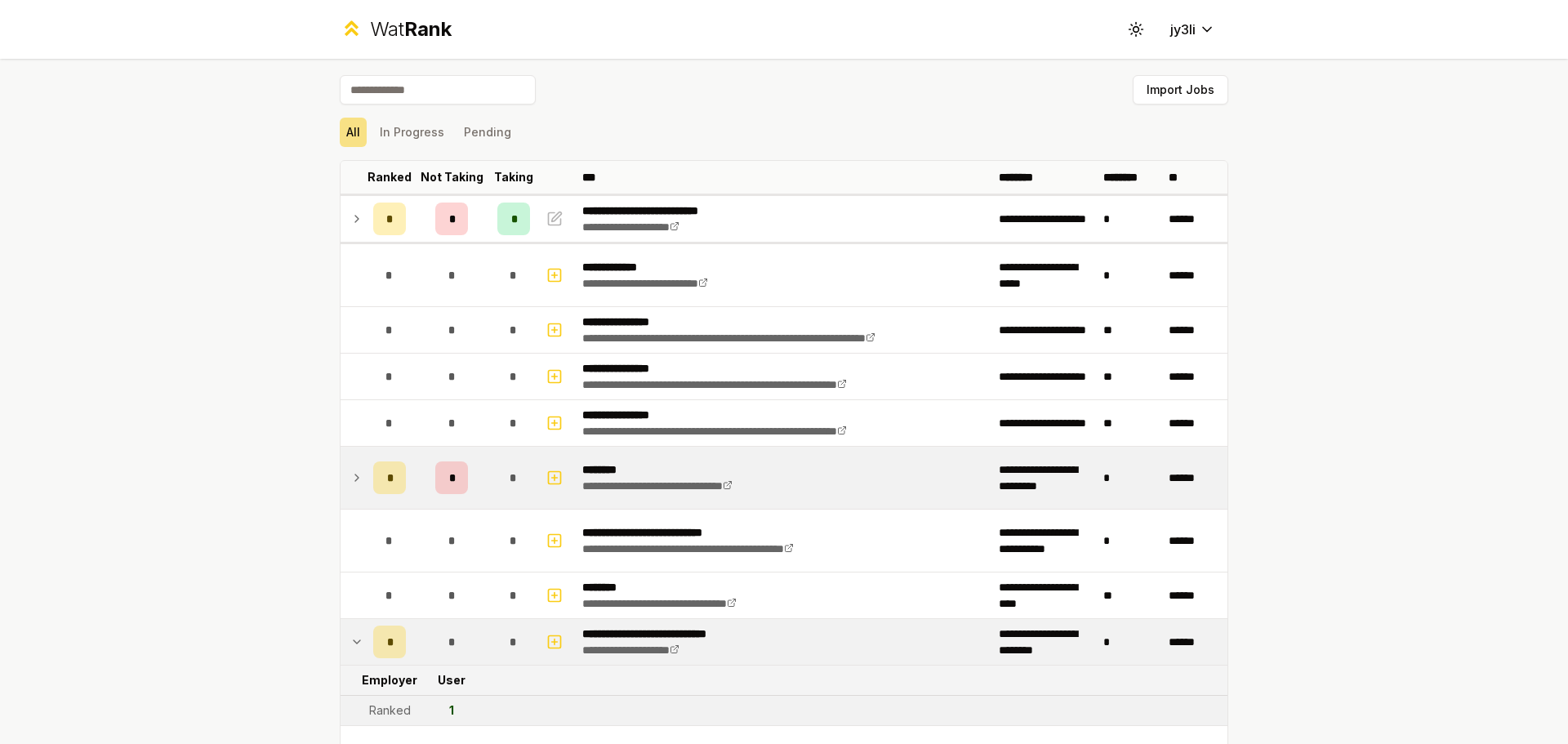
click at [374, 480] on div "*" at bounding box center [389, 477] width 33 height 33
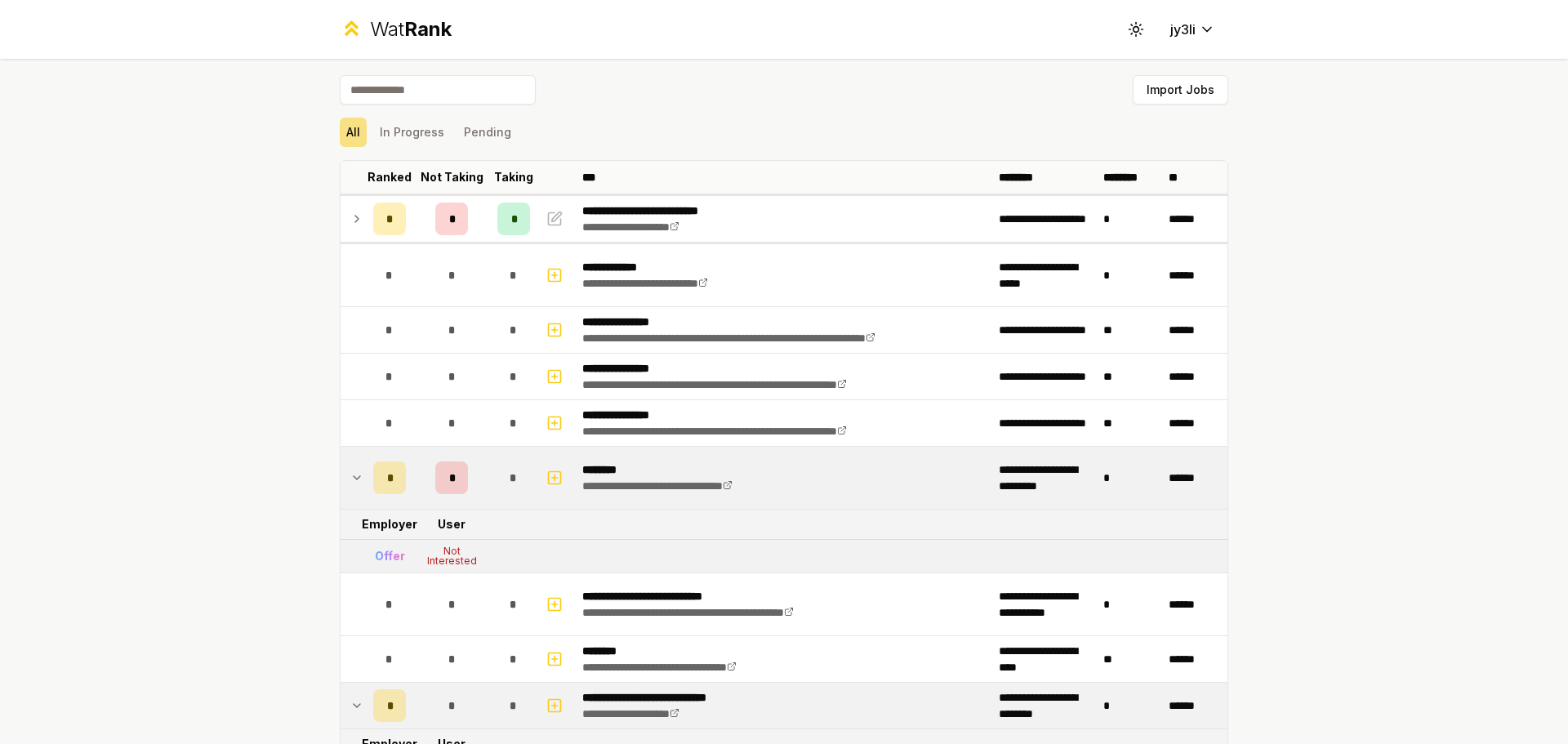
click at [374, 480] on div "*" at bounding box center [389, 477] width 33 height 33
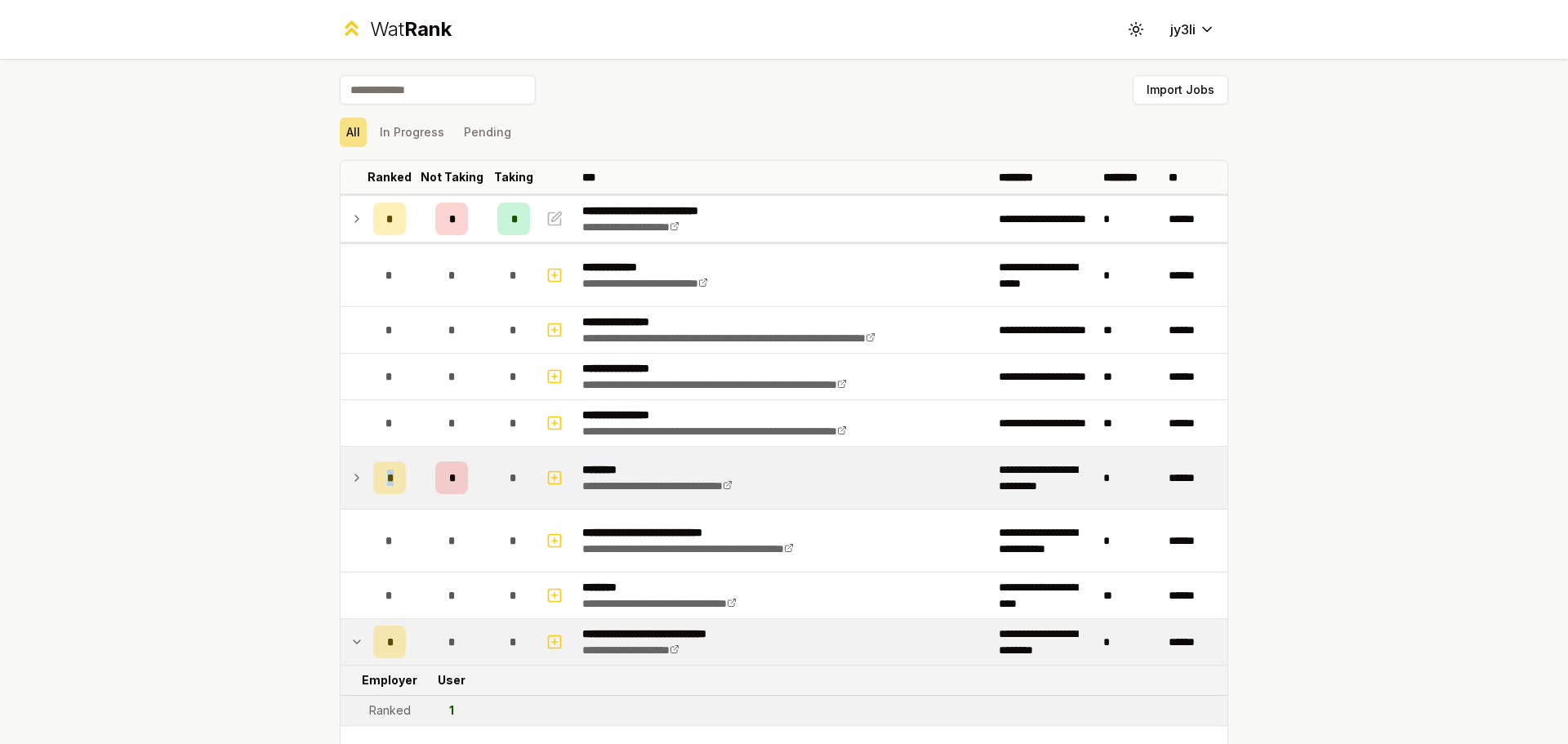
click at [374, 480] on div "*" at bounding box center [389, 477] width 33 height 33
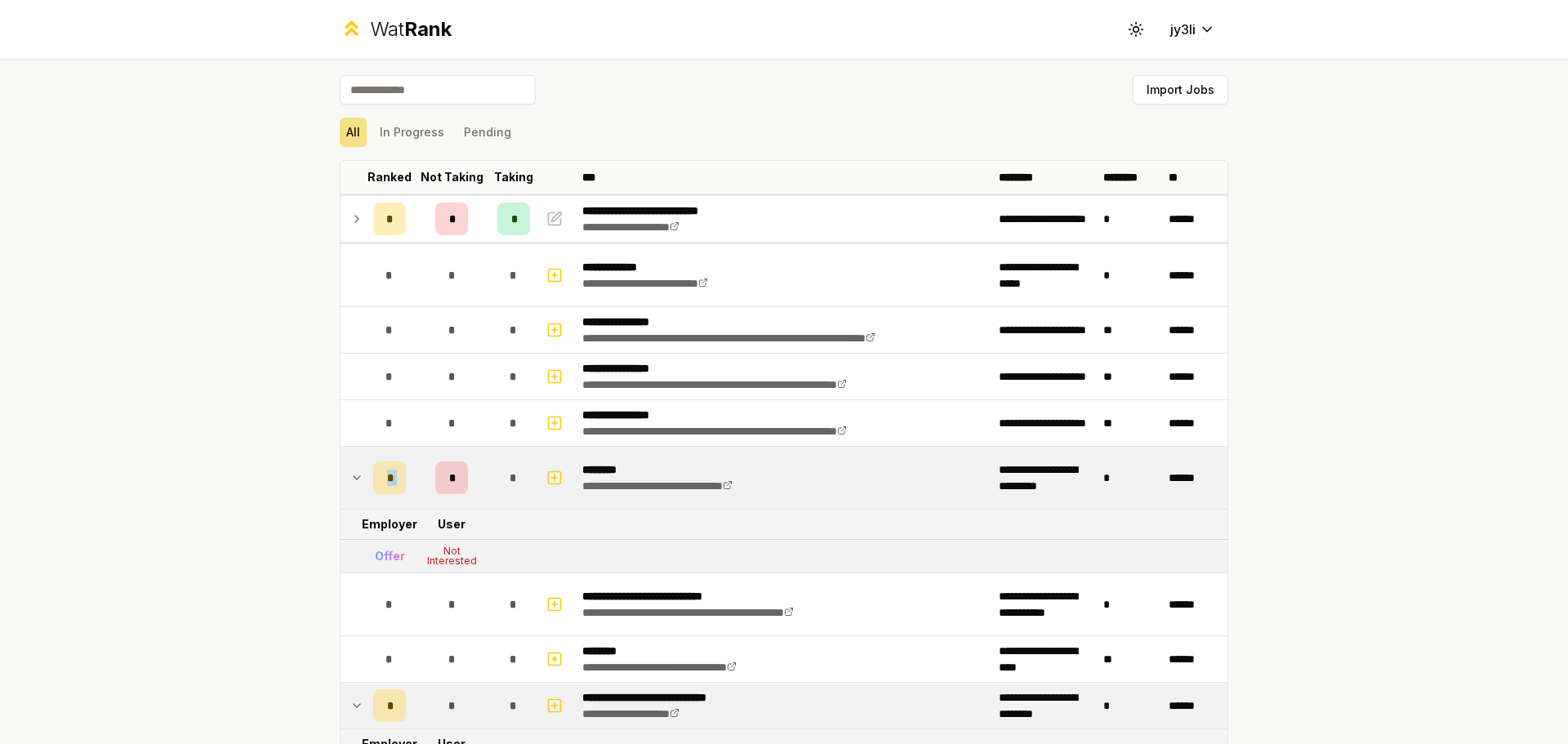
click at [374, 480] on div "*" at bounding box center [389, 477] width 33 height 33
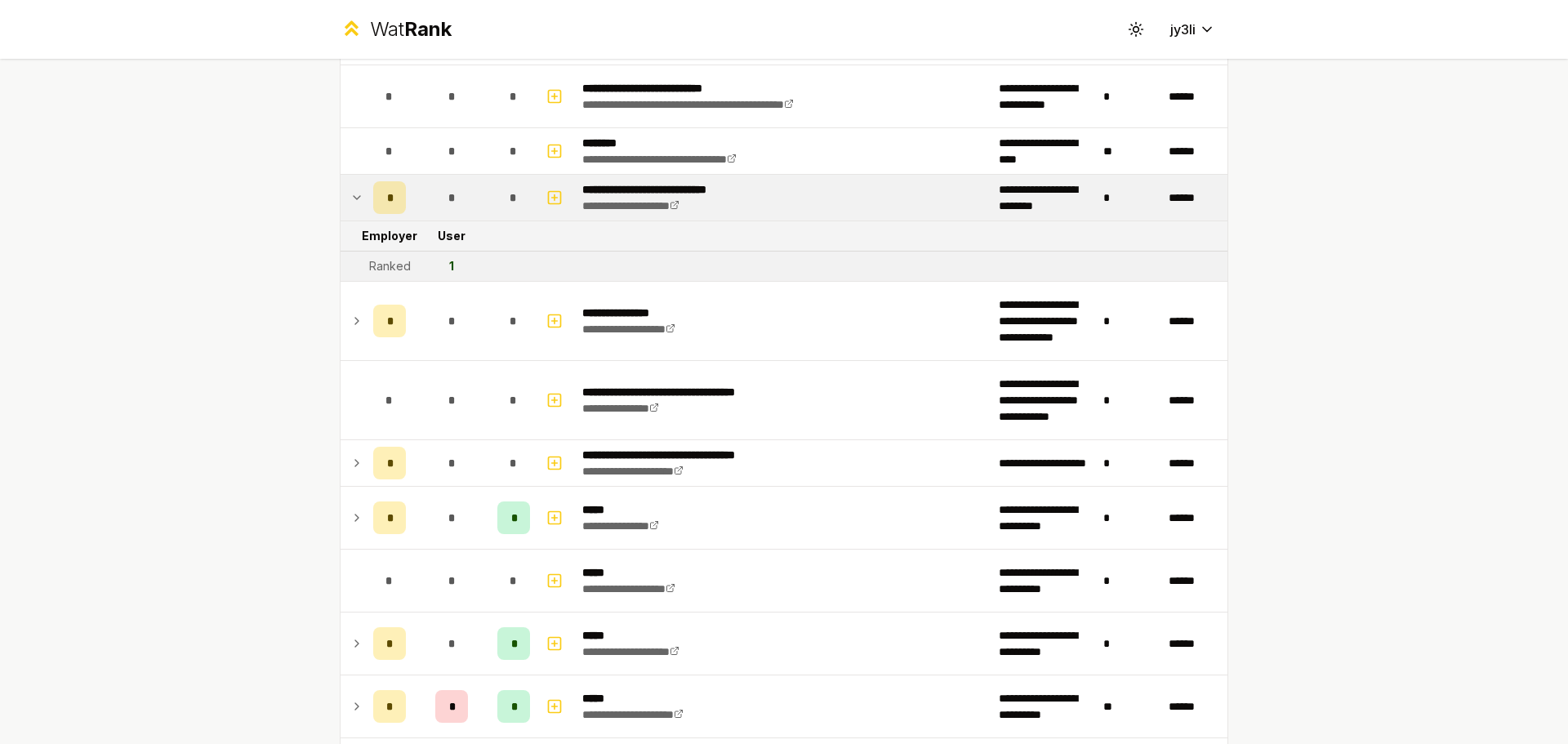
scroll to position [816, 0]
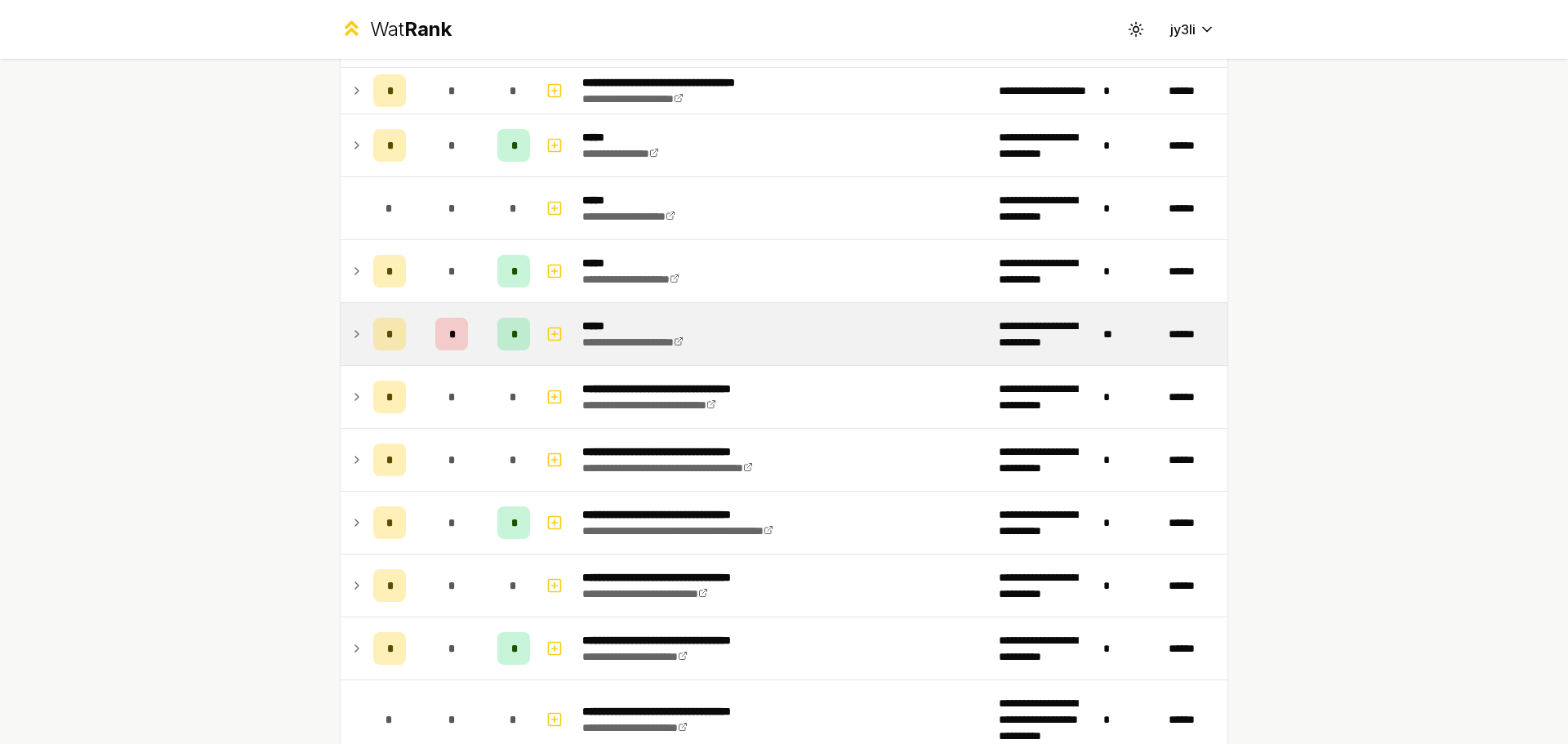
click at [374, 327] on div "*" at bounding box center [389, 334] width 33 height 33
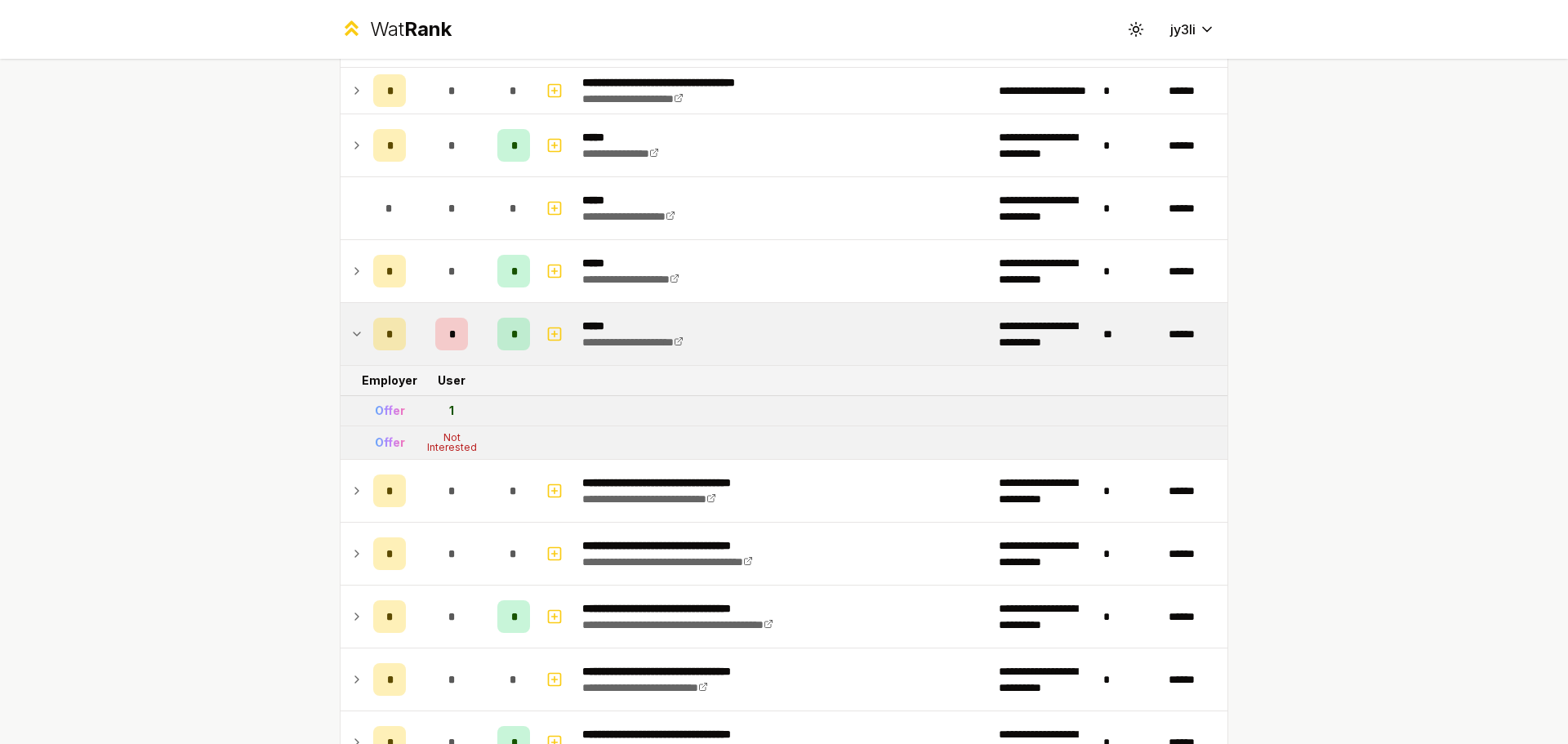
click at [374, 327] on div "*" at bounding box center [389, 334] width 33 height 33
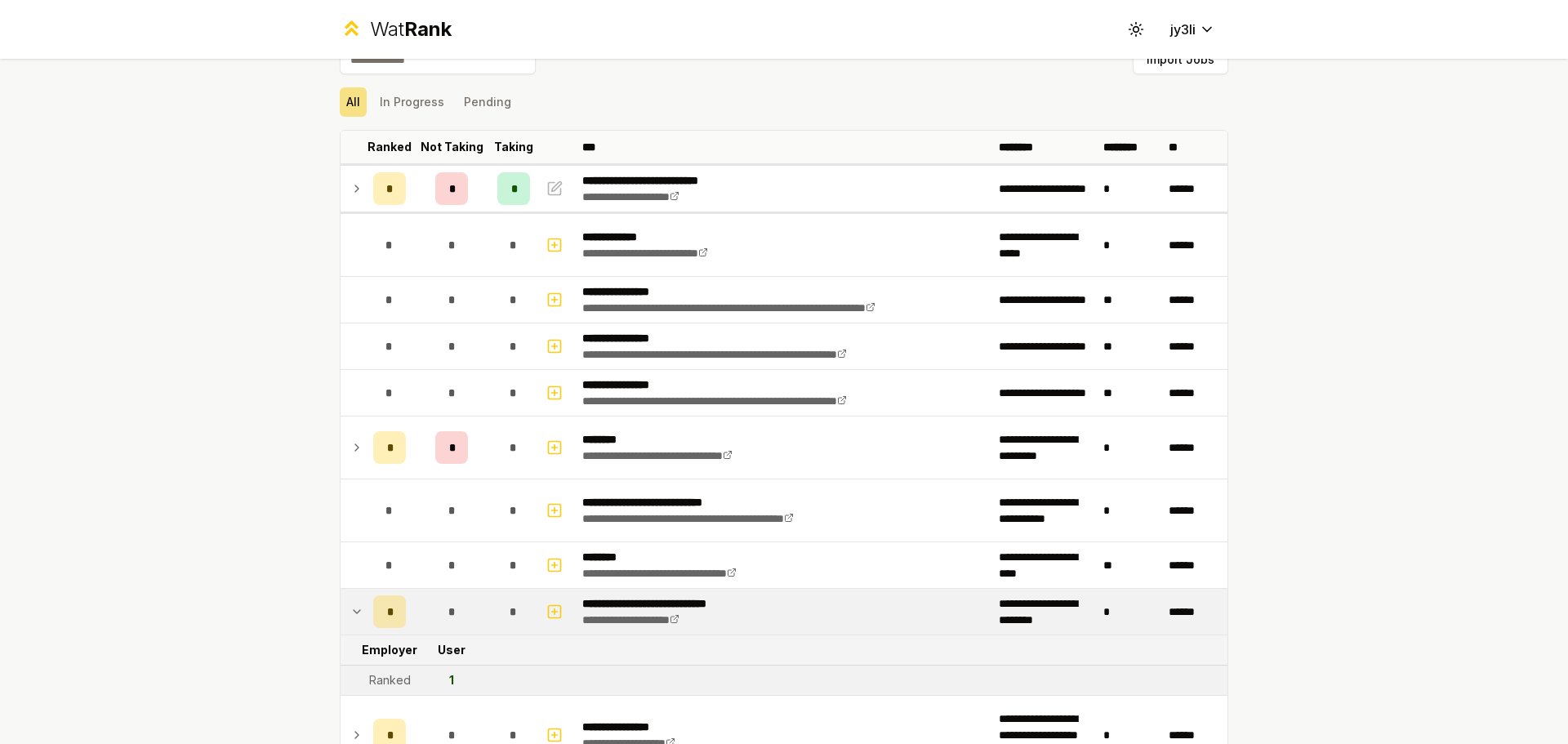
scroll to position [0, 0]
